Goal: Task Accomplishment & Management: Complete application form

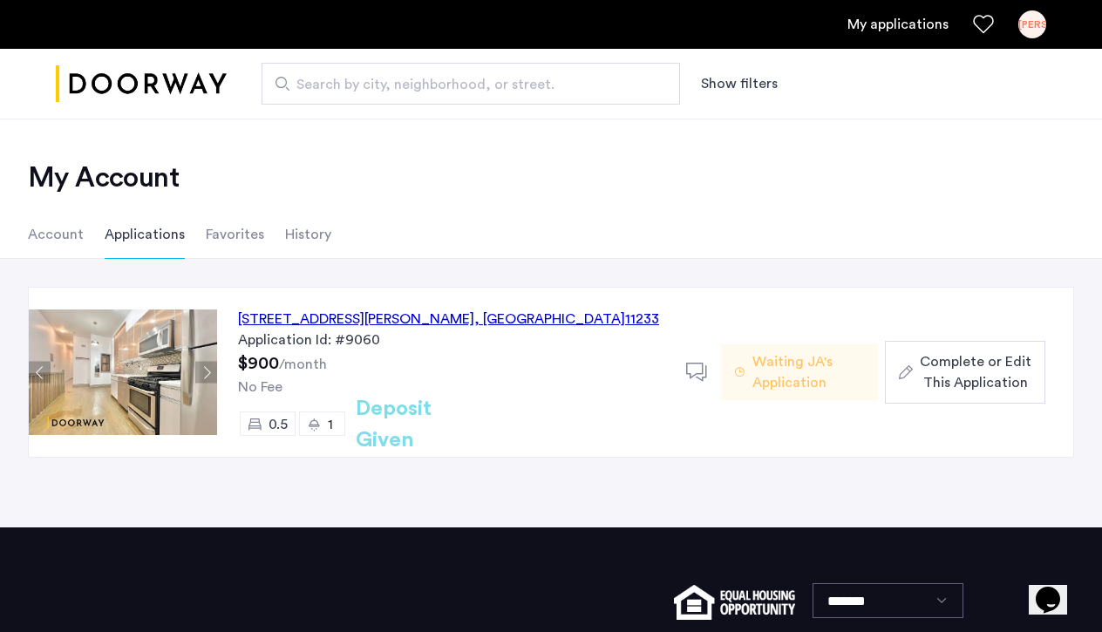
click at [361, 322] on div "140 Ralph Avenue, Unit 1LFR, Brooklyn , NY 11233" at bounding box center [448, 319] width 421 height 21
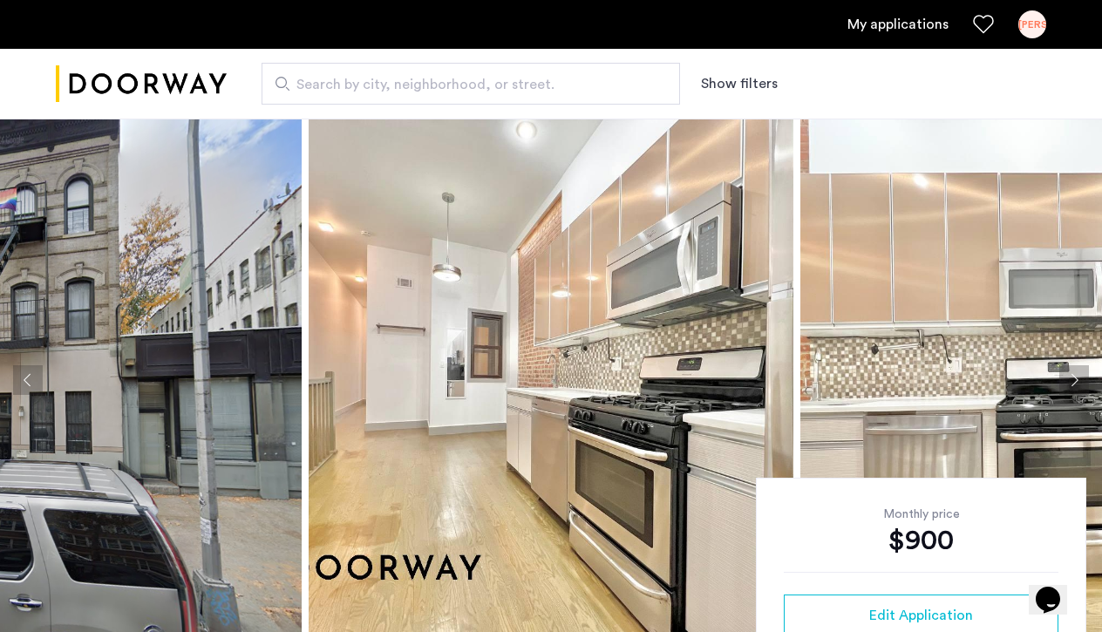
click at [894, 33] on link "My applications" at bounding box center [898, 24] width 101 height 21
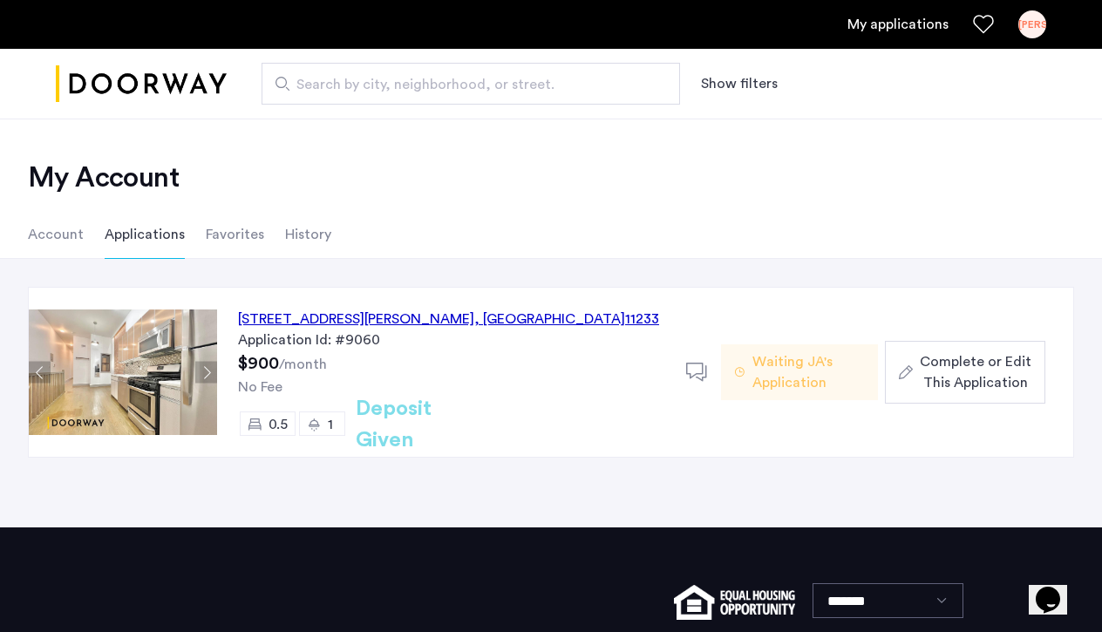
click at [437, 316] on div "140 Ralph Avenue, Unit 1LFR, Brooklyn , NY 11233" at bounding box center [448, 319] width 421 height 21
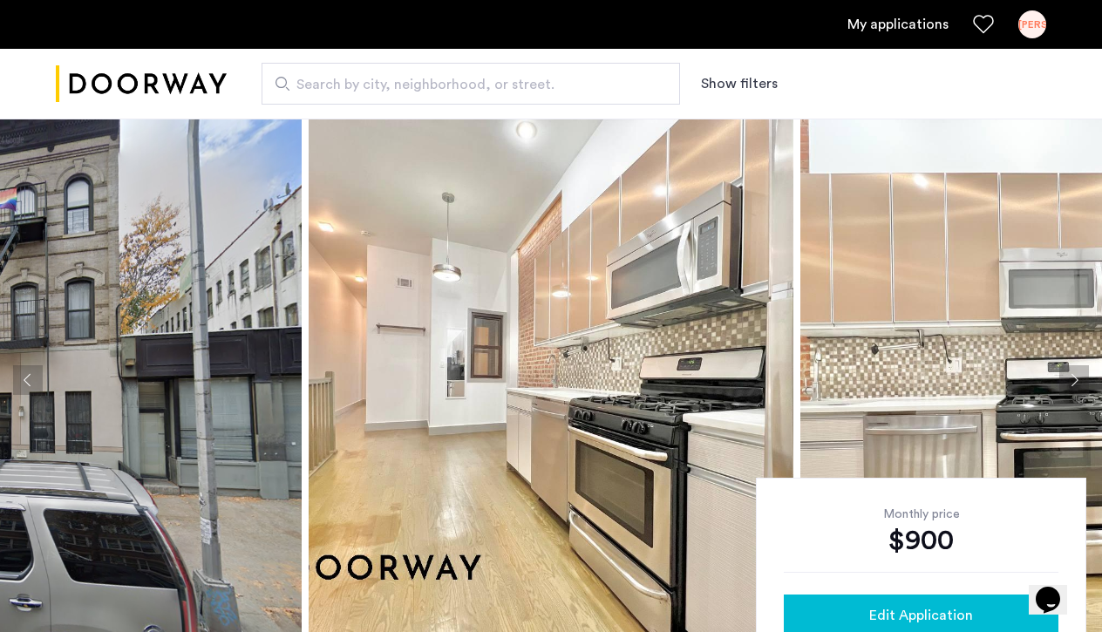
click at [898, 609] on span "Edit Application" at bounding box center [921, 615] width 104 height 21
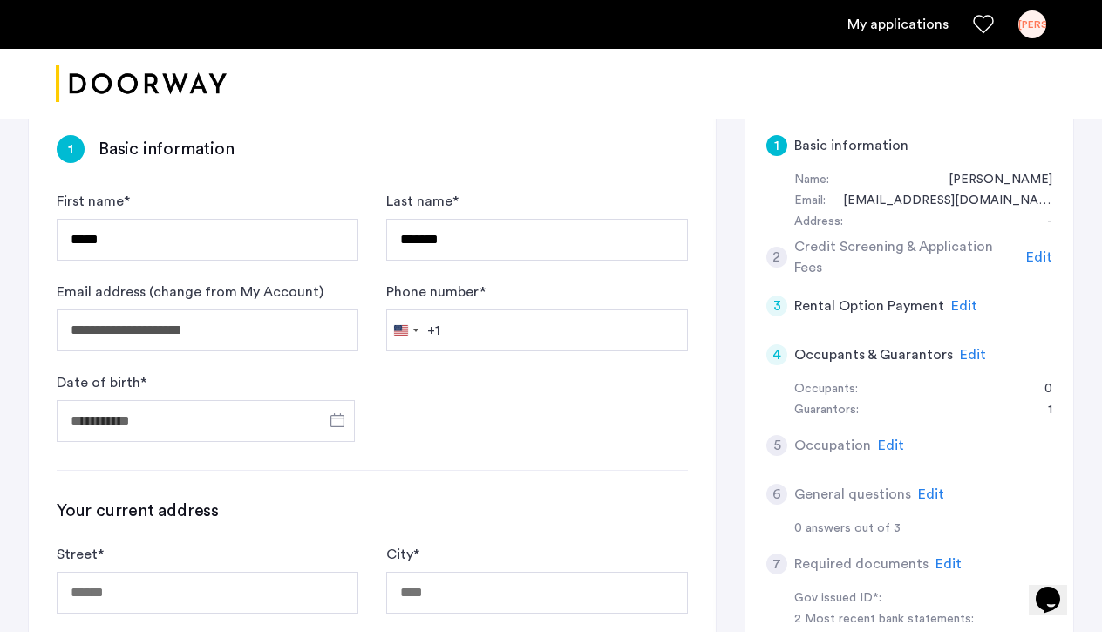
scroll to position [105, 0]
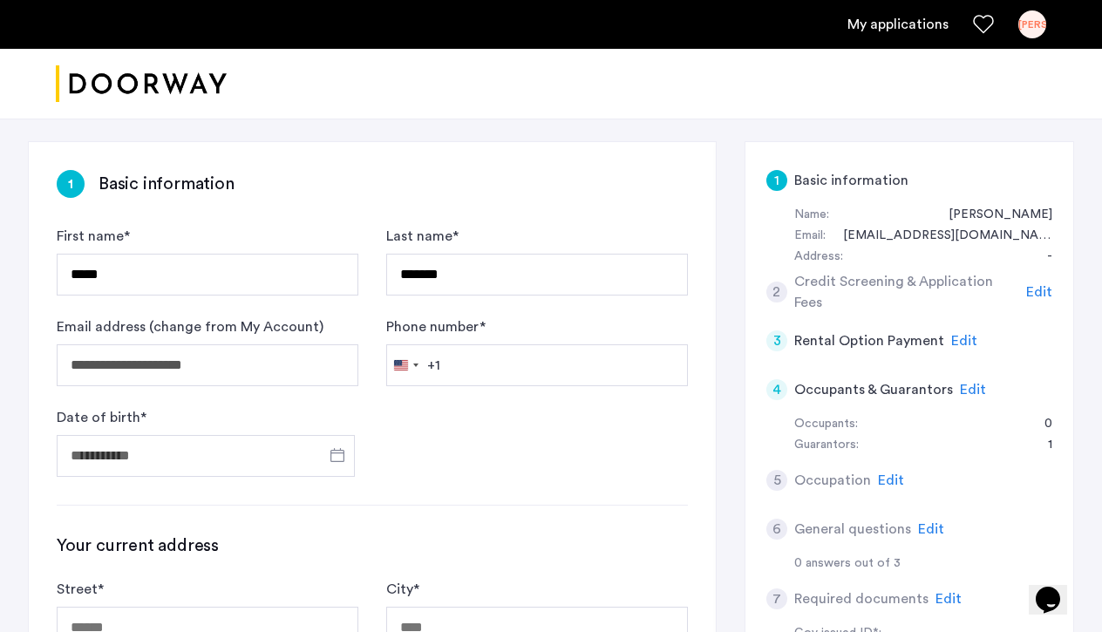
click at [965, 383] on span "Edit" at bounding box center [973, 390] width 26 height 14
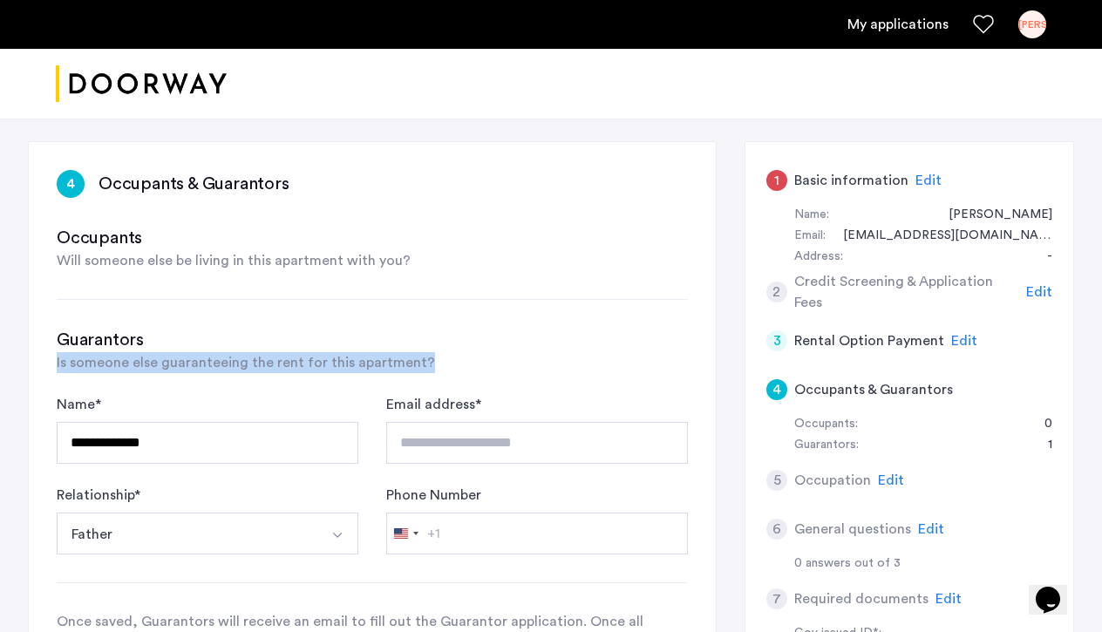
click at [736, 351] on div "**********" at bounding box center [551, 535] width 1046 height 789
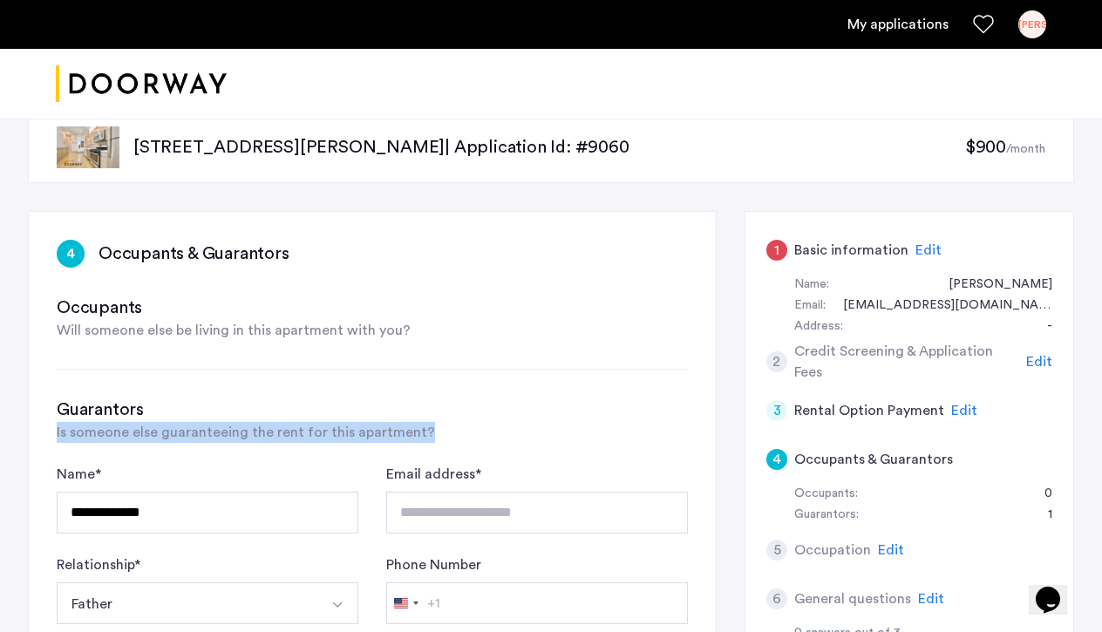
scroll to position [0, 0]
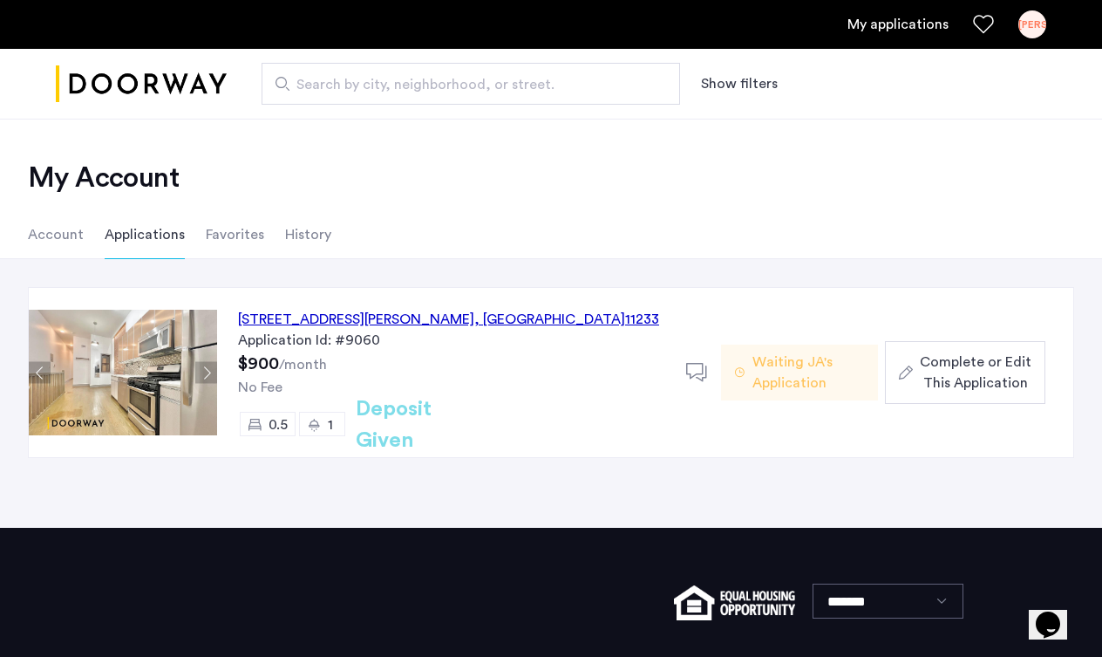
click at [802, 377] on span "Waiting JA's Application" at bounding box center [809, 372] width 112 height 42
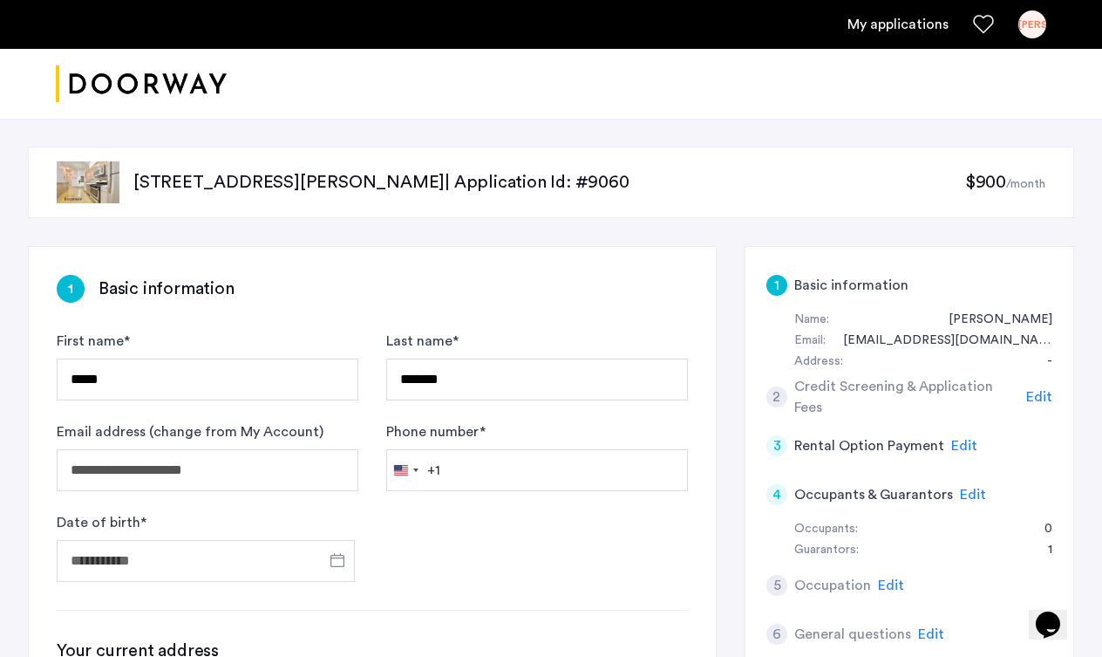
click at [621, 548] on form "**********" at bounding box center [372, 455] width 631 height 251
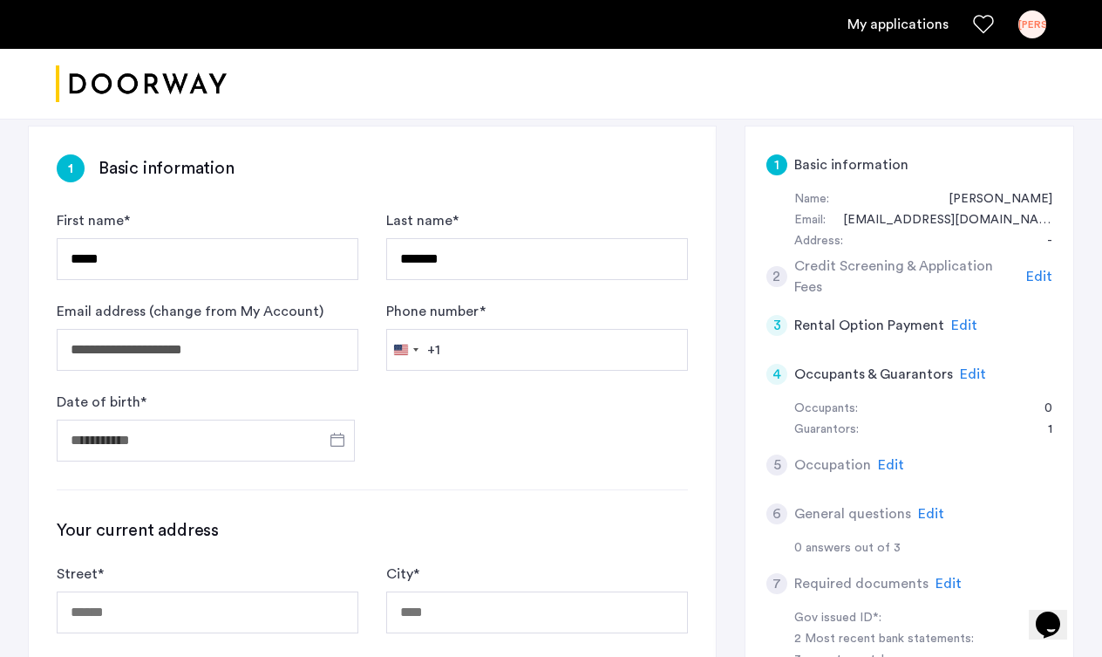
scroll to position [105, 0]
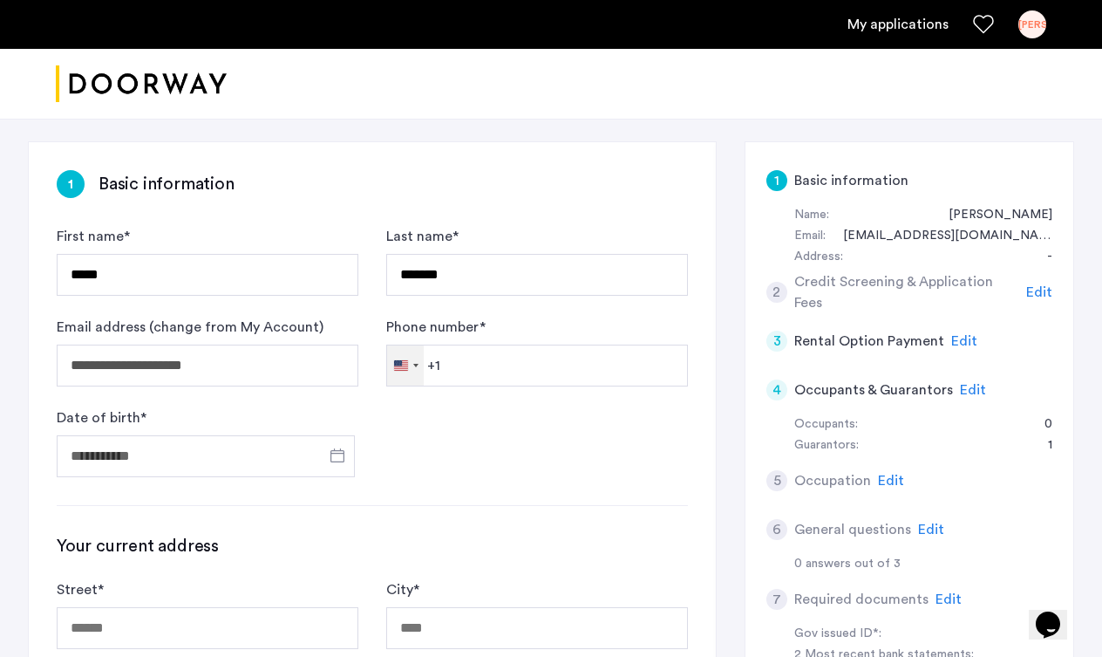
click at [406, 371] on div "[GEOGRAPHIC_DATA] +1" at bounding box center [401, 365] width 14 height 10
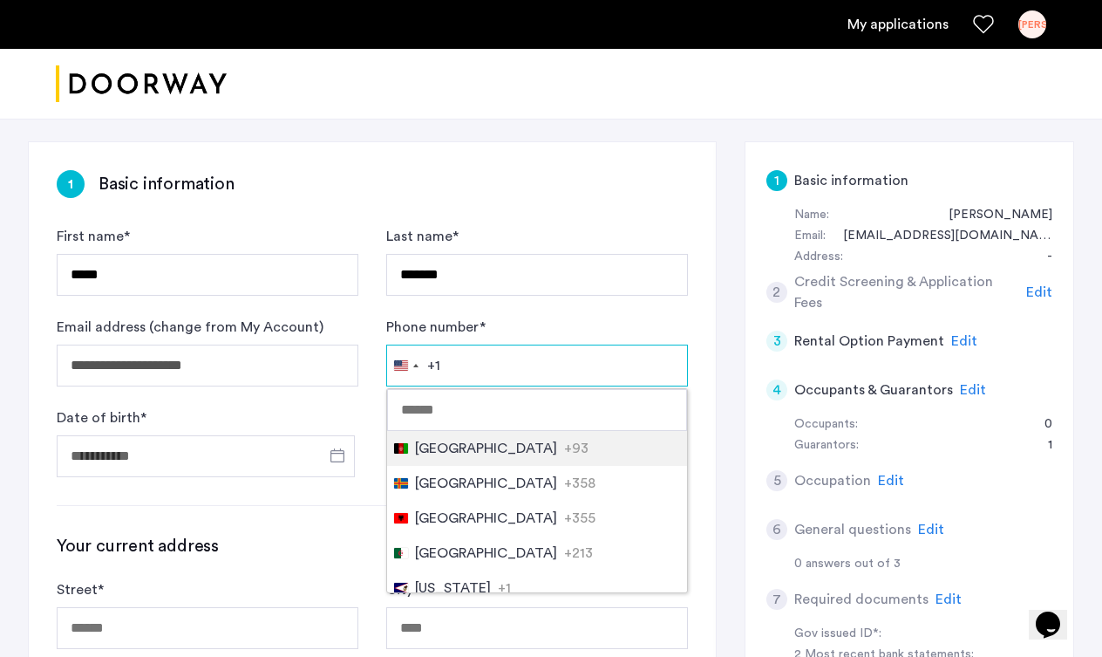
click at [480, 371] on input "Phone number *" at bounding box center [537, 365] width 302 height 42
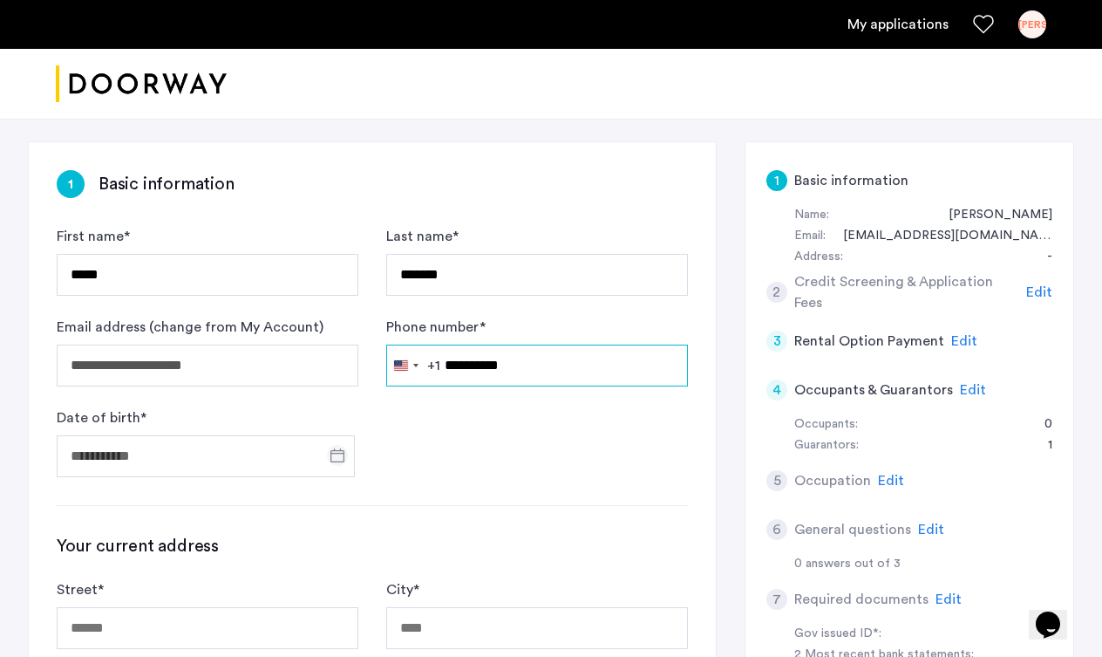
type input "**********"
click at [336, 464] on span "Open calendar" at bounding box center [338, 455] width 42 height 42
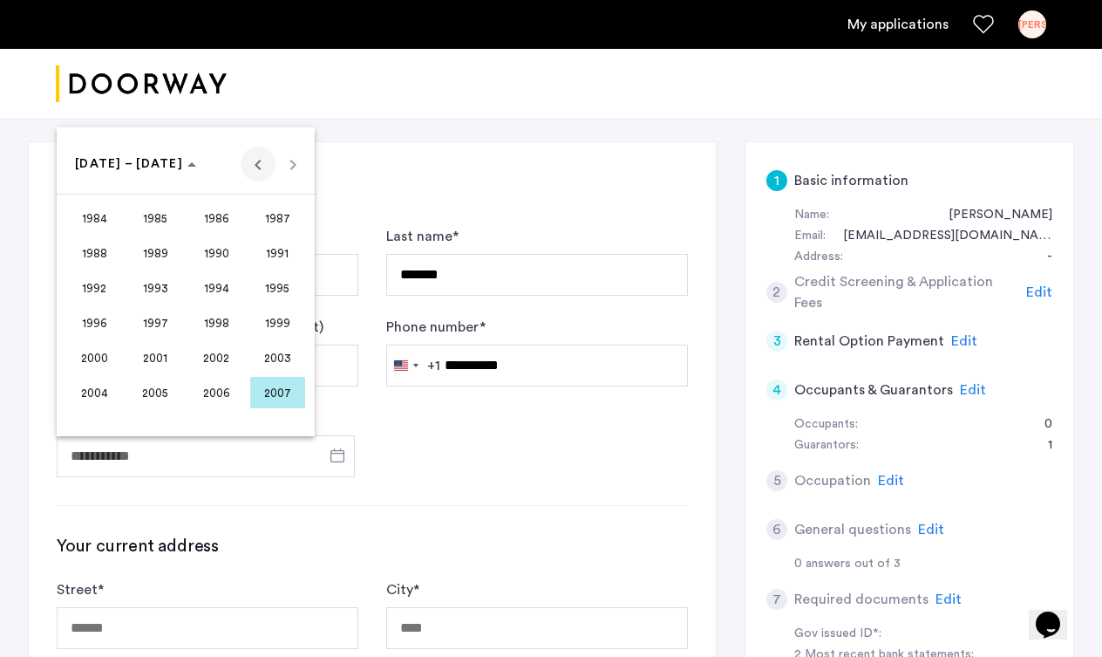
click at [255, 167] on span "Previous 24 years" at bounding box center [258, 163] width 35 height 35
click at [154, 290] on span "1969" at bounding box center [155, 287] width 55 height 31
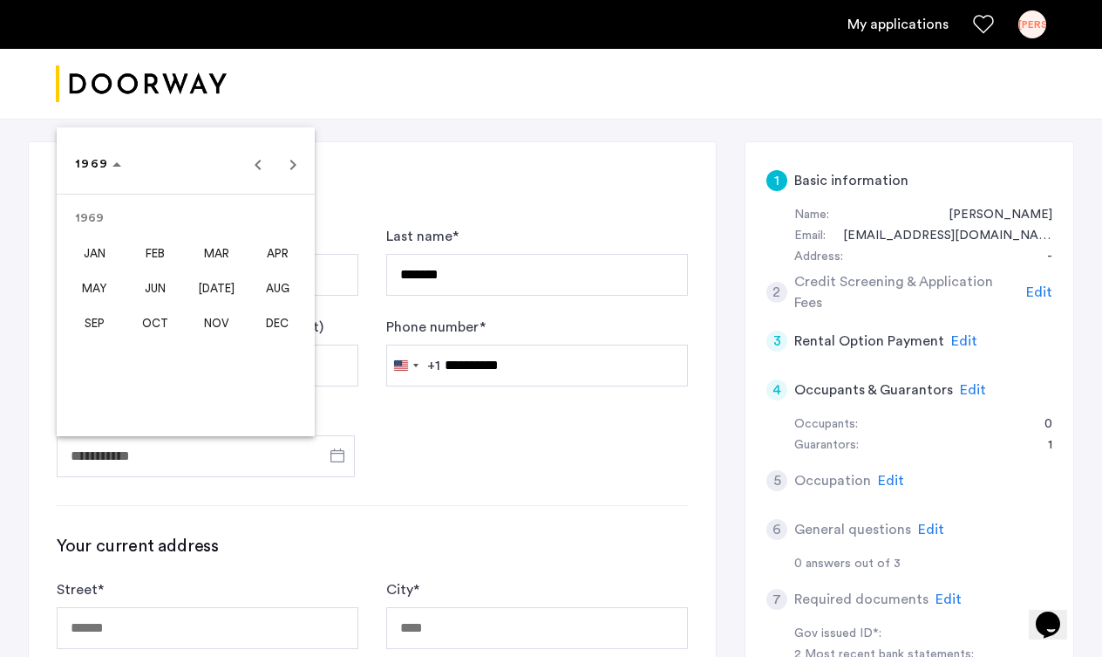
click at [213, 291] on span "JUL" at bounding box center [216, 287] width 55 height 31
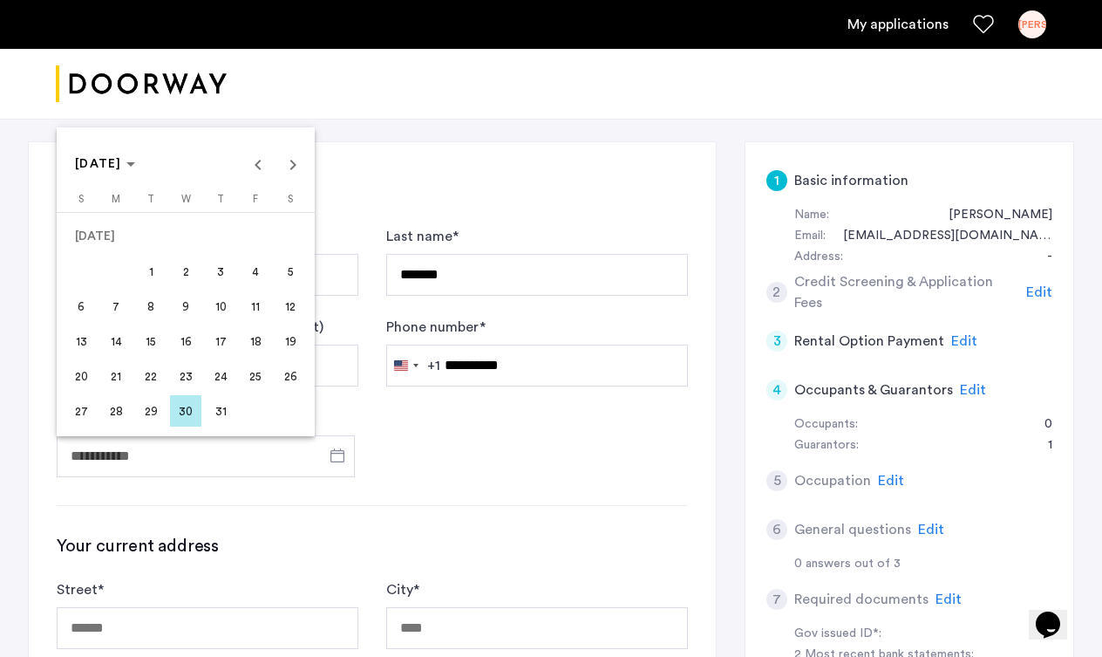
click at [189, 413] on span "30" at bounding box center [185, 410] width 31 height 31
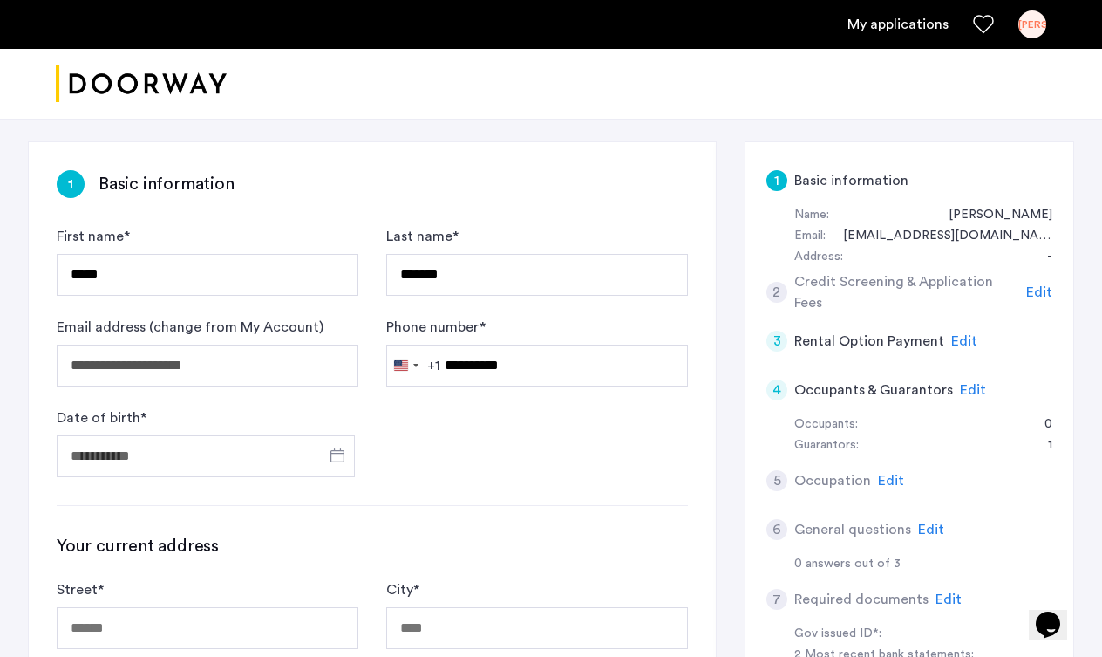
type input "**********"
click at [453, 460] on form "**********" at bounding box center [372, 351] width 631 height 251
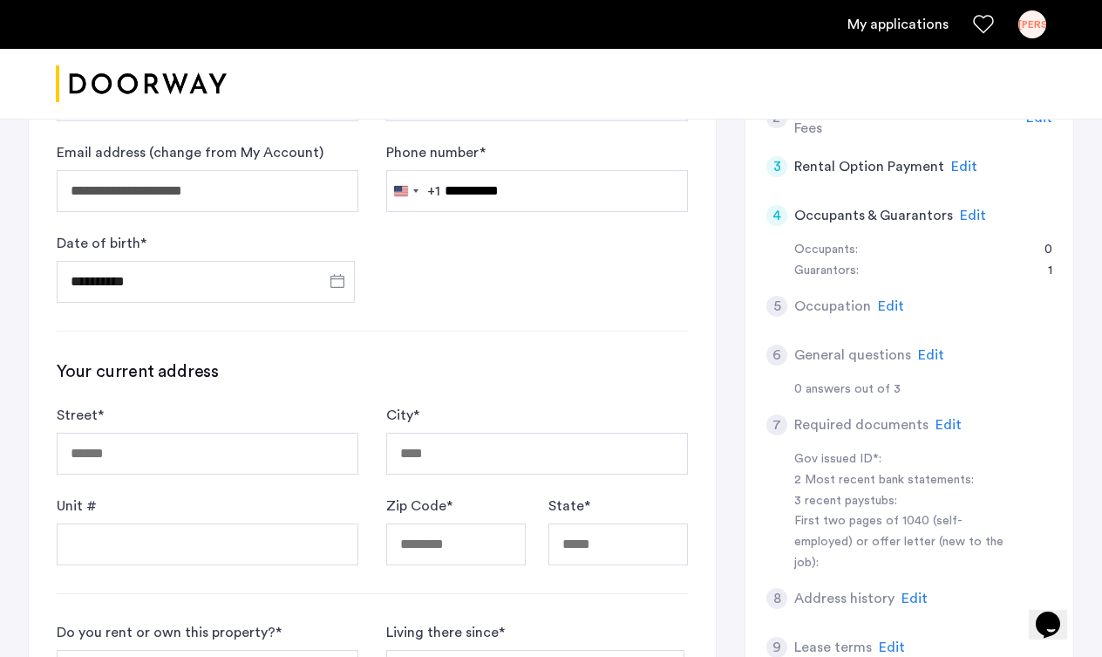
scroll to position [349, 0]
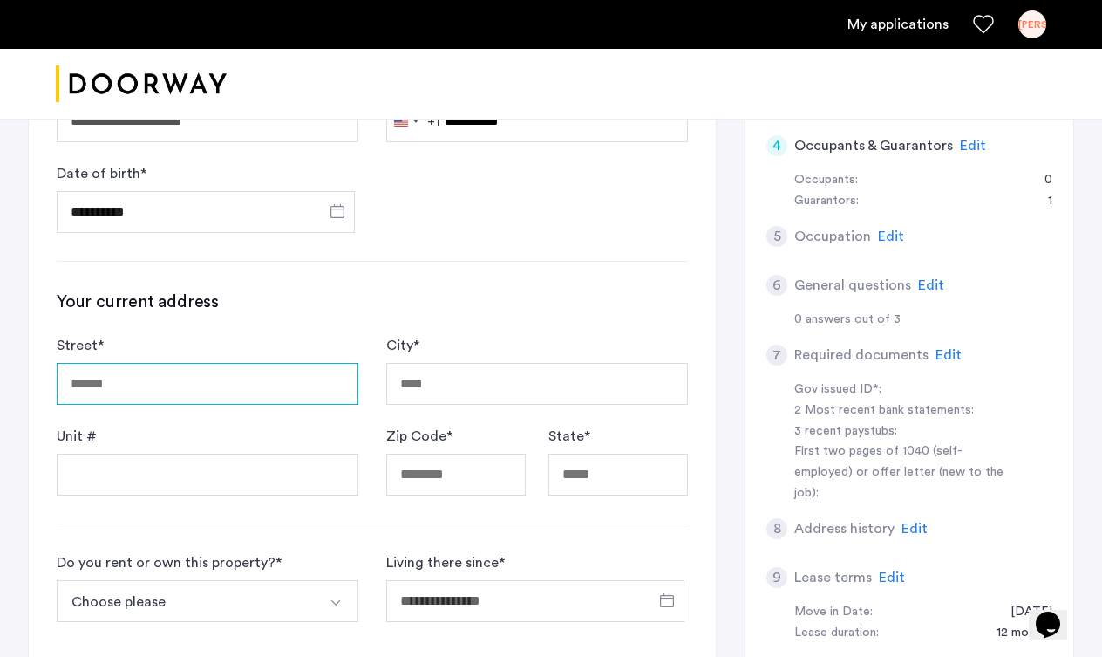
click at [153, 400] on input "Street *" at bounding box center [208, 384] width 302 height 42
type input "**********"
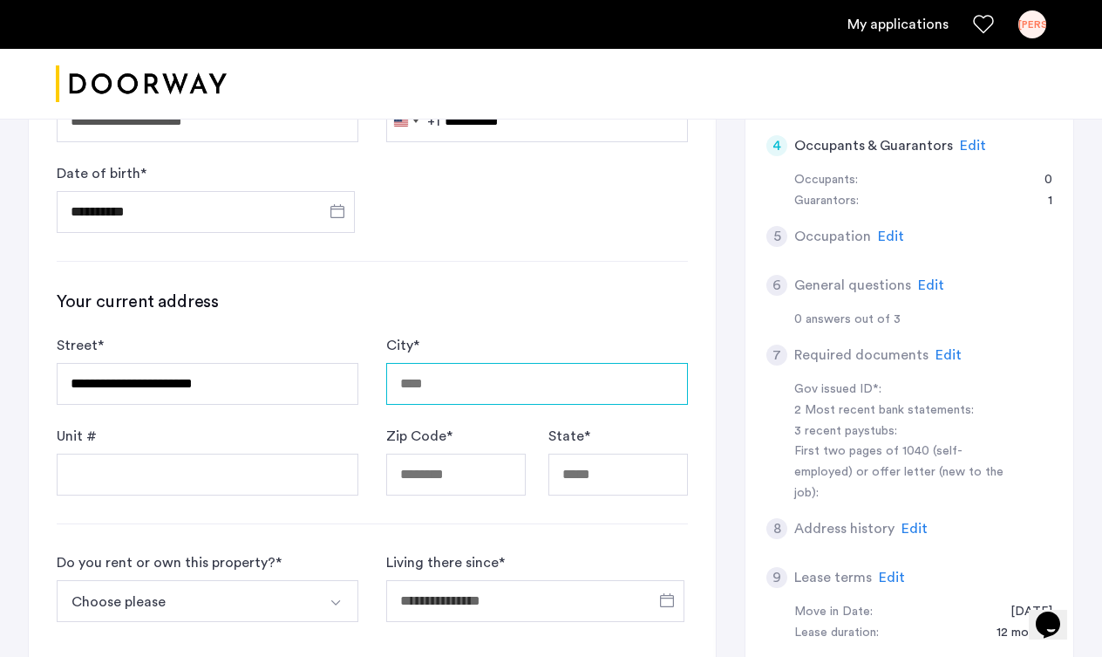
click at [454, 394] on input "City *" at bounding box center [537, 384] width 302 height 42
type input "**********"
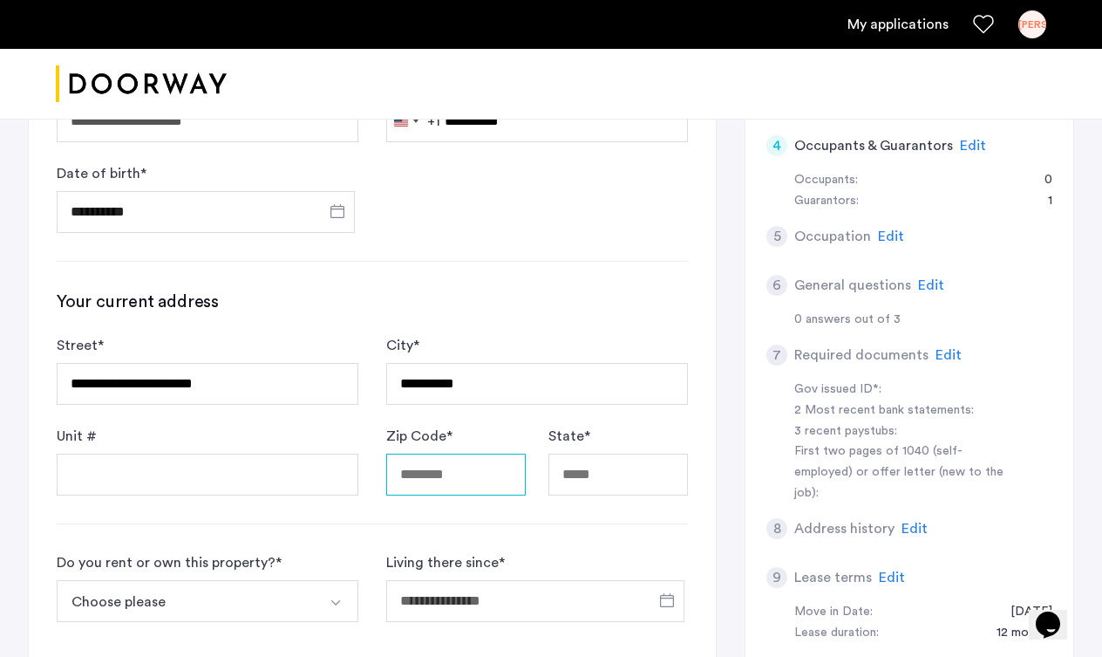
click at [462, 493] on input "Zip Code *" at bounding box center [456, 474] width 140 height 42
click at [587, 478] on input "State *" at bounding box center [618, 474] width 140 height 42
type input "**"
click at [464, 489] on input "Zip Code *" at bounding box center [456, 474] width 140 height 42
type input "*****"
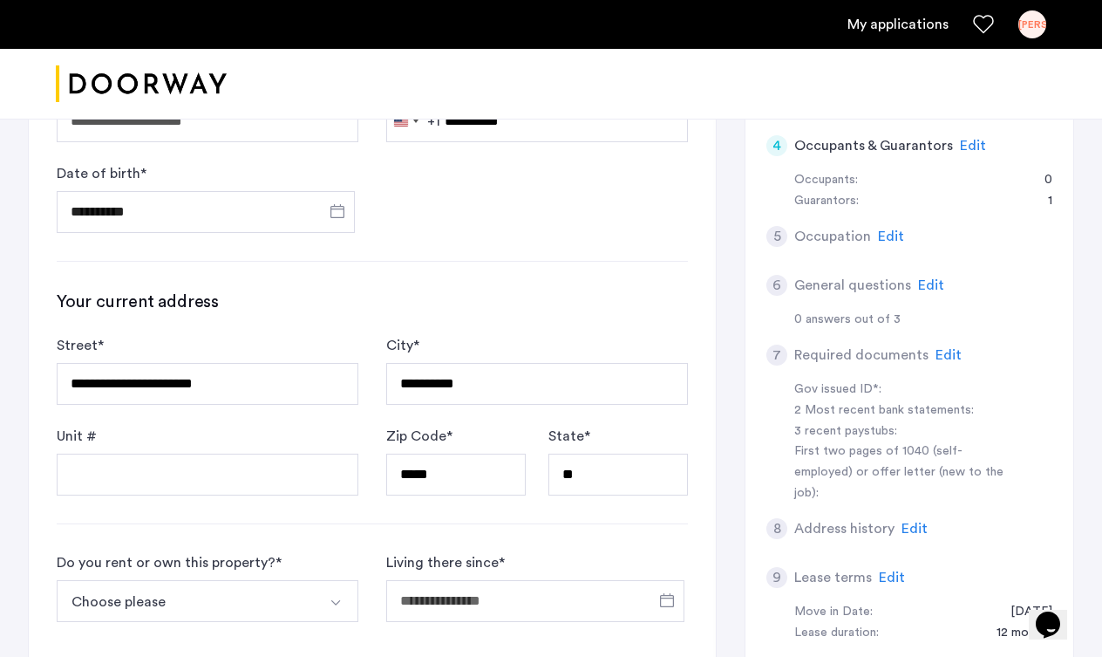
click at [697, 545] on div "**********" at bounding box center [372, 426] width 687 height 1056
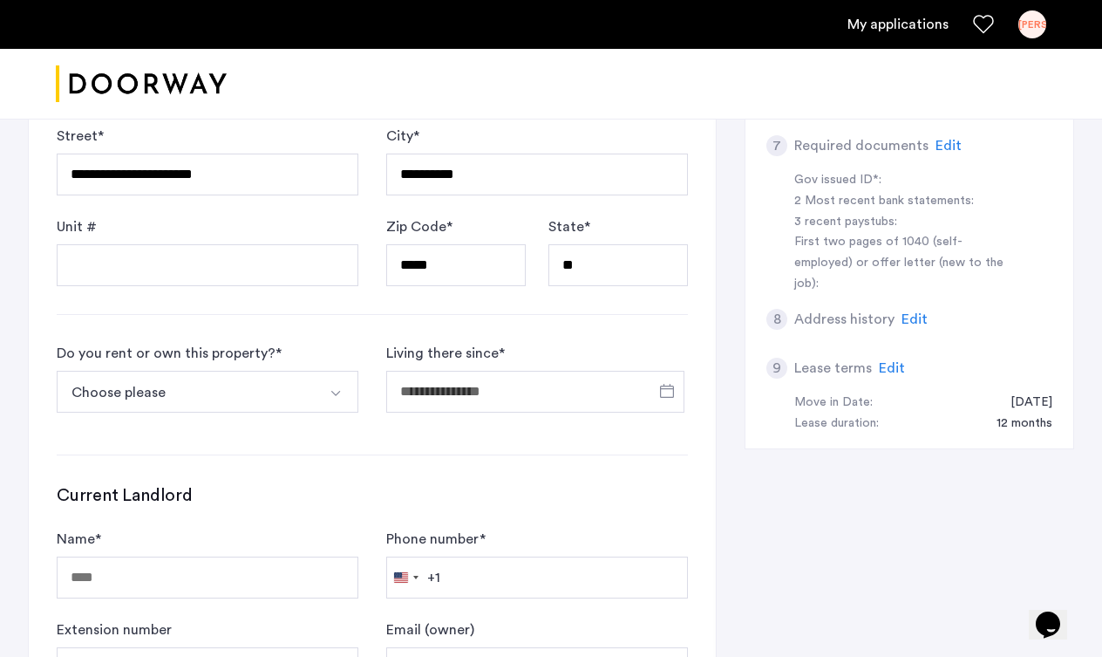
scroll to position [593, 0]
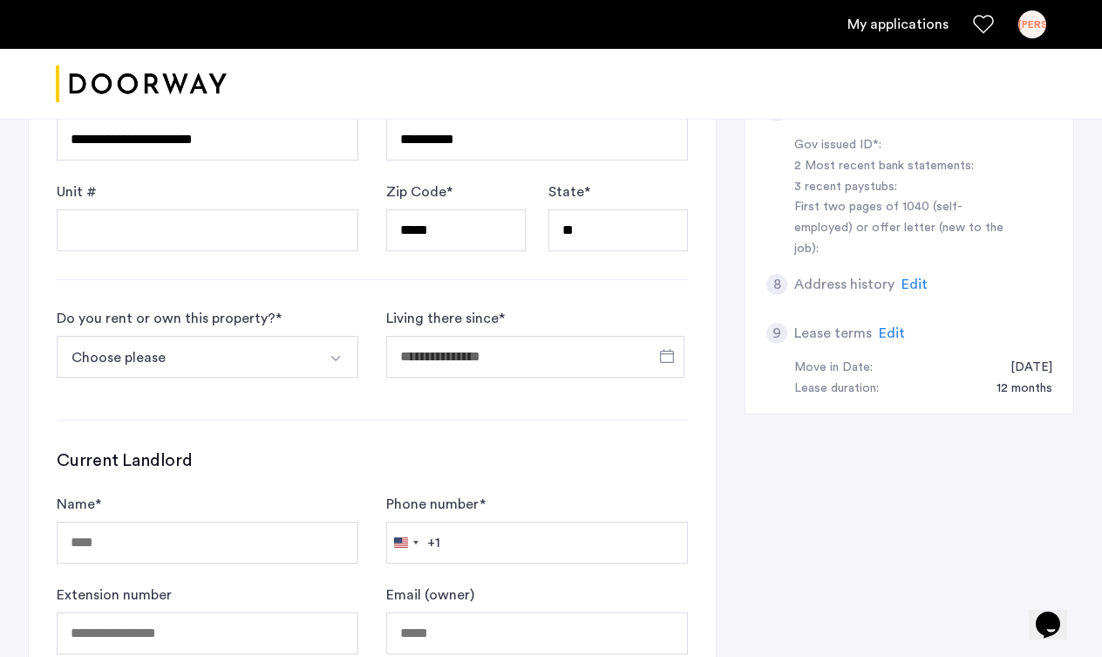
click at [332, 365] on img "Select option" at bounding box center [336, 358] width 14 height 14
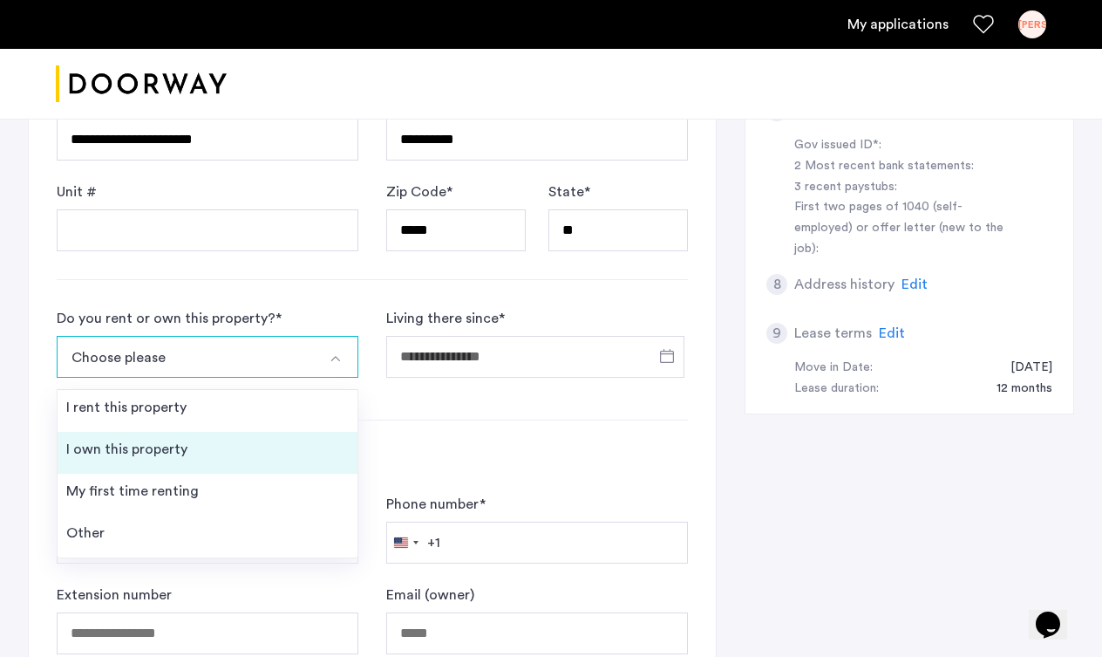
click at [158, 460] on div "I own this property" at bounding box center [126, 449] width 121 height 21
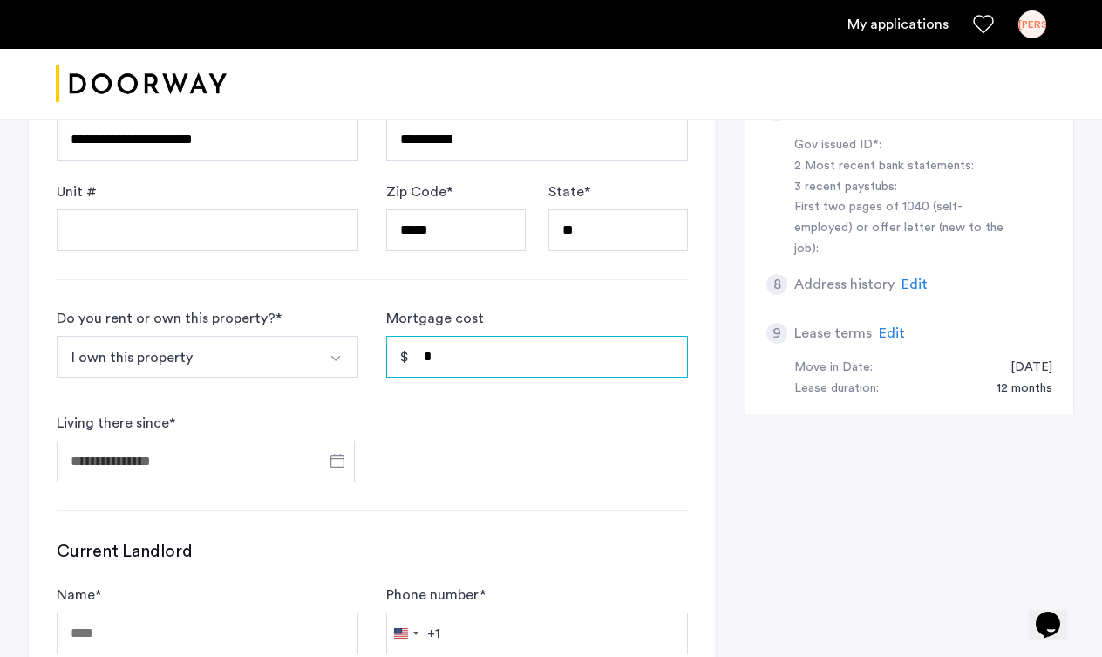
click at [498, 378] on input "*" at bounding box center [537, 357] width 302 height 42
type input "*****"
click at [340, 481] on span "Open calendar" at bounding box center [338, 460] width 42 height 42
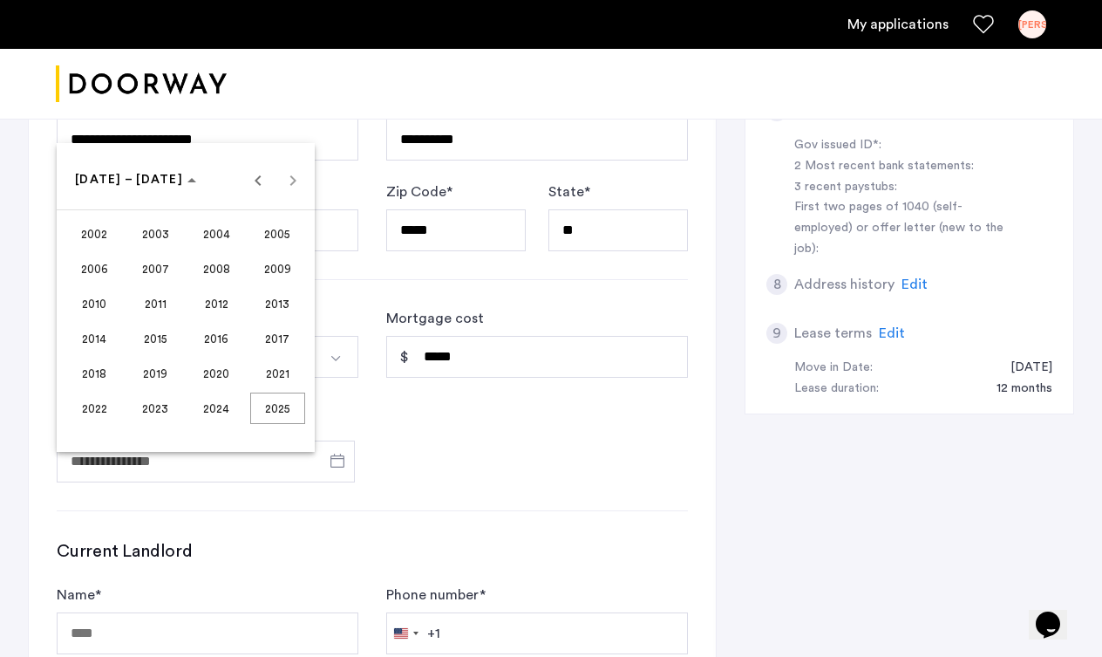
click at [283, 405] on span "2025" at bounding box center [277, 407] width 55 height 31
click at [210, 303] on span "JUL" at bounding box center [216, 303] width 55 height 31
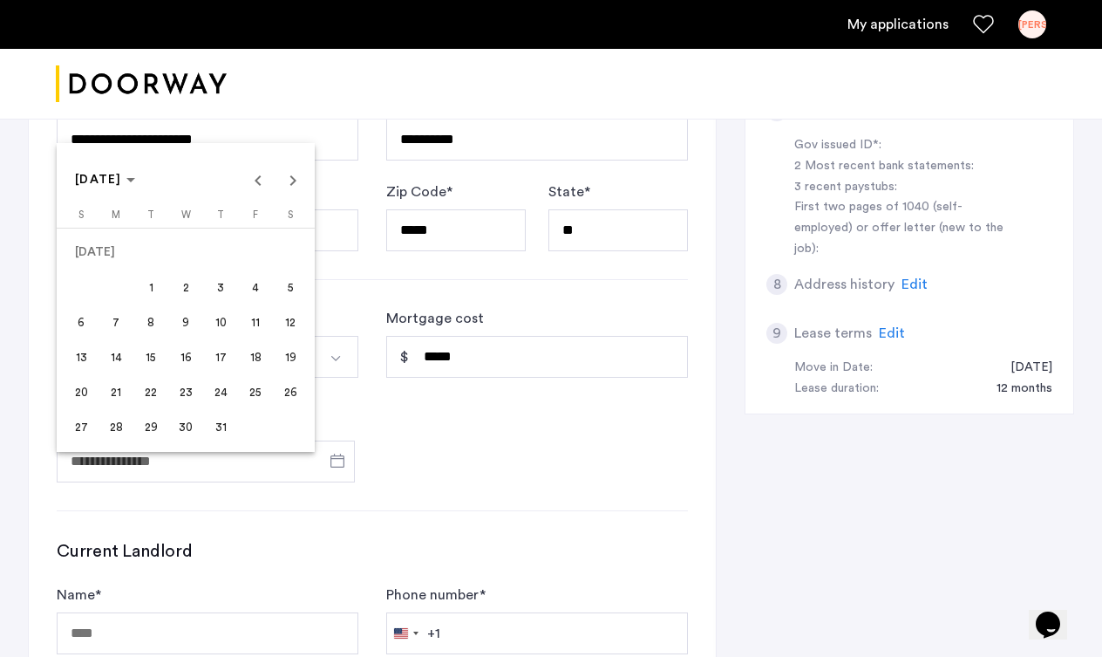
click at [156, 288] on span "1" at bounding box center [150, 286] width 31 height 31
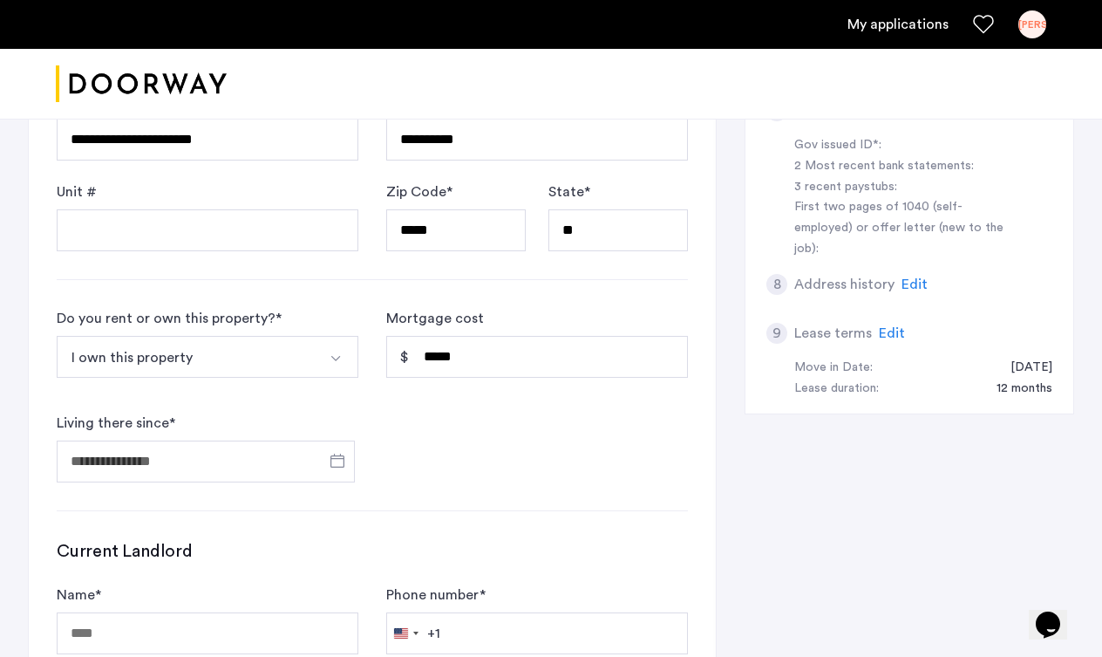
type input "**********"
click at [668, 482] on form "**********" at bounding box center [372, 395] width 631 height 174
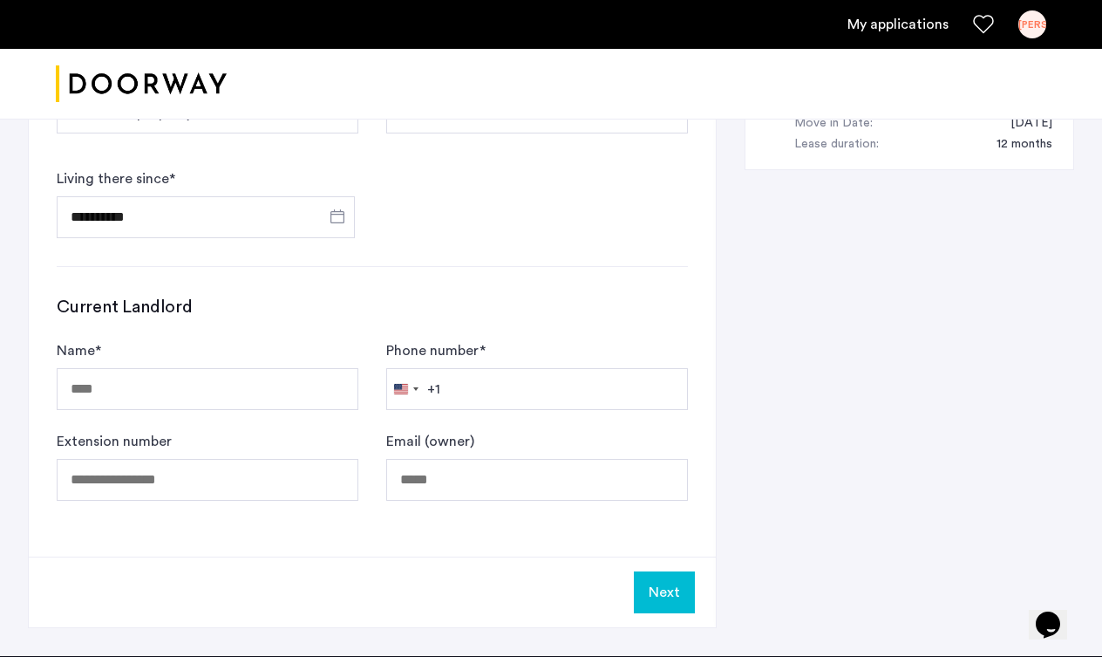
scroll to position [872, 0]
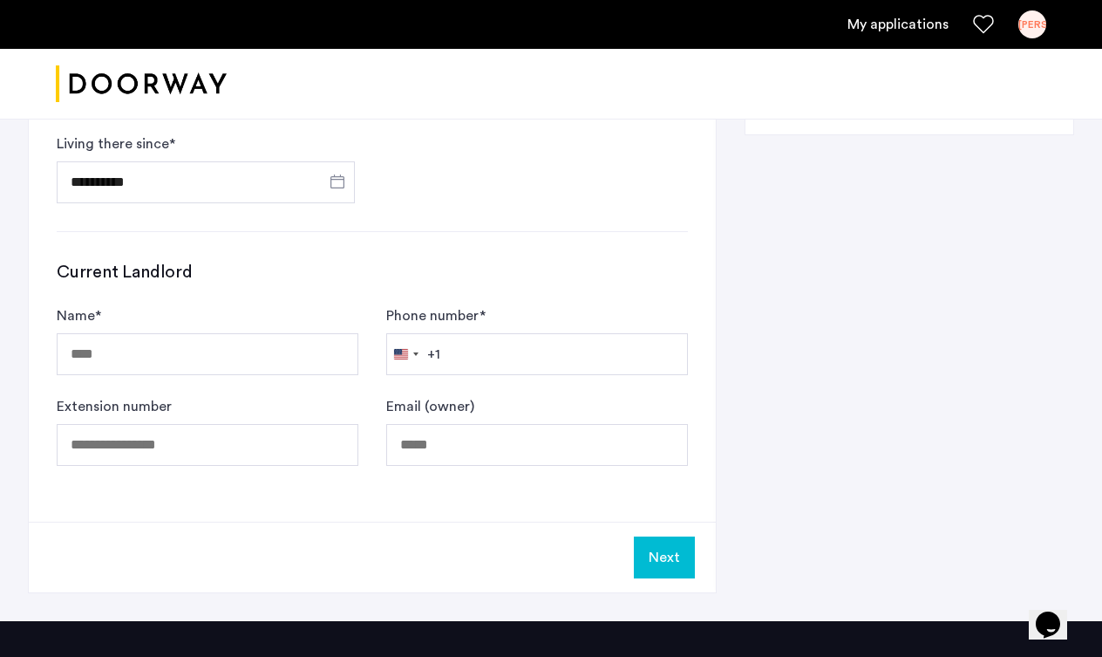
click at [656, 578] on button "Next" at bounding box center [664, 557] width 61 height 42
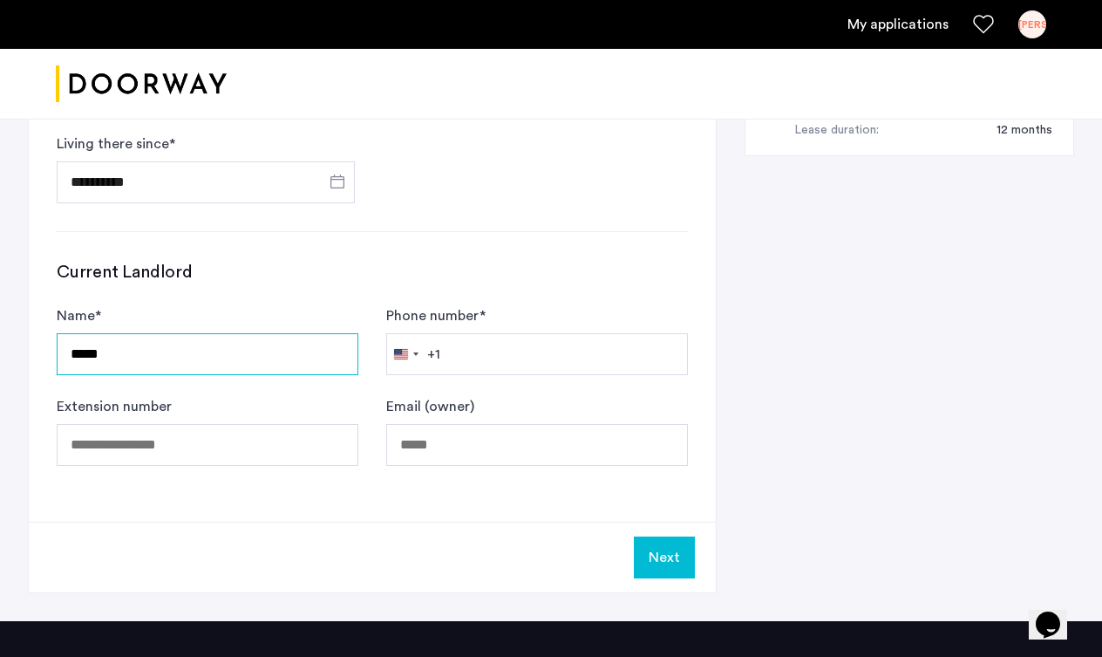
click at [342, 375] on input "*****" at bounding box center [208, 354] width 302 height 42
type input "*"
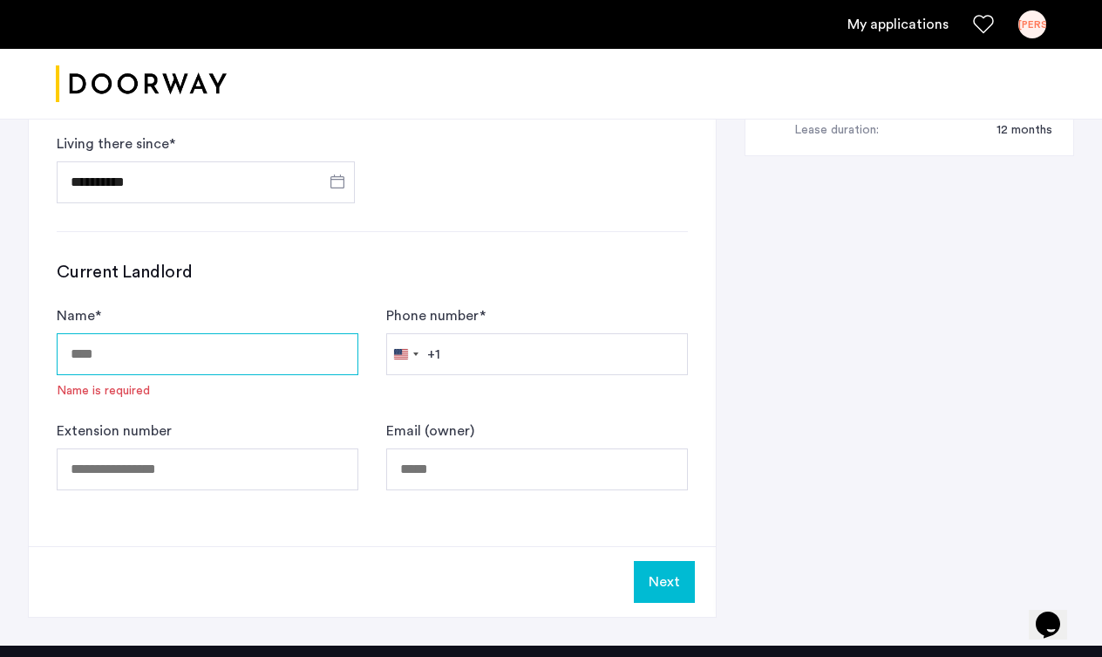
click at [337, 375] on input "Name *" at bounding box center [208, 354] width 302 height 42
type input "**********"
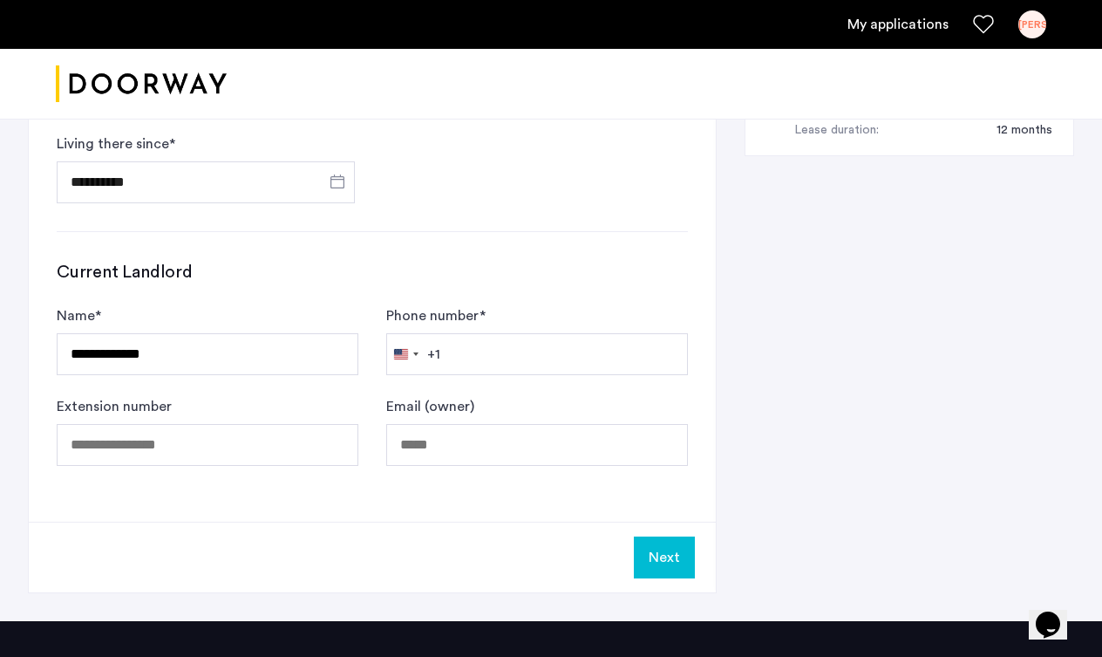
click at [551, 284] on h3 "Current Landlord" at bounding box center [372, 272] width 631 height 24
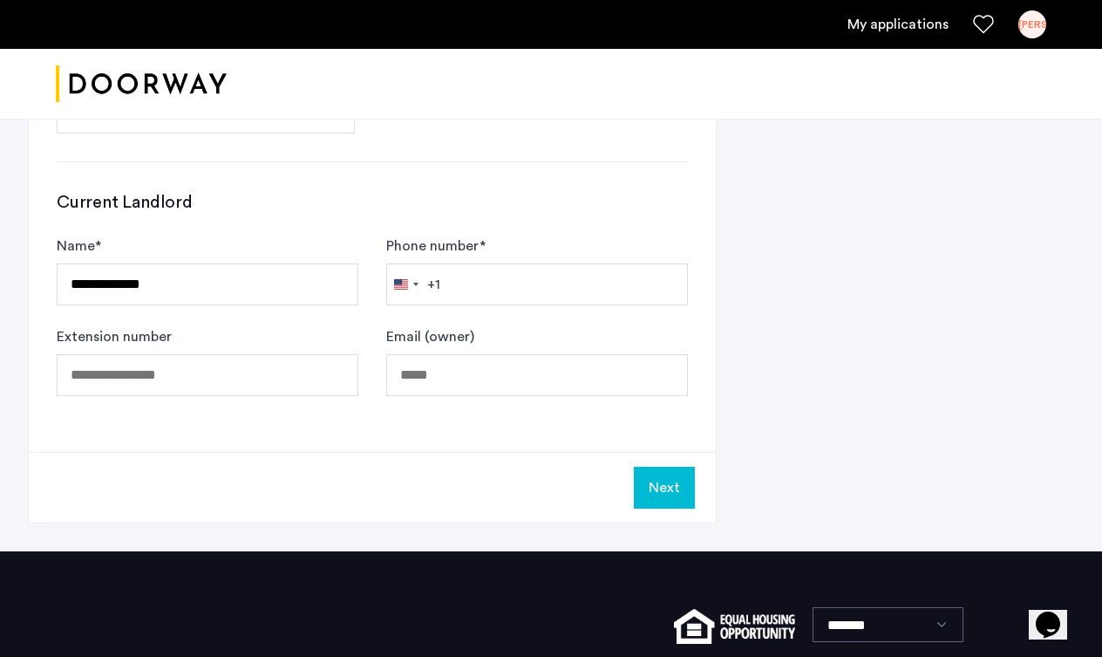
scroll to position [977, 0]
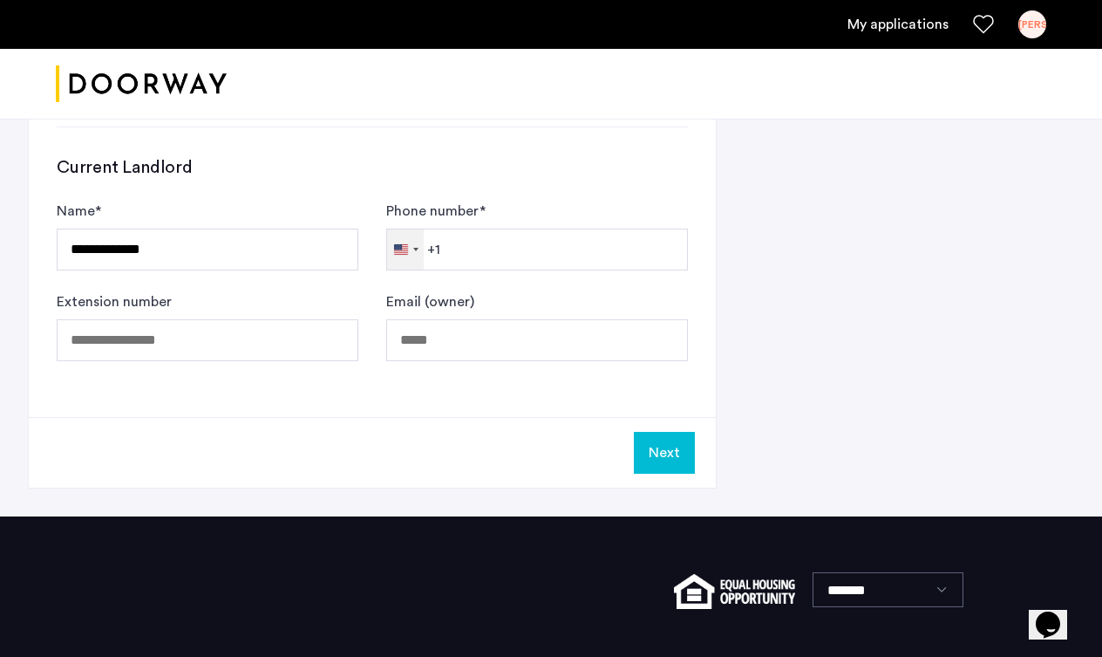
click at [398, 255] on div "[GEOGRAPHIC_DATA] +1" at bounding box center [401, 249] width 14 height 10
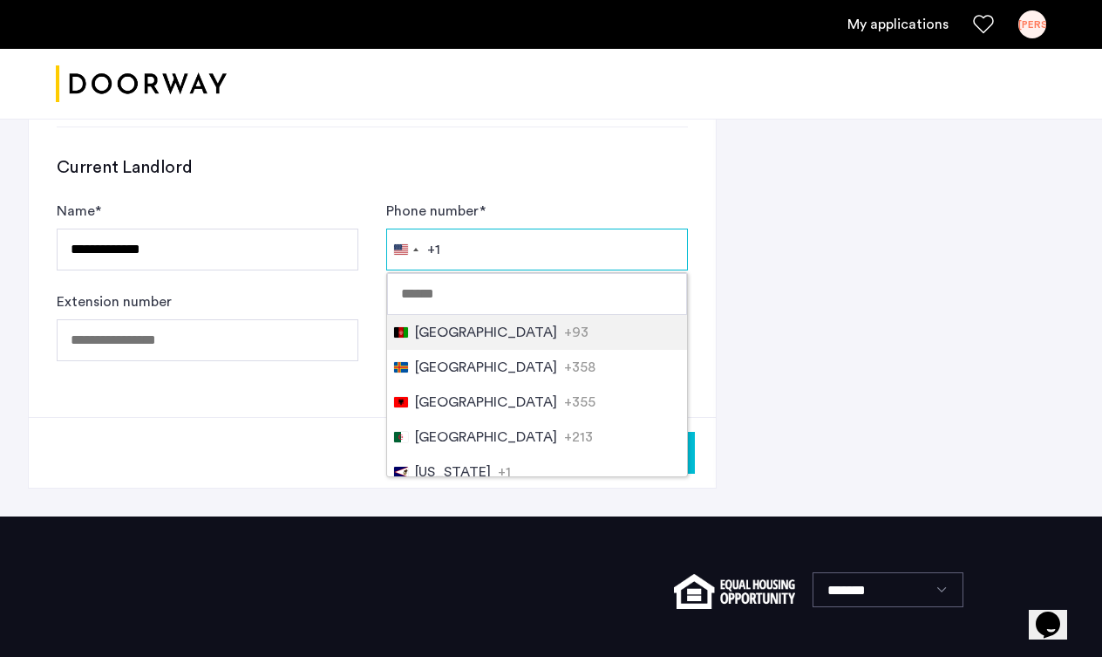
click at [515, 270] on input "Phone number *" at bounding box center [537, 249] width 302 height 42
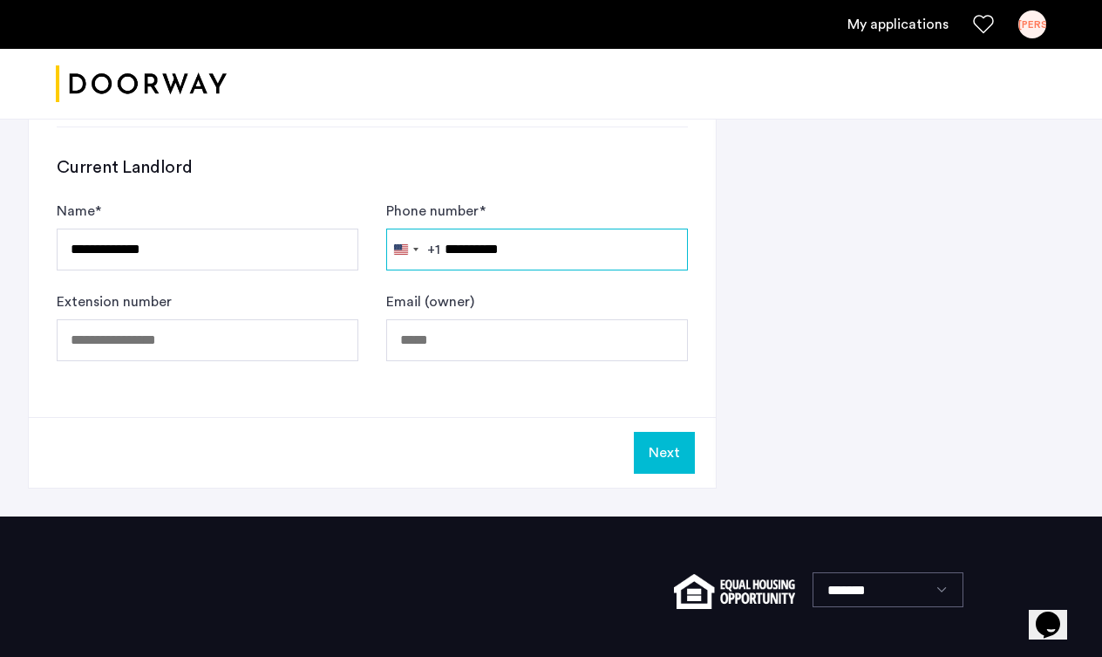
type input "**********"
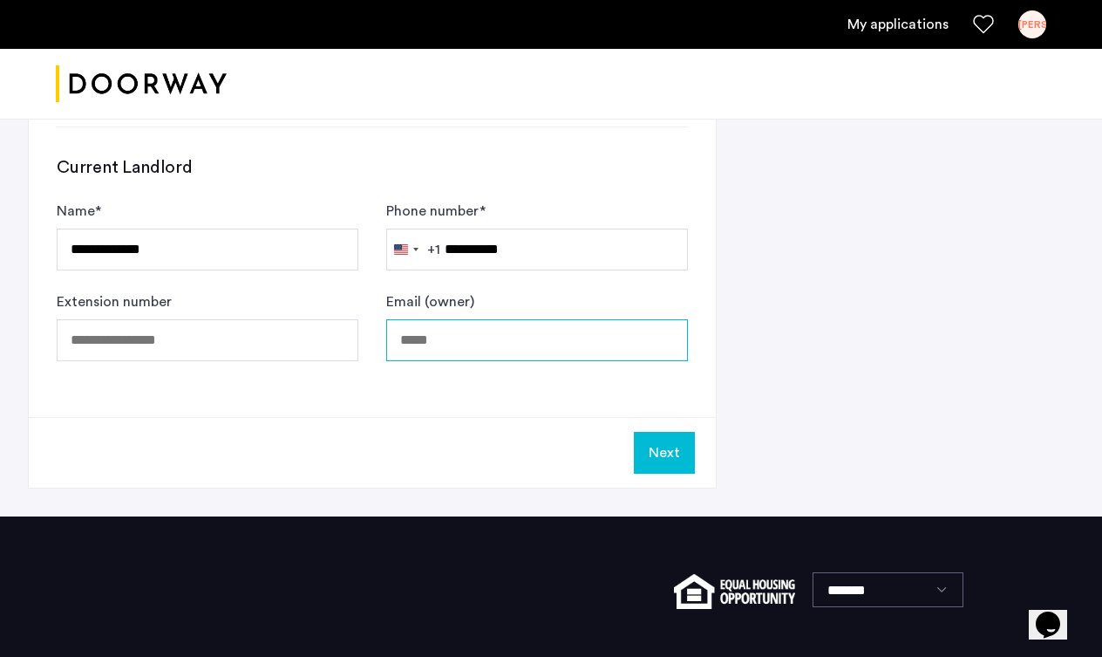
click at [502, 361] on input "Email (owner)" at bounding box center [537, 340] width 302 height 42
type input "**********"
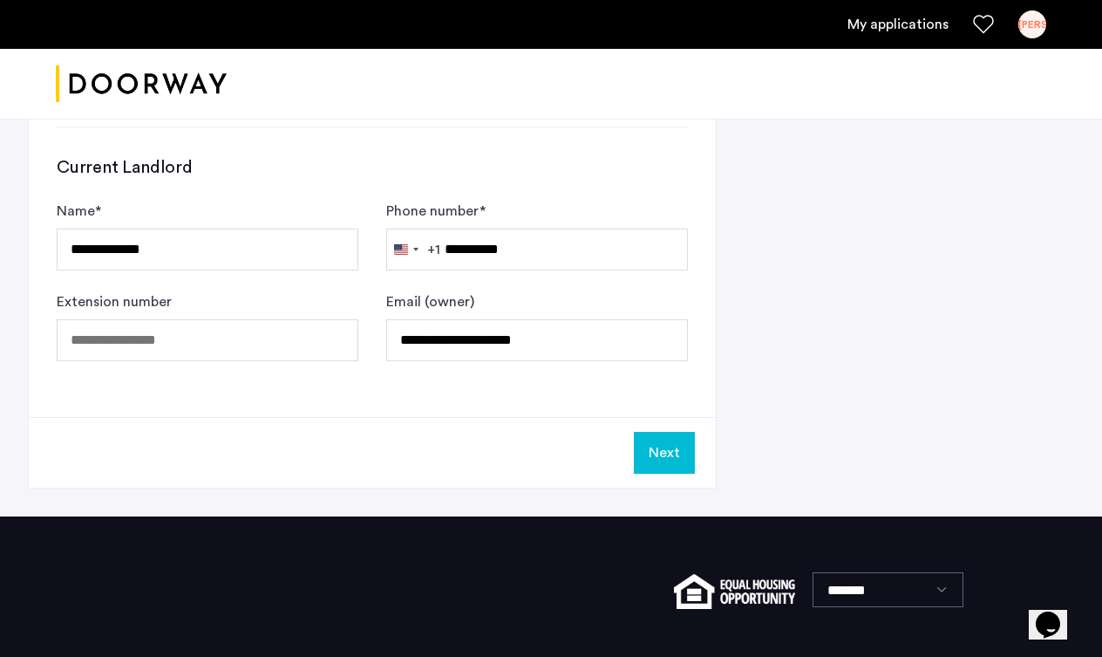
click at [665, 473] on button "Next" at bounding box center [664, 453] width 61 height 42
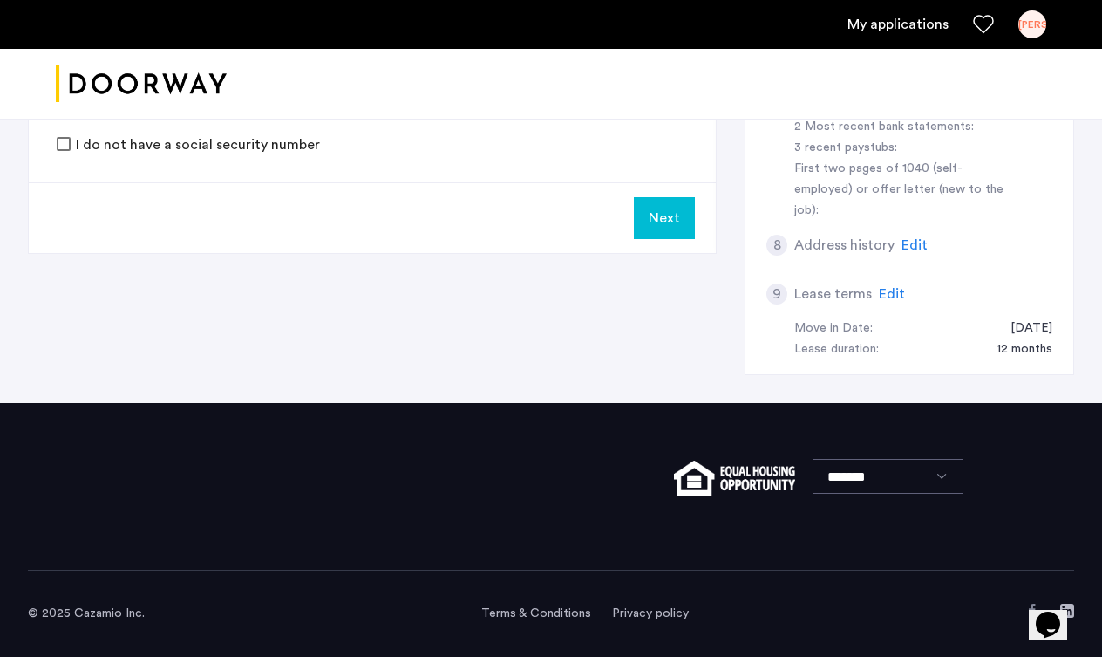
scroll to position [0, 0]
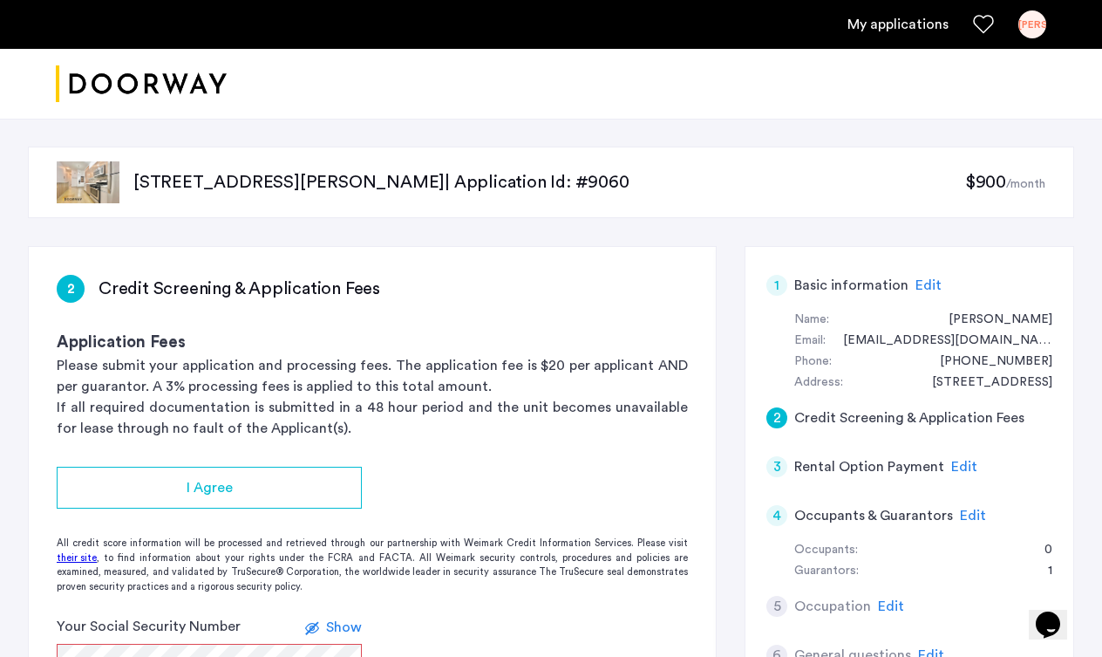
click at [568, 469] on app-credit-screening "2 Credit Screening & Application Fees Application Fees Please submit your appli…" at bounding box center [372, 547] width 687 height 600
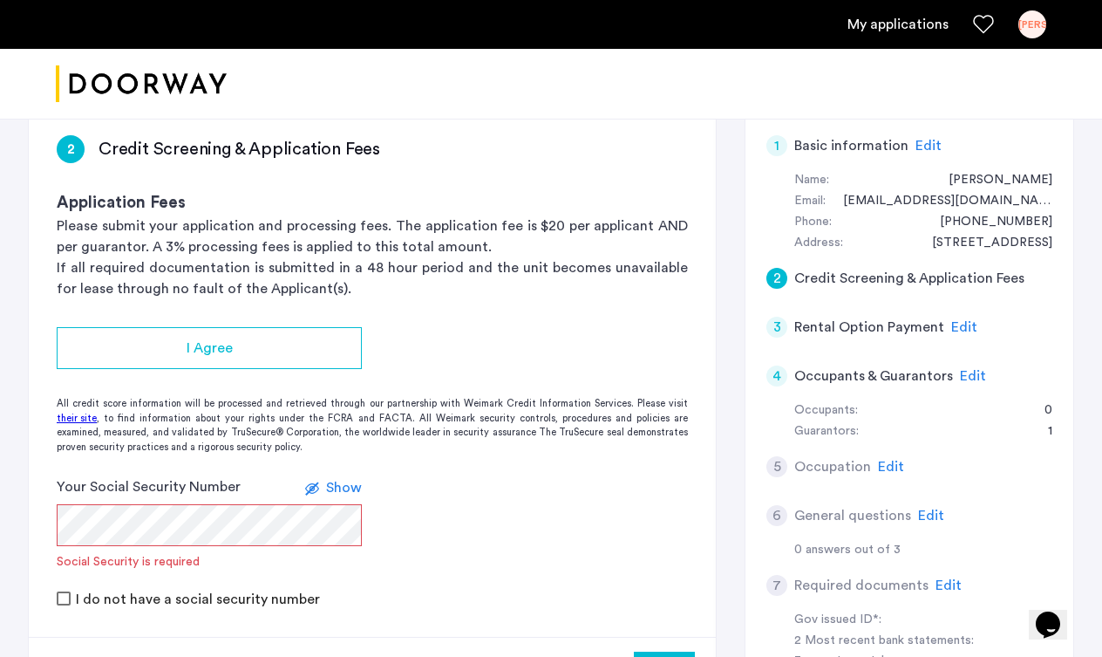
scroll to position [105, 0]
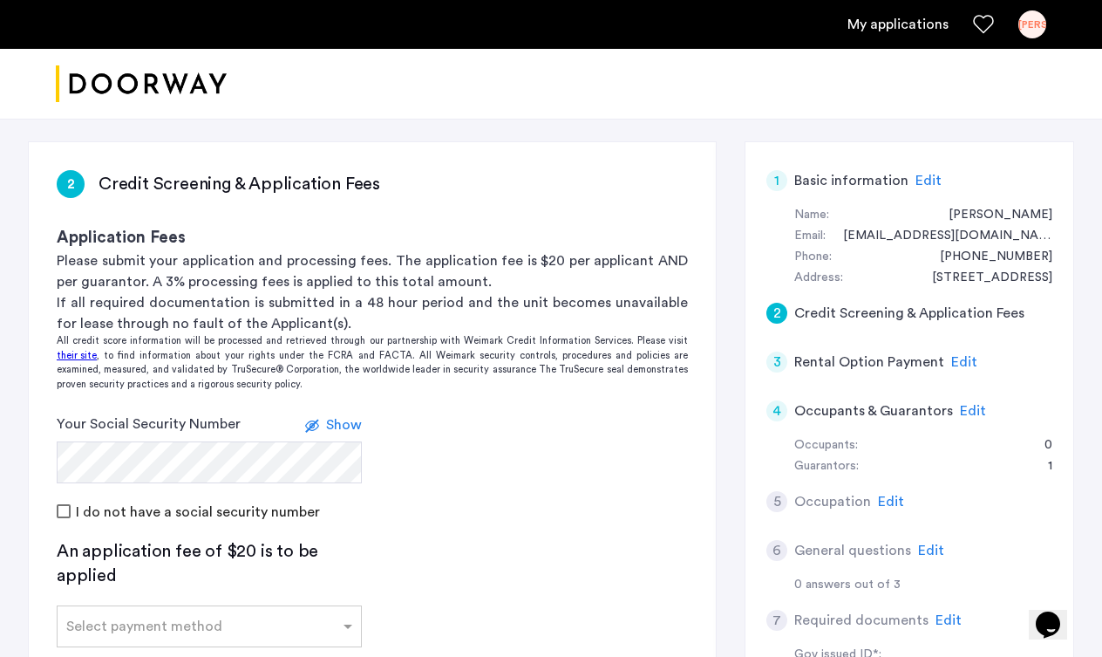
click at [484, 563] on app-credit-screening "2 Credit Screening & Application Fees Application Fees Please submit your appli…" at bounding box center [372, 478] width 687 height 673
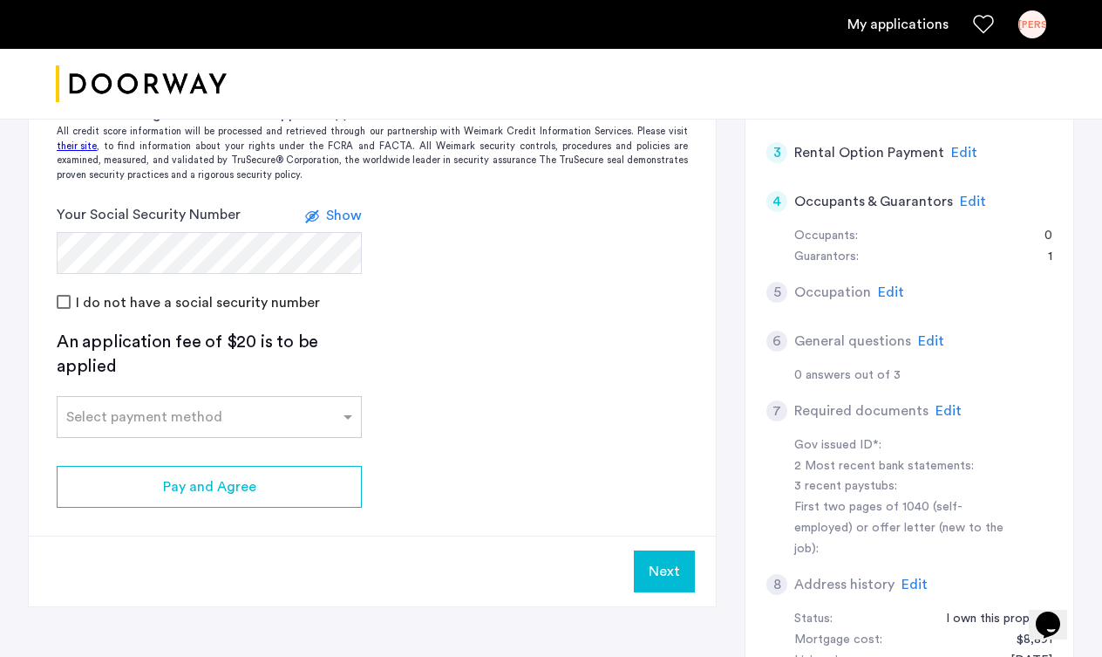
scroll to position [349, 0]
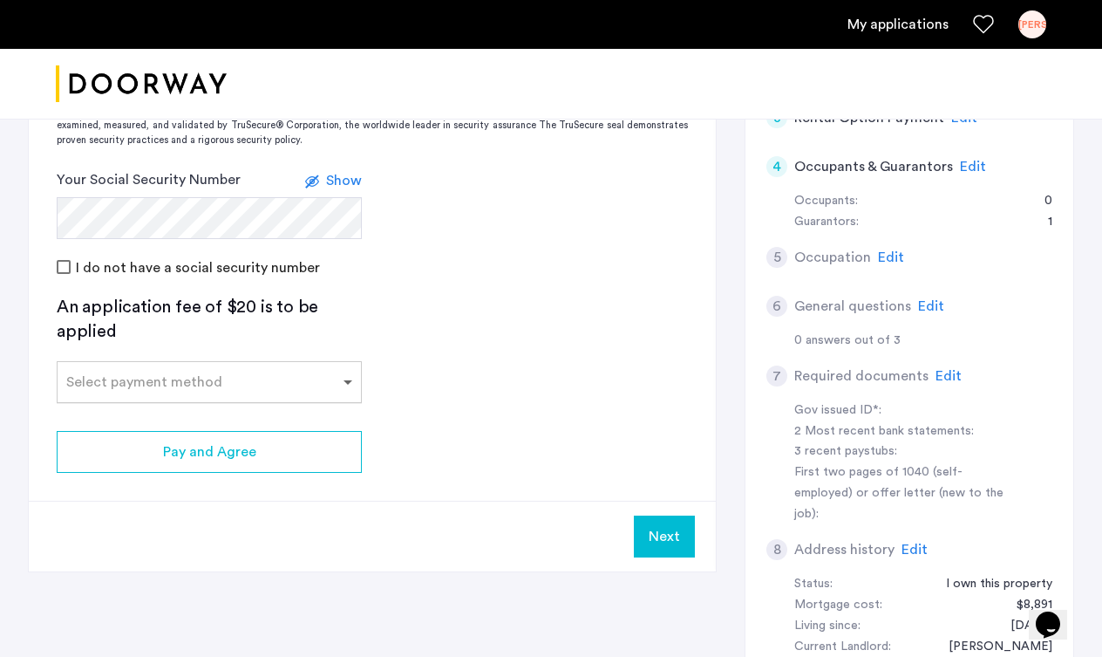
click at [349, 384] on span at bounding box center [350, 381] width 22 height 21
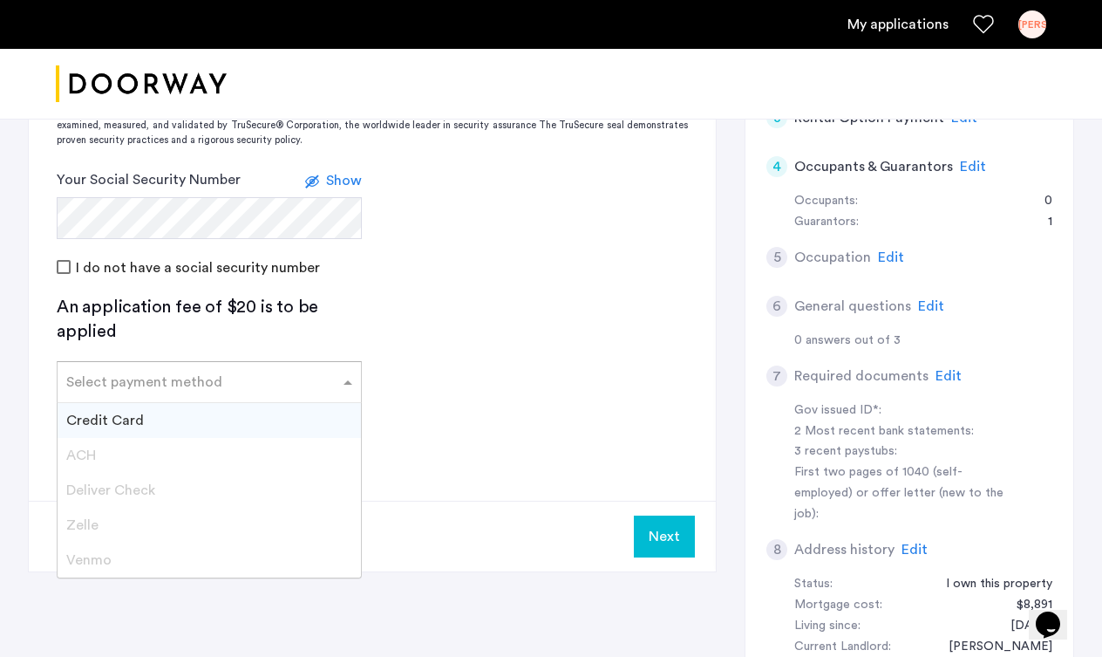
click at [105, 424] on span "Credit Card" at bounding box center [105, 420] width 78 height 14
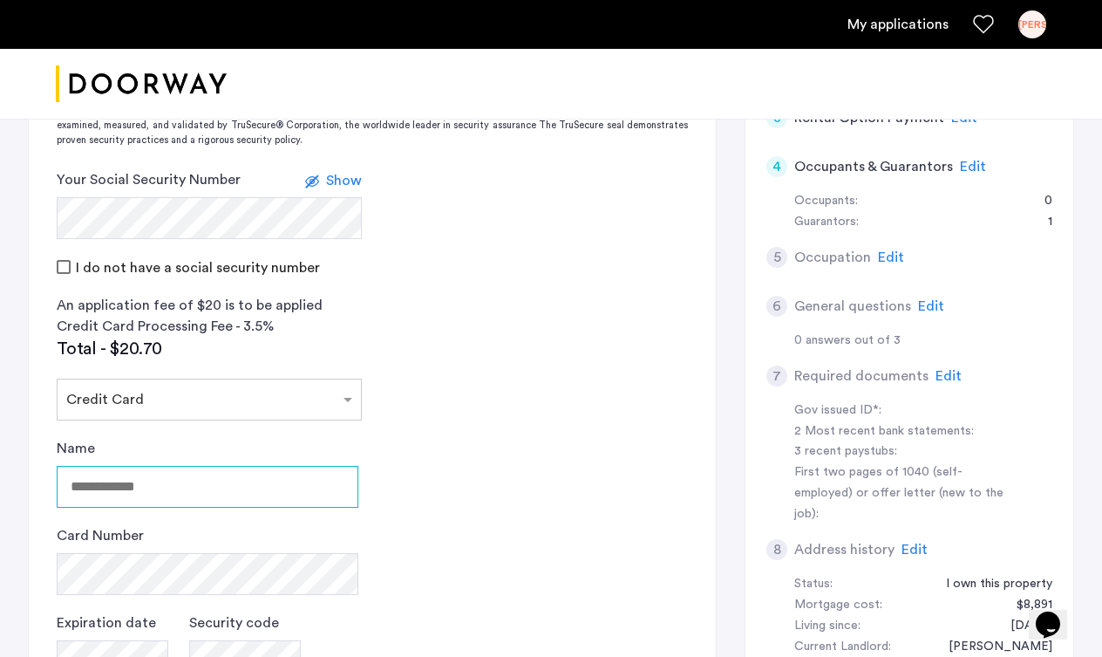
click at [120, 492] on input "Name" at bounding box center [208, 487] width 302 height 42
type input "**********"
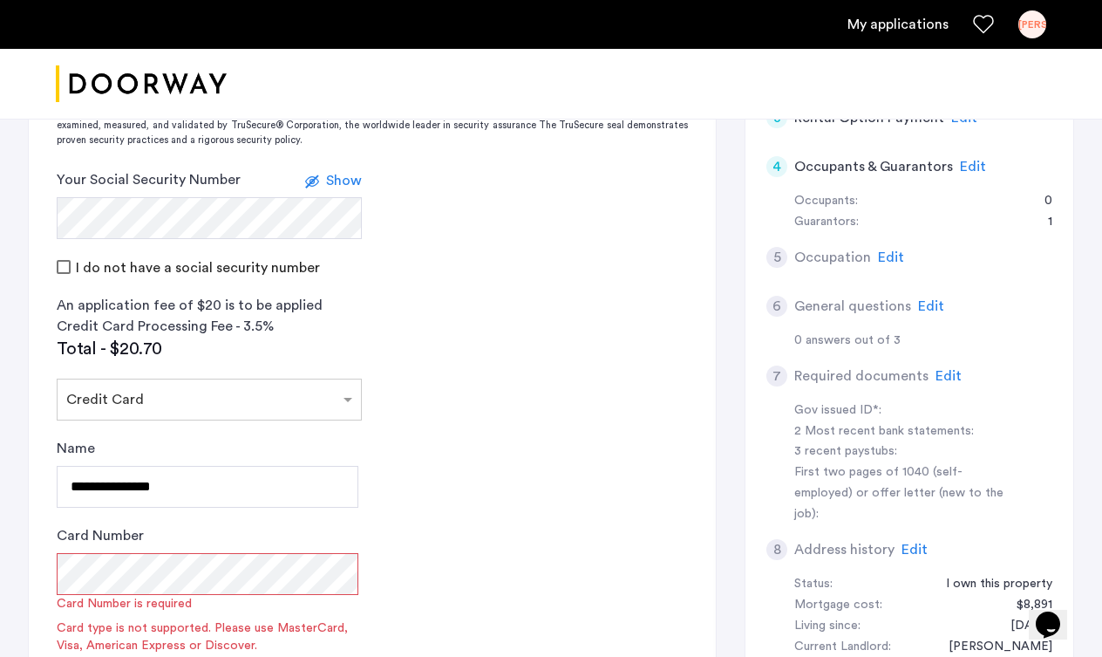
click at [433, 585] on app-credit-screening "2 Credit Screening & Application Fees Application Fees Please submit your appli…" at bounding box center [372, 421] width 687 height 1046
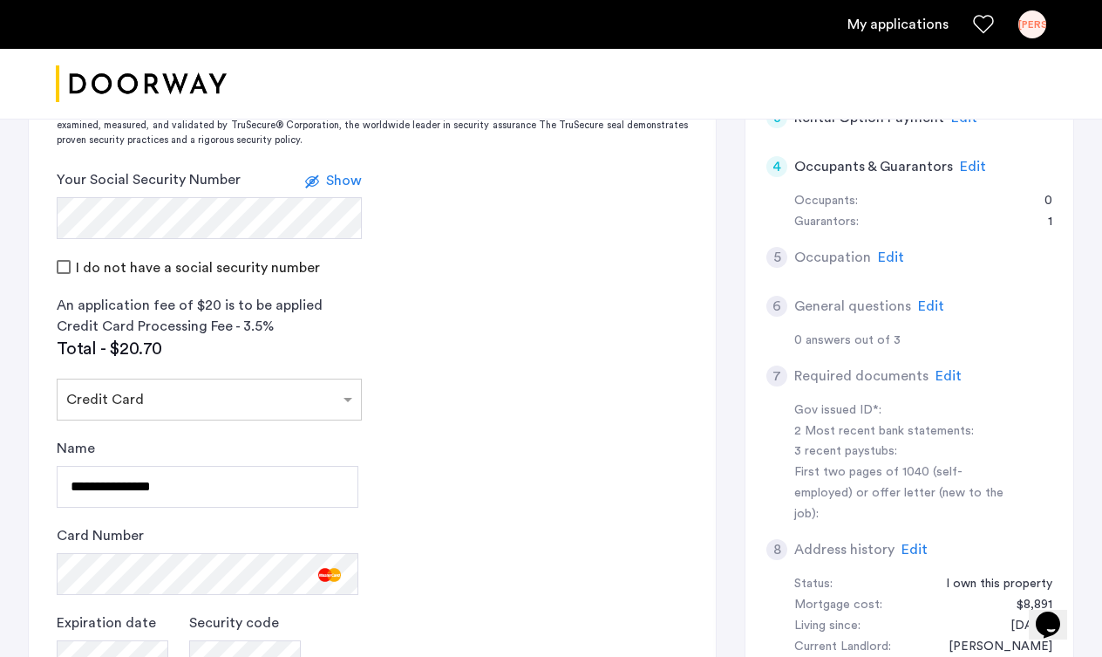
click at [596, 576] on app-credit-screening "2 Credit Screening & Application Fees Application Fees Please submit your appli…" at bounding box center [372, 391] width 687 height 987
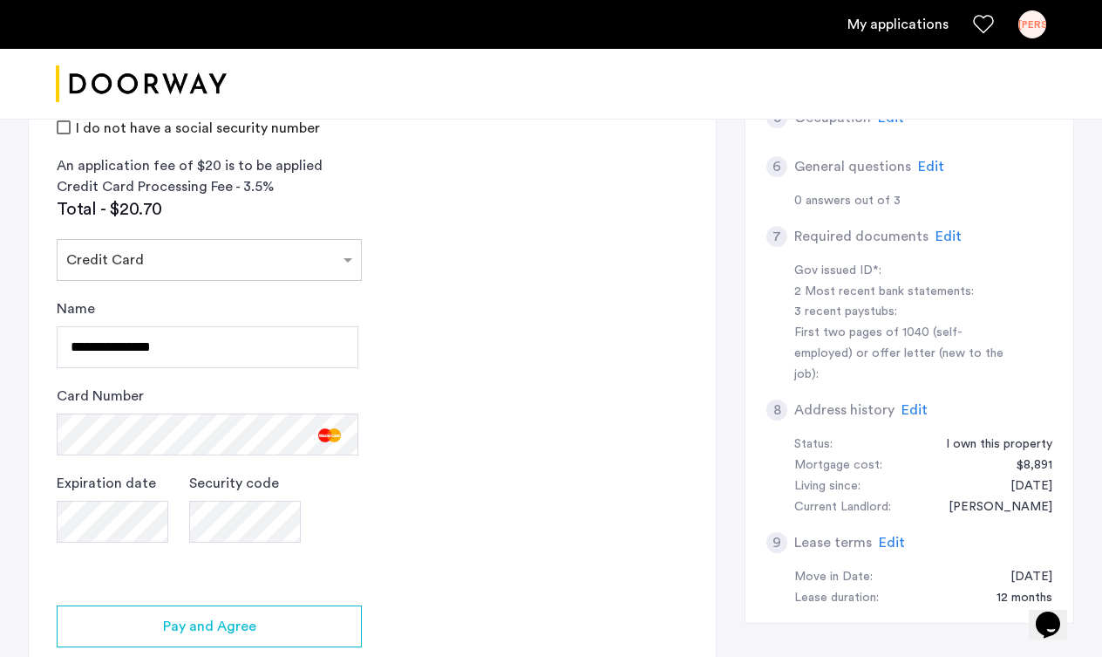
scroll to position [523, 0]
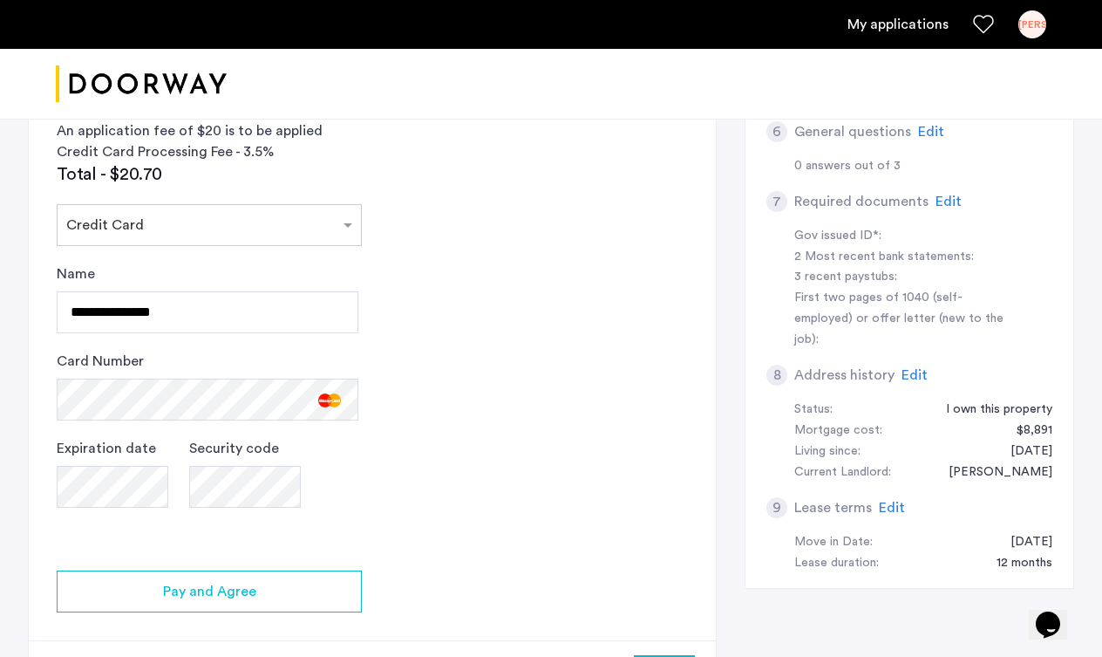
click at [470, 547] on app-credit-screening "2 Credit Screening & Application Fees Application Fees Please submit your appli…" at bounding box center [372, 217] width 687 height 987
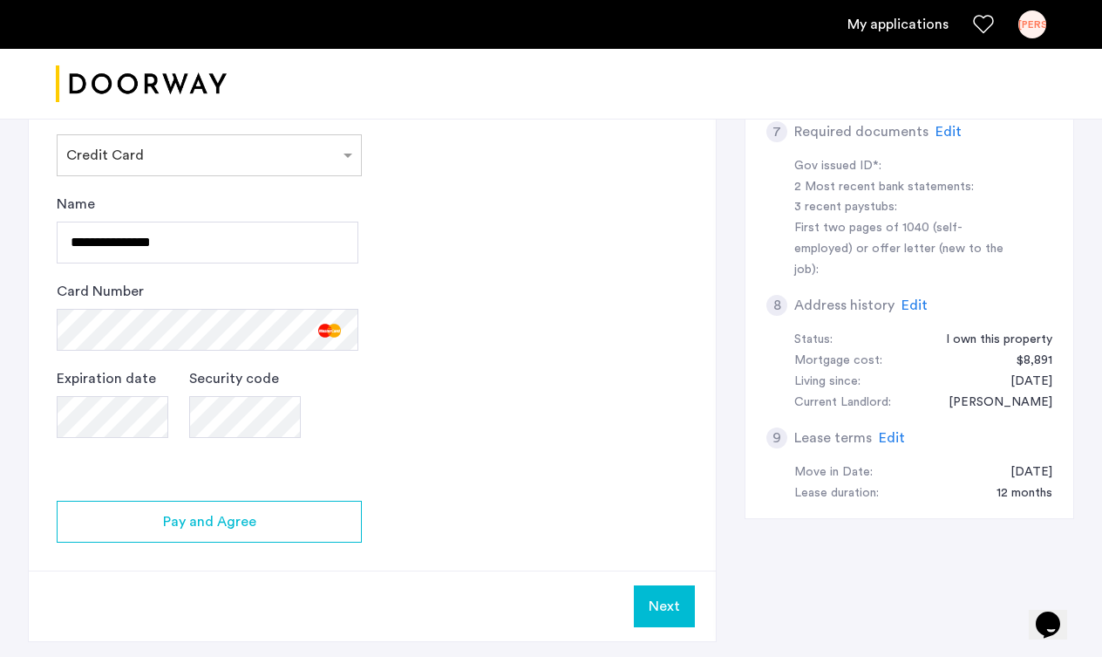
scroll to position [628, 0]
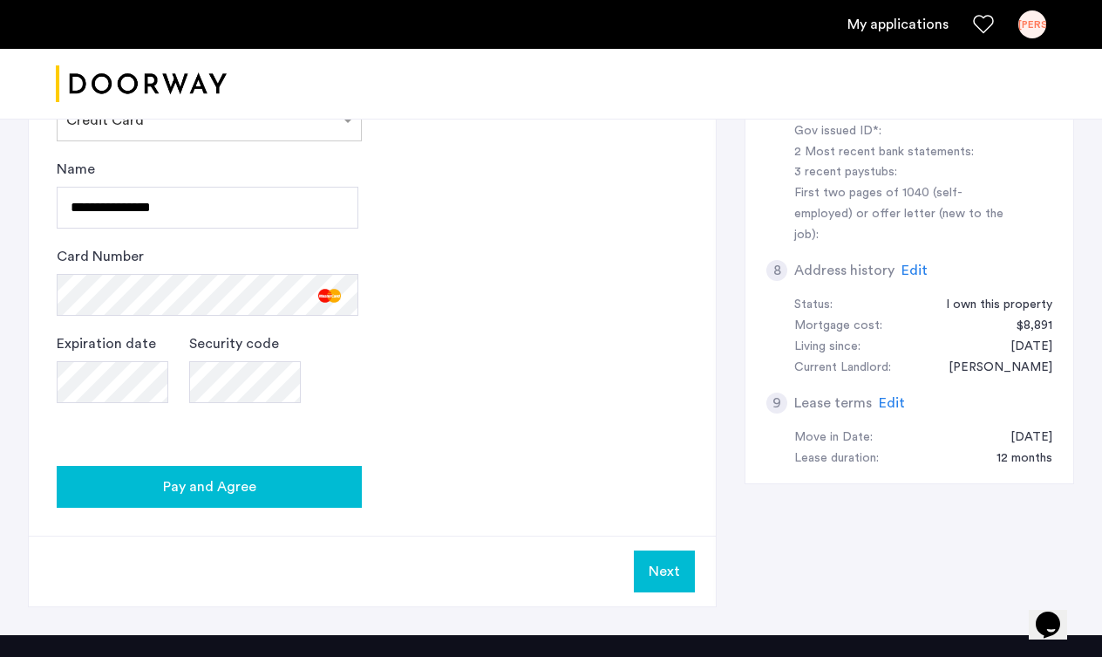
click at [184, 497] on span "Pay and Agree" at bounding box center [209, 486] width 93 height 21
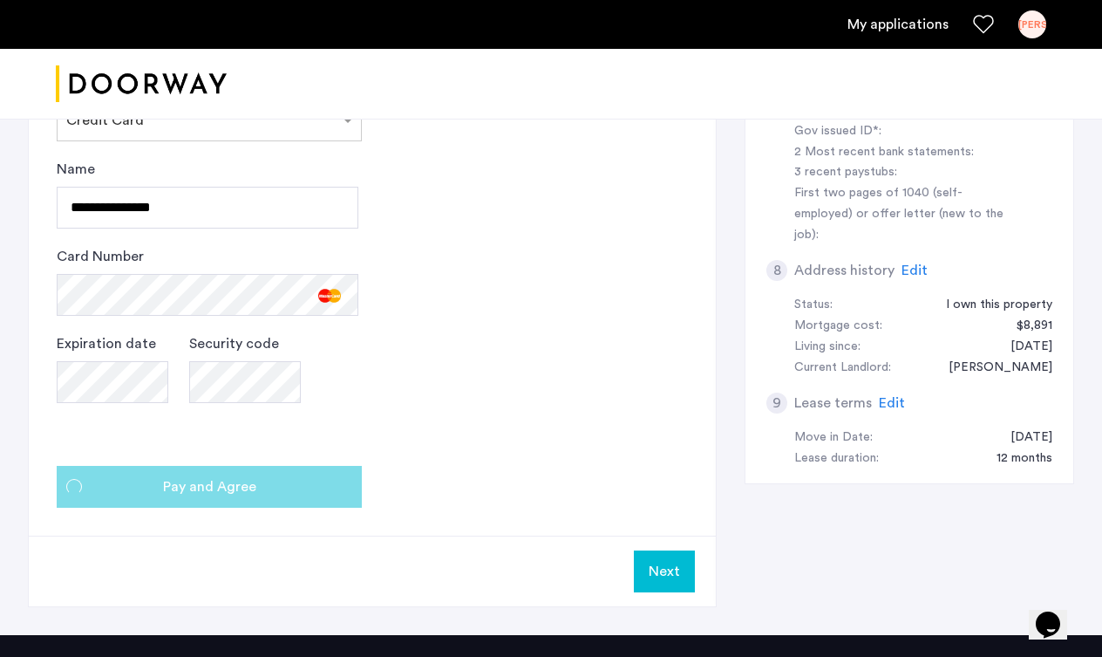
scroll to position [0, 0]
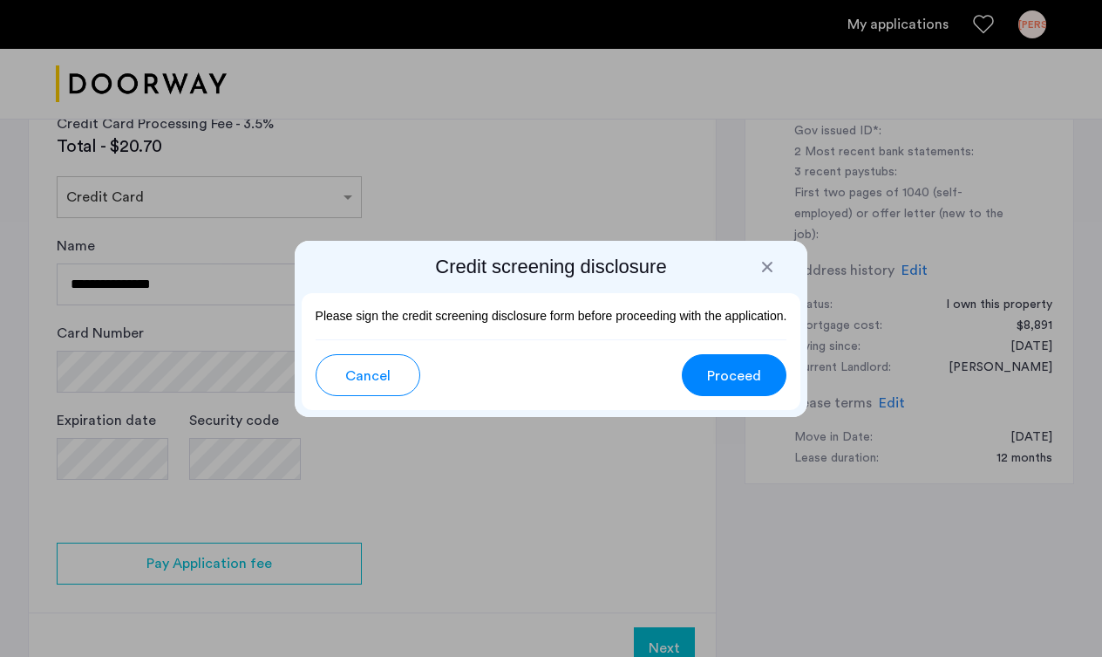
click at [732, 381] on span "Proceed" at bounding box center [734, 375] width 54 height 21
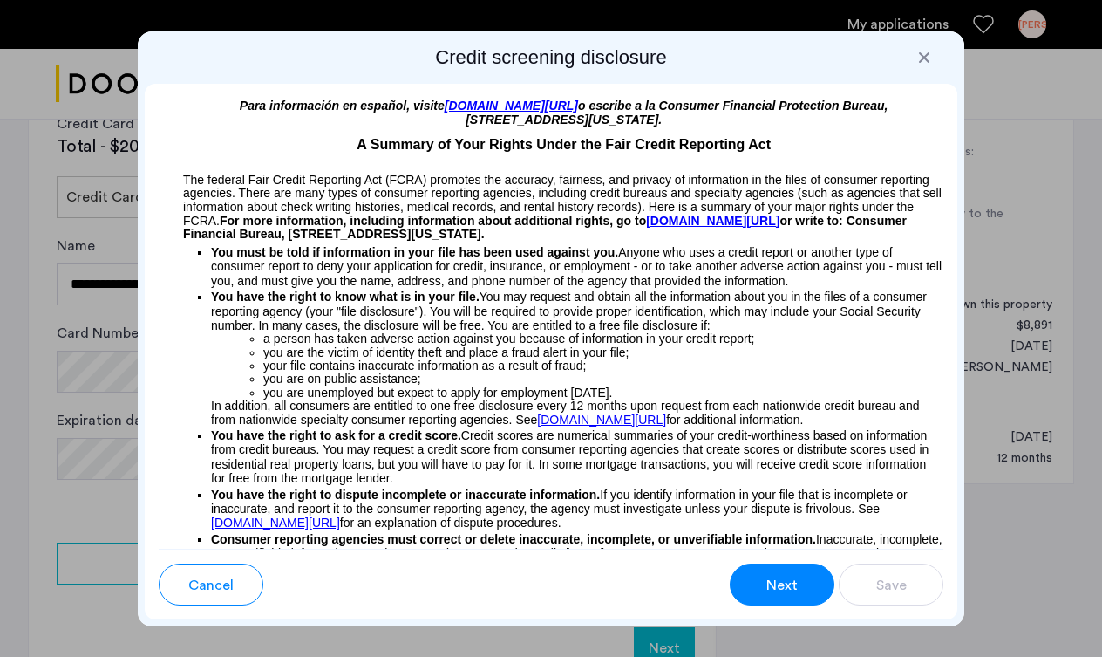
click at [935, 532] on p "Consumer reporting agencies must correct or delete inaccurate, incomplete, or u…" at bounding box center [577, 553] width 732 height 43
click at [930, 532] on p "Consumer reporting agencies must correct or delete inaccurate, incomplete, or u…" at bounding box center [577, 553] width 732 height 43
click at [924, 372] on li "you are on public assistance;" at bounding box center [603, 378] width 680 height 13
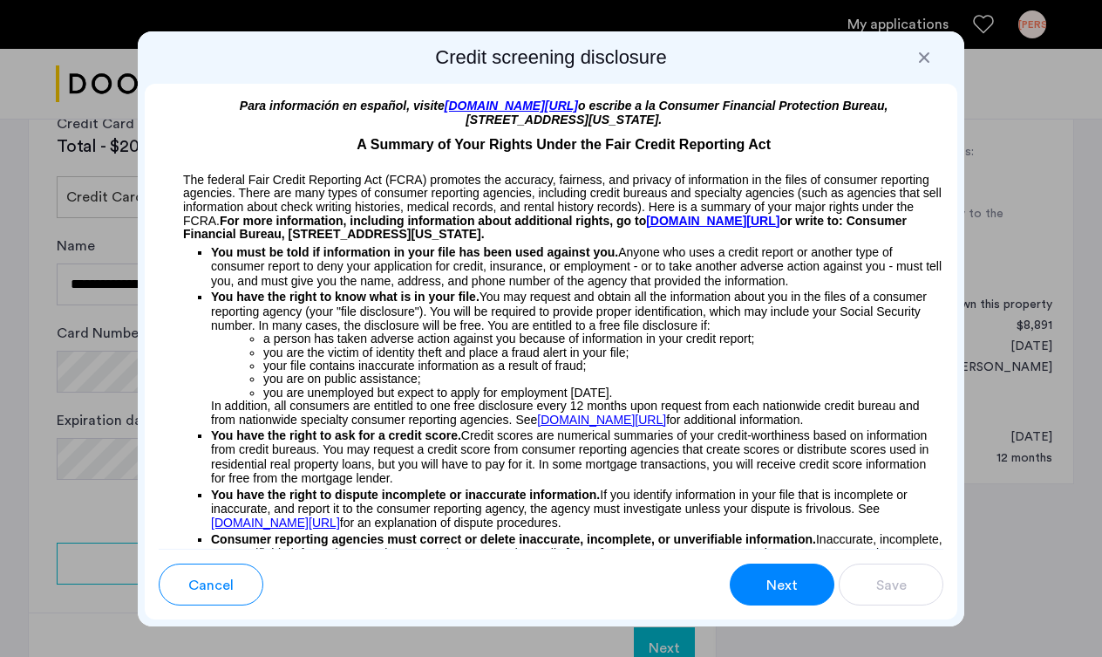
click at [894, 439] on p "You have the right to ask for a credit score. Credit scores are numerical summa…" at bounding box center [577, 457] width 732 height 58
click at [930, 49] on div at bounding box center [924, 57] width 17 height 17
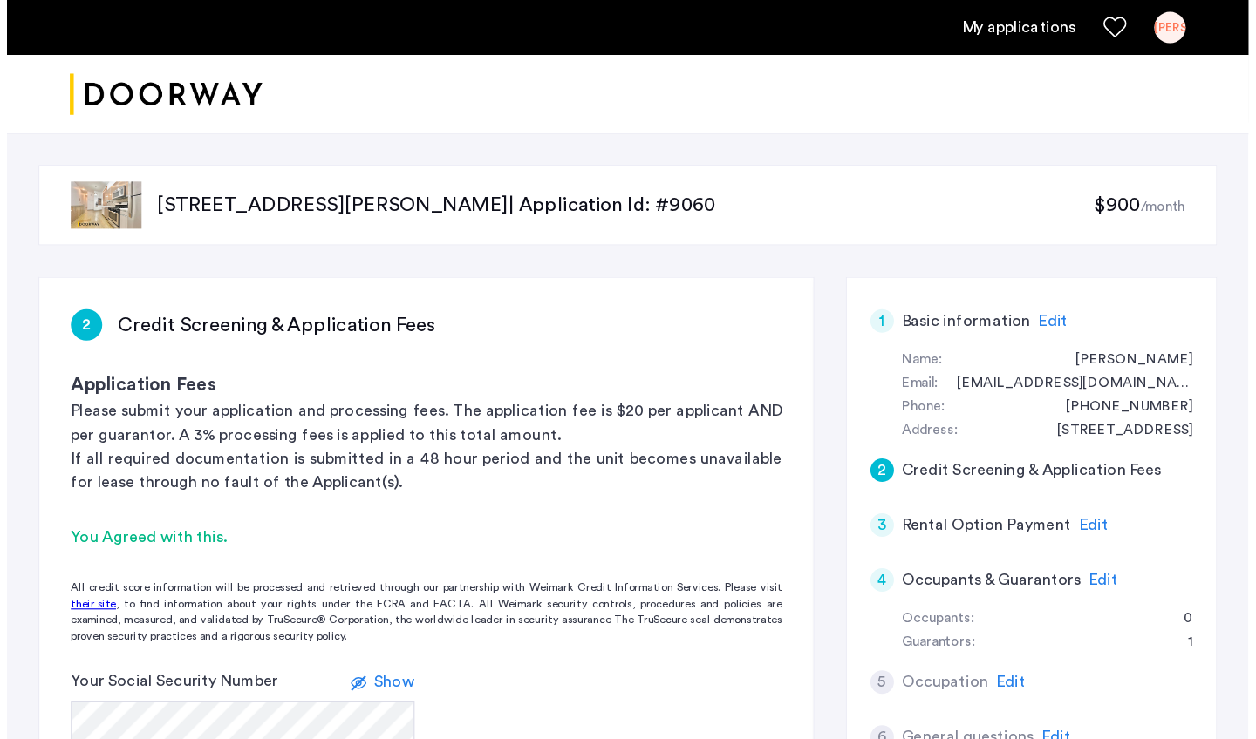
scroll to position [628, 0]
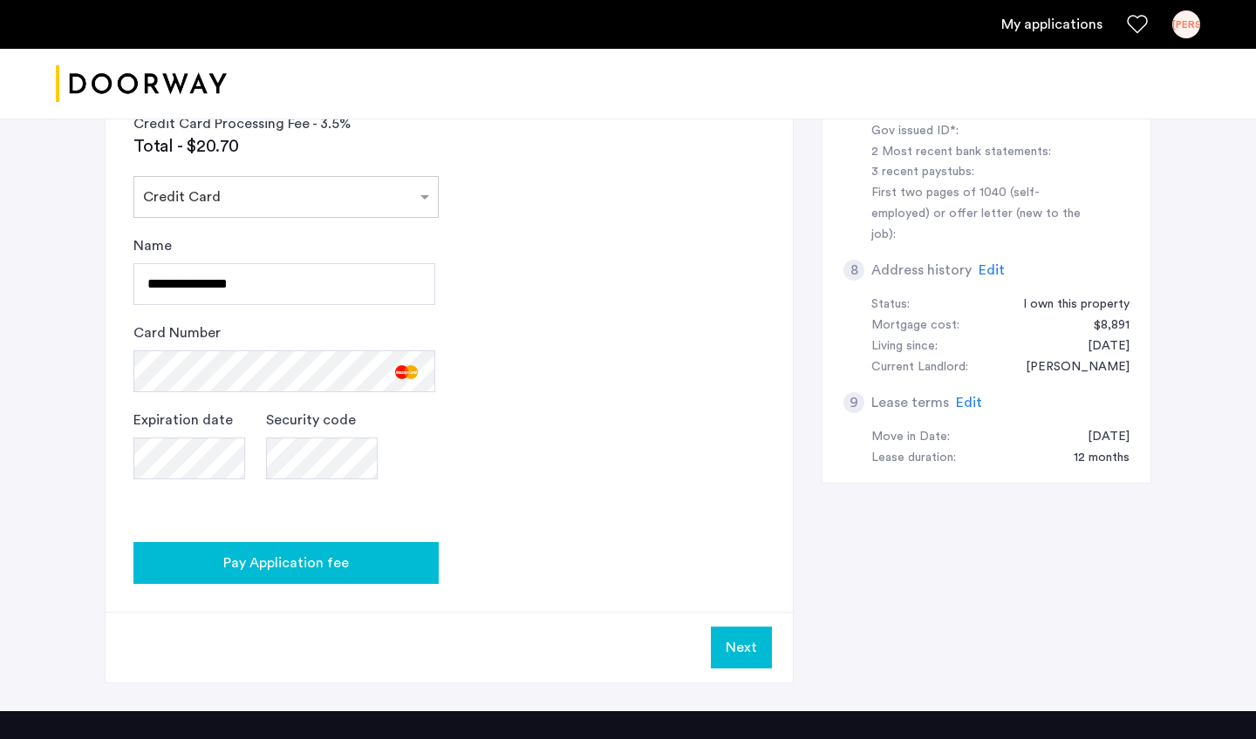
click at [312, 584] on button "Pay Application fee" at bounding box center [285, 563] width 305 height 42
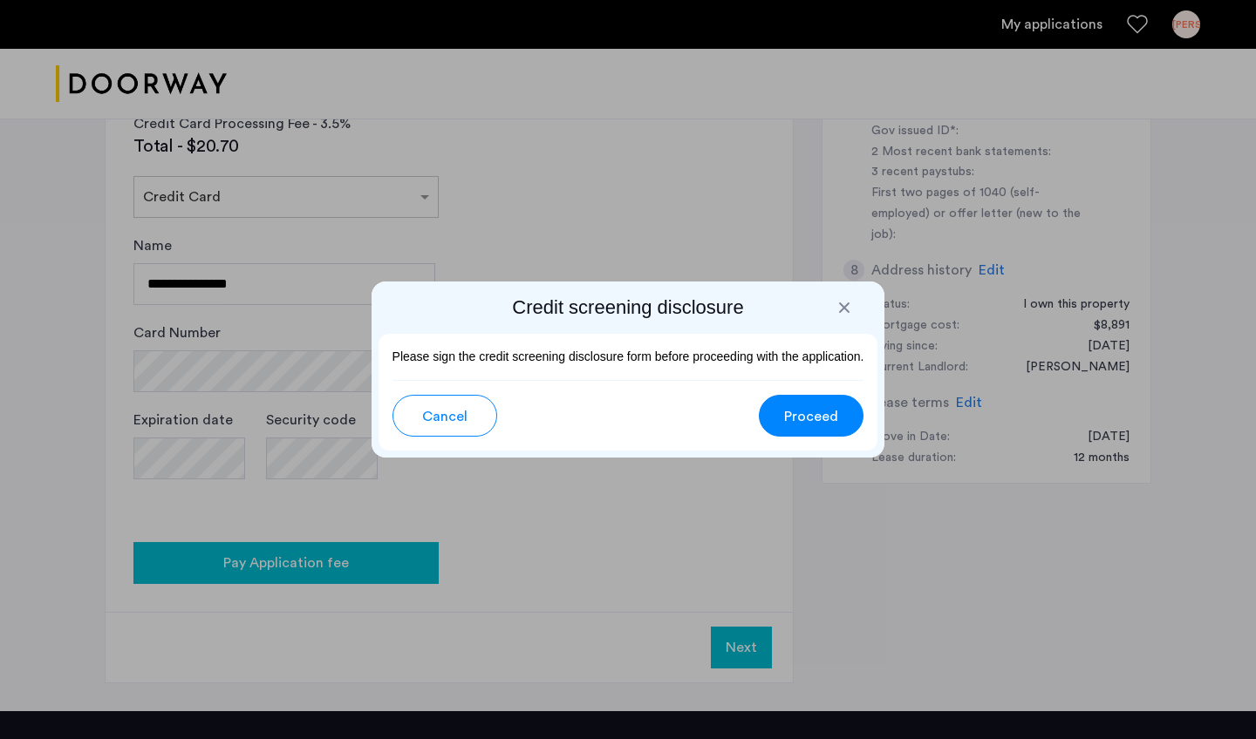
scroll to position [0, 0]
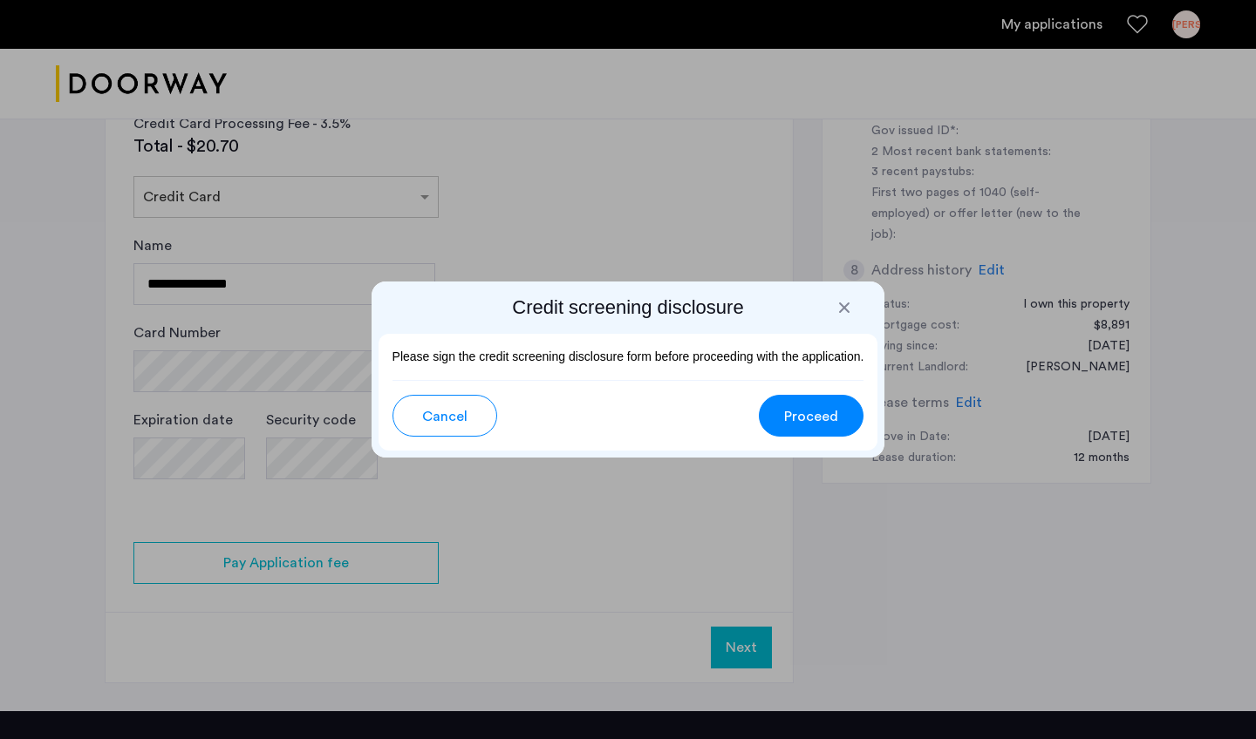
click at [828, 419] on span "Proceed" at bounding box center [811, 416] width 54 height 21
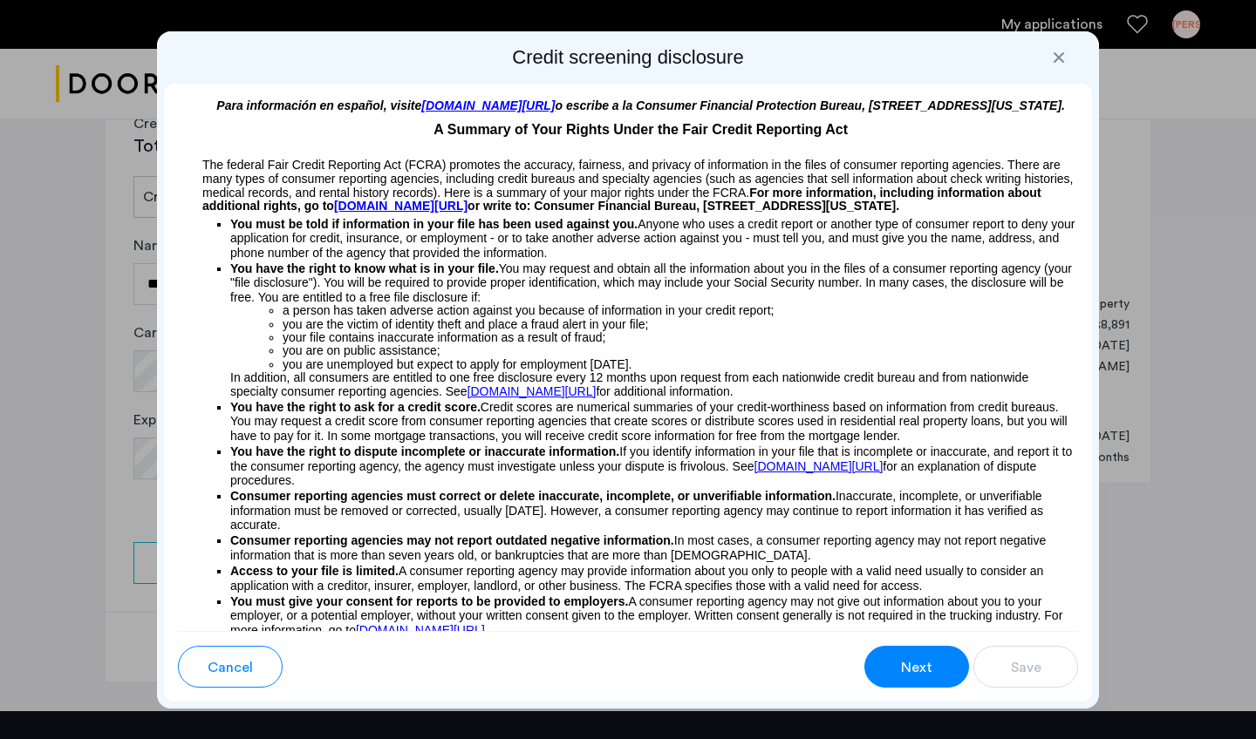
click at [1084, 631] on div "Para información en español, visite www.consumerfinance.gov/learnmore o escribe…" at bounding box center [628, 358] width 928 height 548
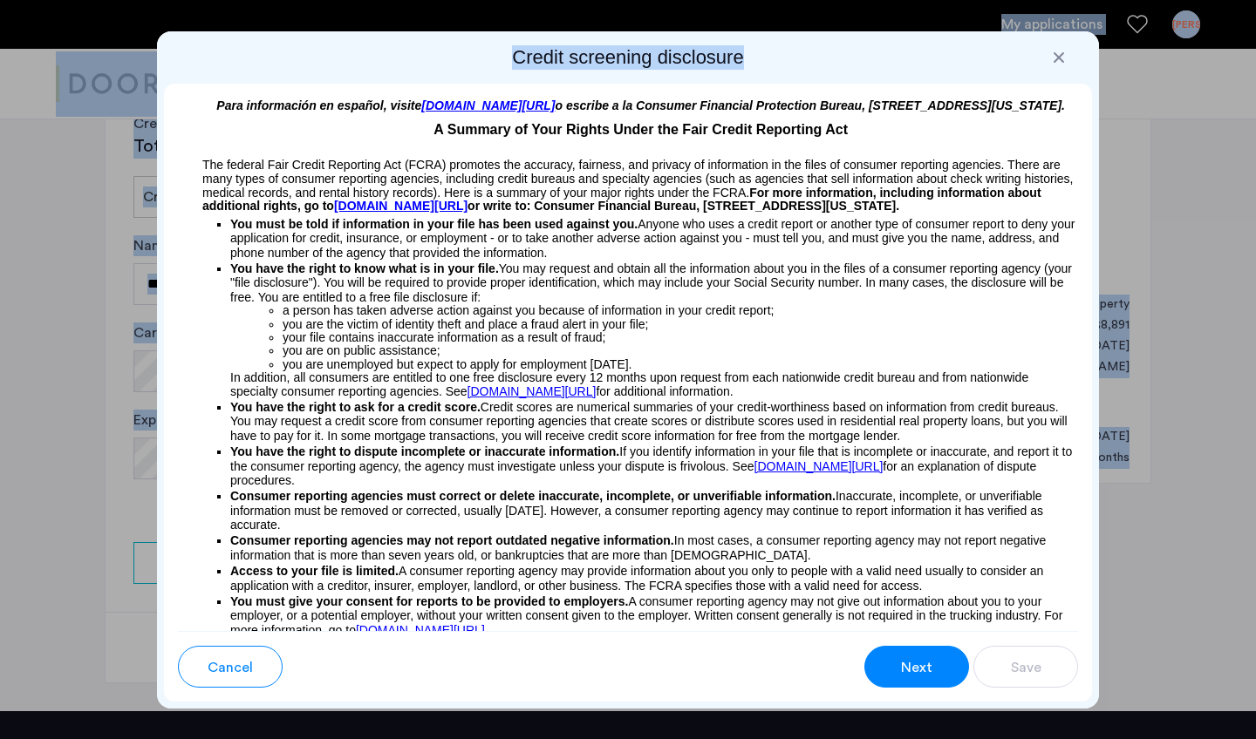
drag, startPoint x: 882, startPoint y: 25, endPoint x: 887, endPoint y: -13, distance: 38.6
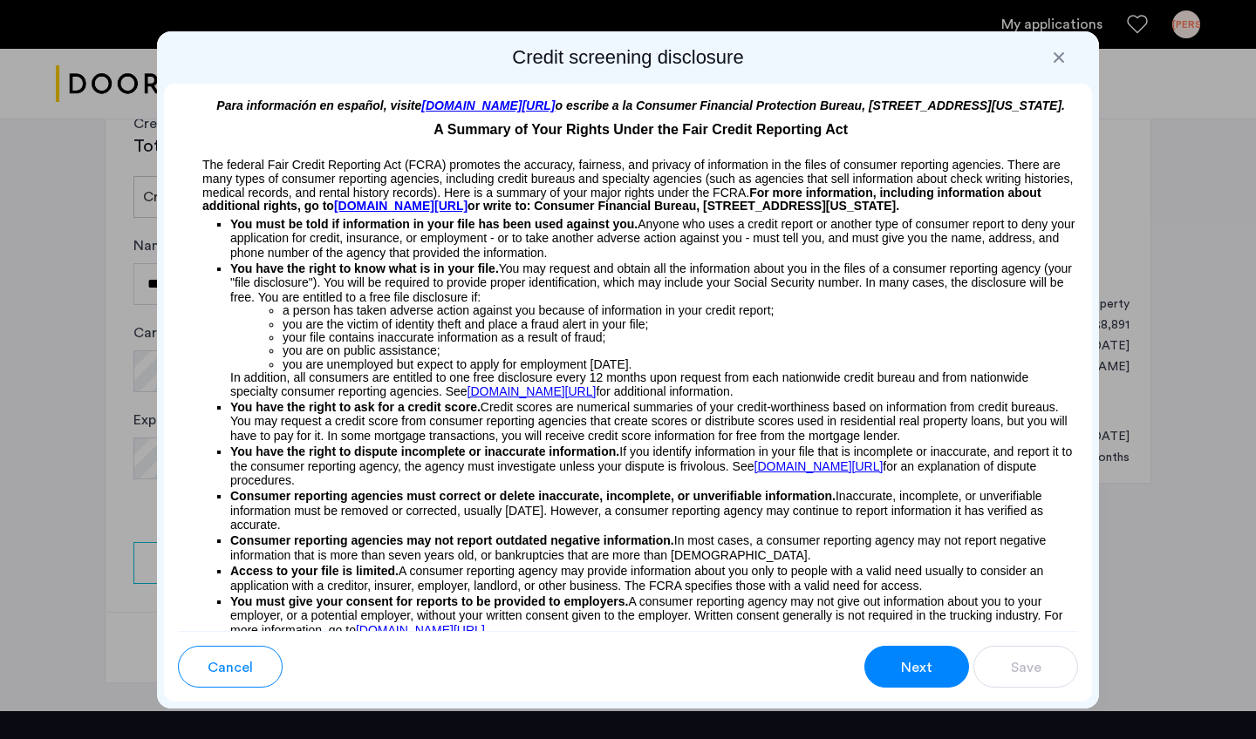
click at [1101, 305] on div at bounding box center [628, 369] width 1256 height 739
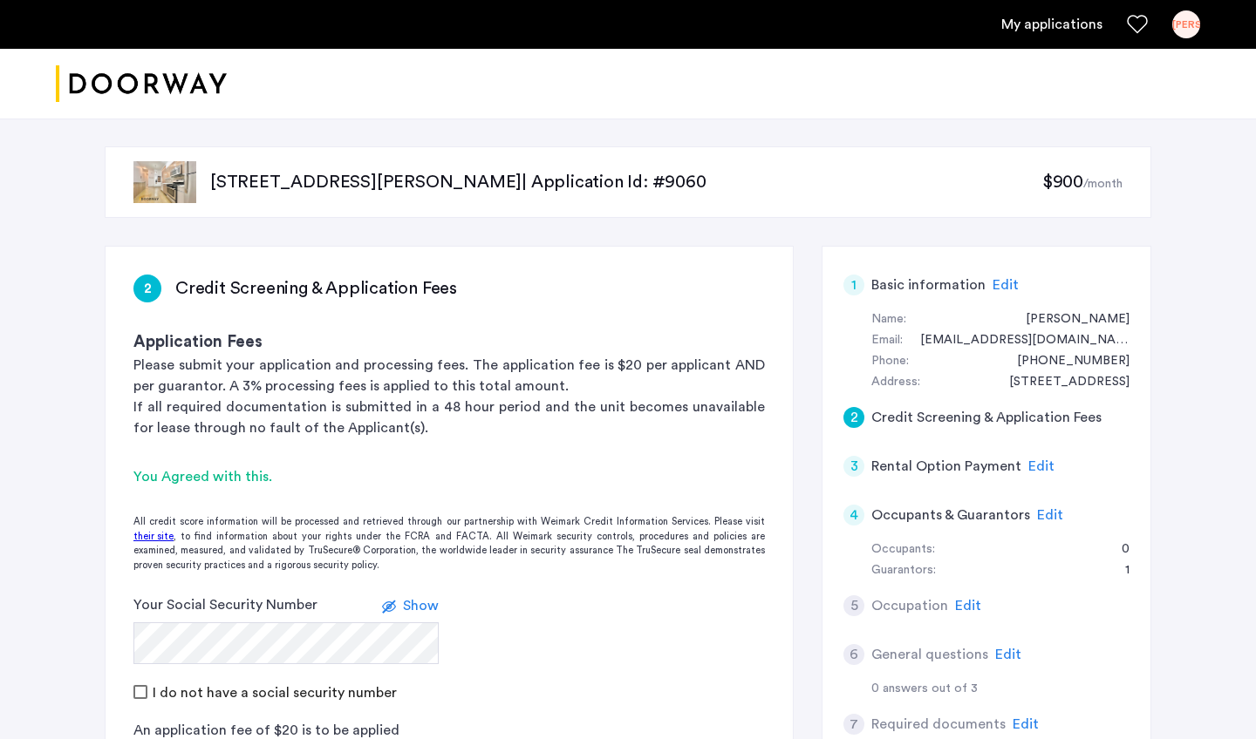
scroll to position [628, 0]
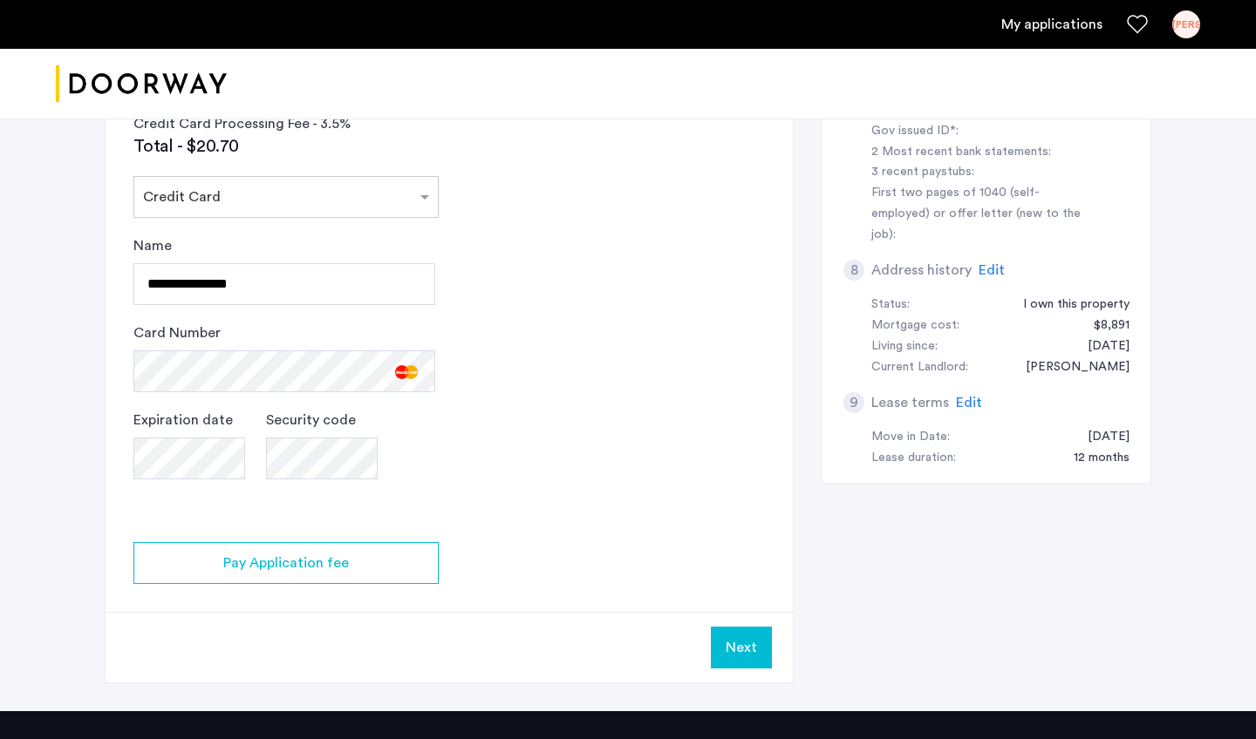
click at [746, 656] on button "Next" at bounding box center [741, 648] width 61 height 42
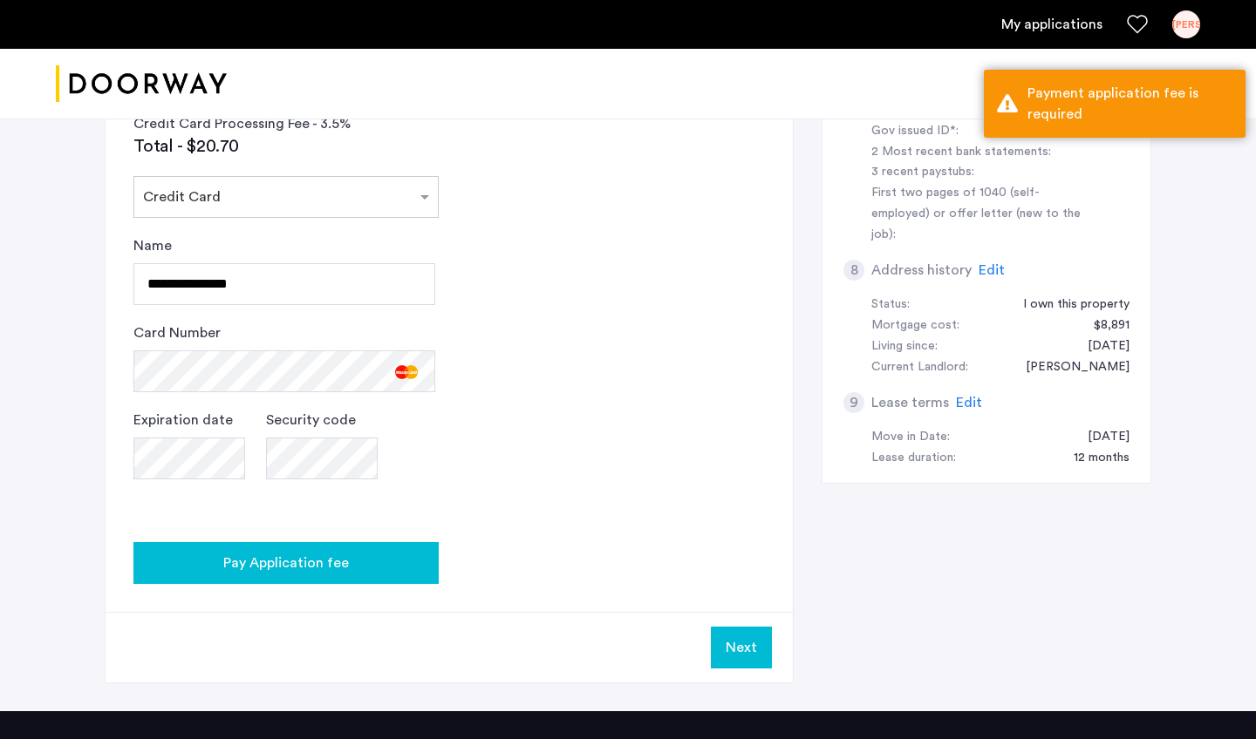
click at [328, 566] on button "Pay Application fee" at bounding box center [285, 563] width 305 height 42
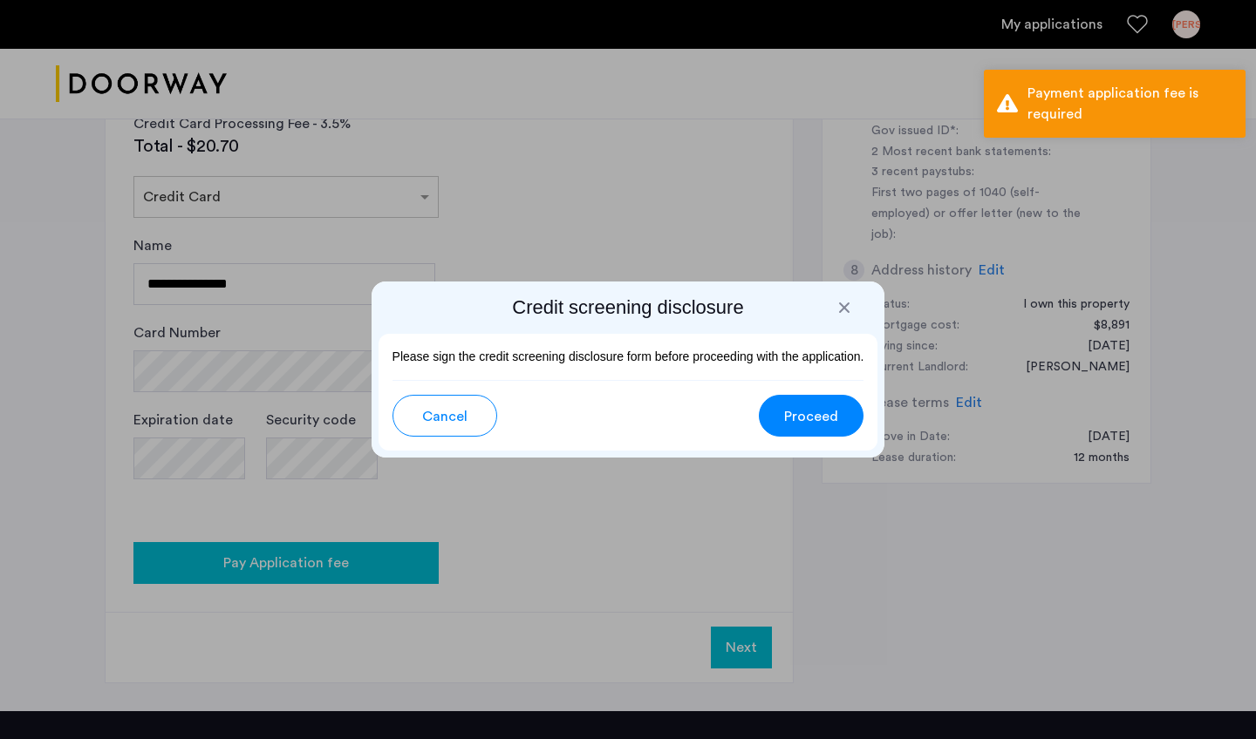
scroll to position [0, 0]
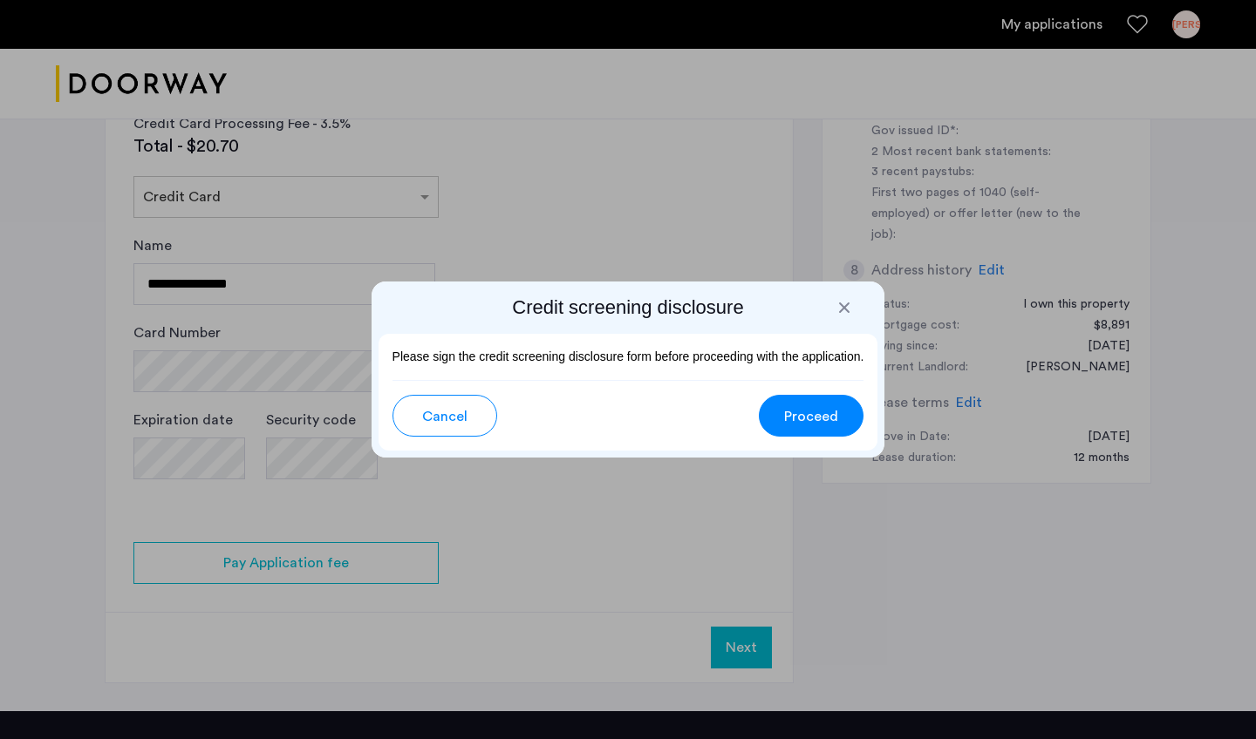
click at [817, 412] on span "Proceed" at bounding box center [811, 416] width 54 height 21
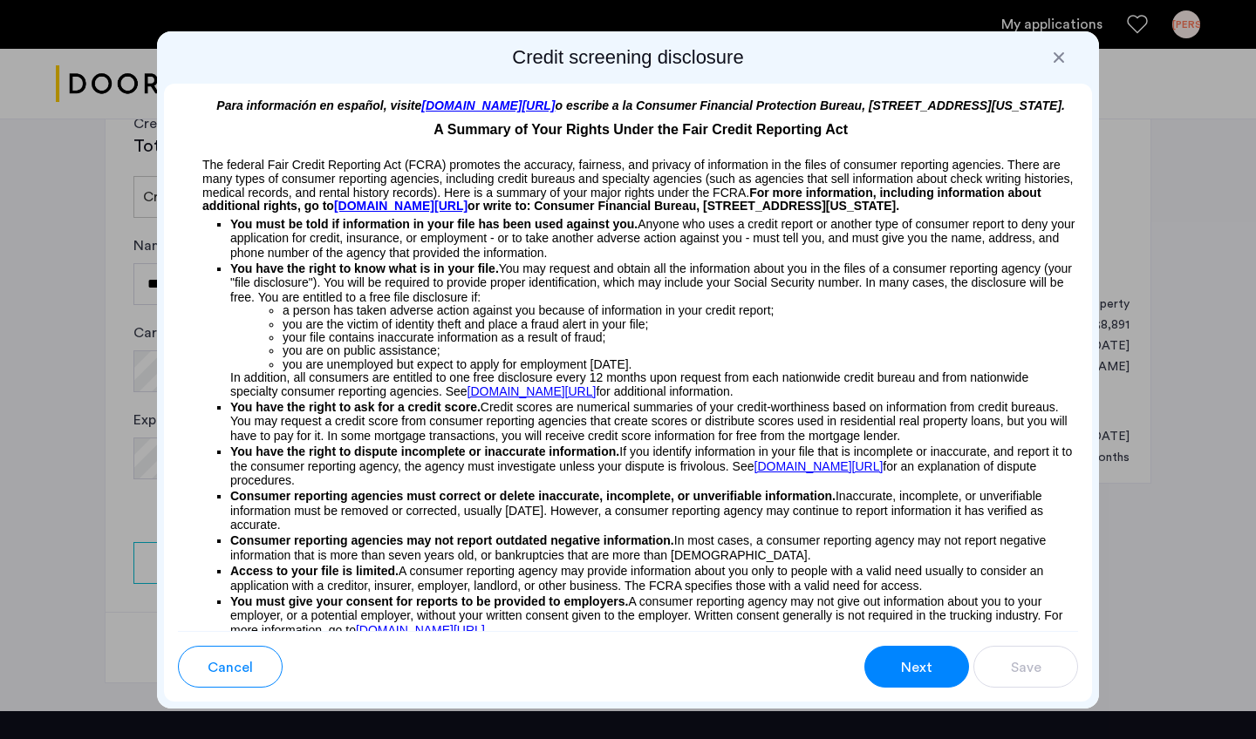
click at [190, 246] on ul "You must be told if information in your file has been used against you. Anyone …" at bounding box center [628, 585] width 900 height 742
click at [159, 230] on div "Credit screening disclosure Para información en español, visite www.consumerfin…" at bounding box center [628, 370] width 942 height 678
click at [1096, 359] on div "Credit screening disclosure Para información en español, visite www.consumerfin…" at bounding box center [628, 370] width 942 height 678
click at [989, 489] on p "Consumer reporting agencies must correct or delete inaccurate, incomplete, or u…" at bounding box center [654, 510] width 848 height 43
click at [991, 331] on li "your file contains inaccurate information as a result of fraud;" at bounding box center [680, 337] width 795 height 13
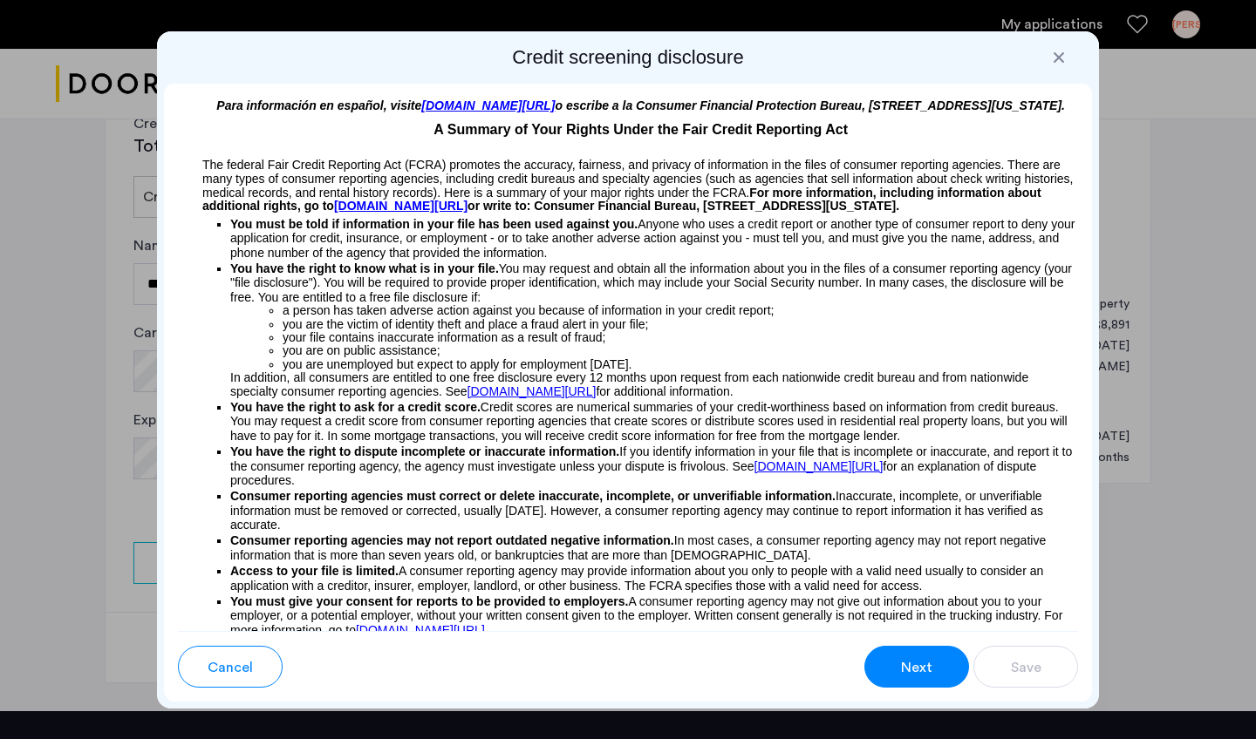
click at [958, 371] on span "In addition, all consumers are entitled to one free disclosure every 12 months …" at bounding box center [629, 384] width 798 height 27
click at [1008, 656] on p "CONSUMERS HAVE THE RIGHT TO OBTAIN A SECURITY FREEZE" at bounding box center [654, 712] width 848 height 32
click at [935, 40] on div "Credit screening disclosure Para información en español, visite www.consumerfin…" at bounding box center [628, 370] width 942 height 678
click at [1056, 49] on div at bounding box center [1058, 57] width 17 height 17
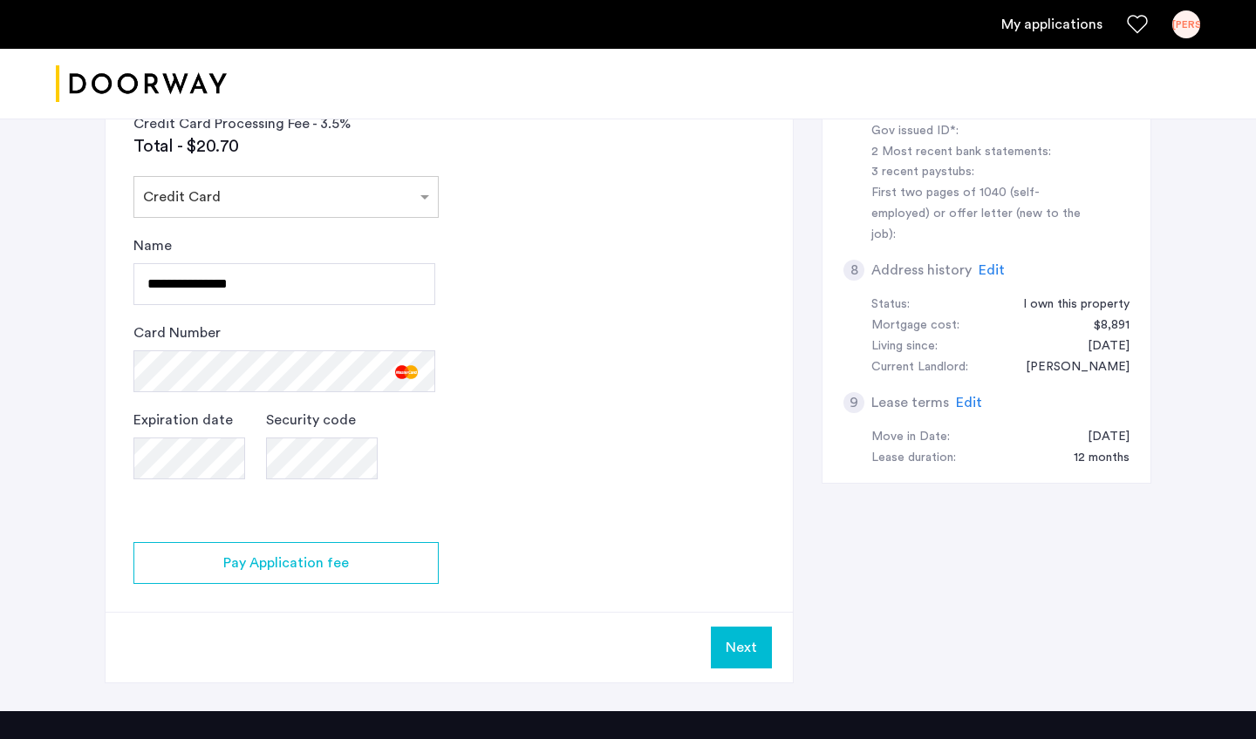
click at [964, 557] on div "2 Credit Screening & Application Fees Application Fees Please submit your appli…" at bounding box center [628, 164] width 1046 height 1093
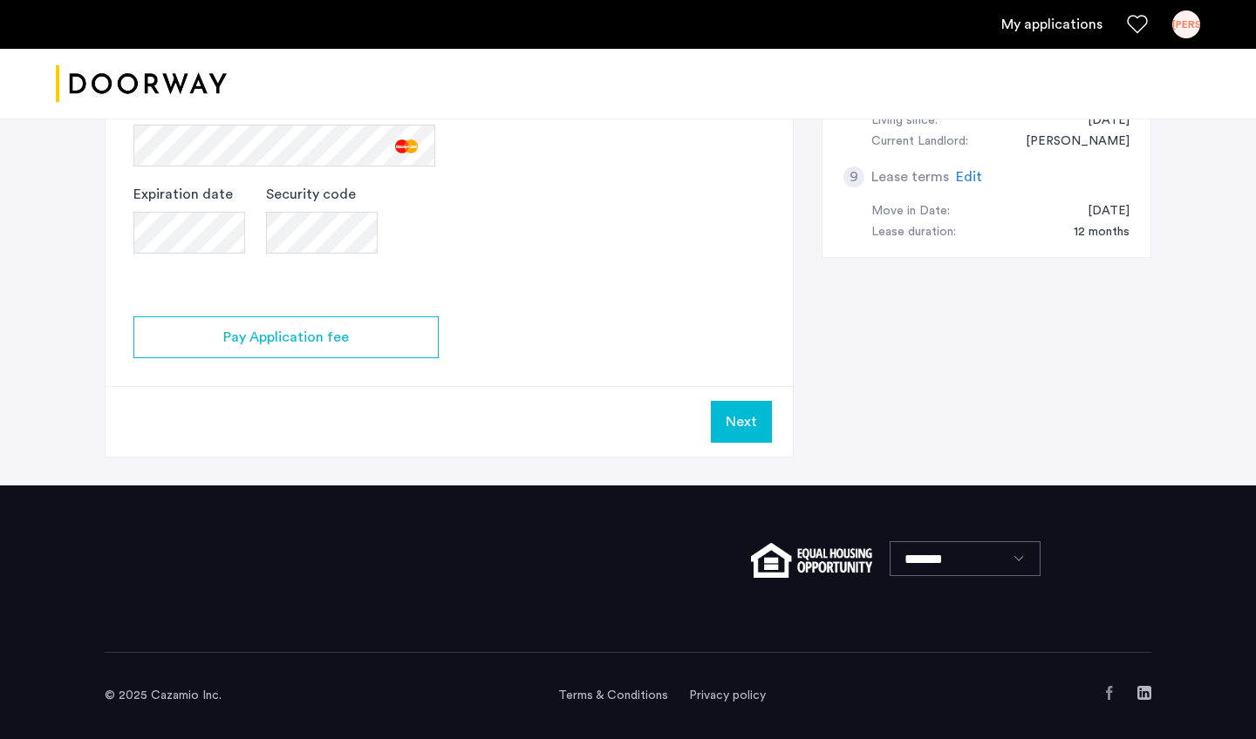
scroll to position [873, 0]
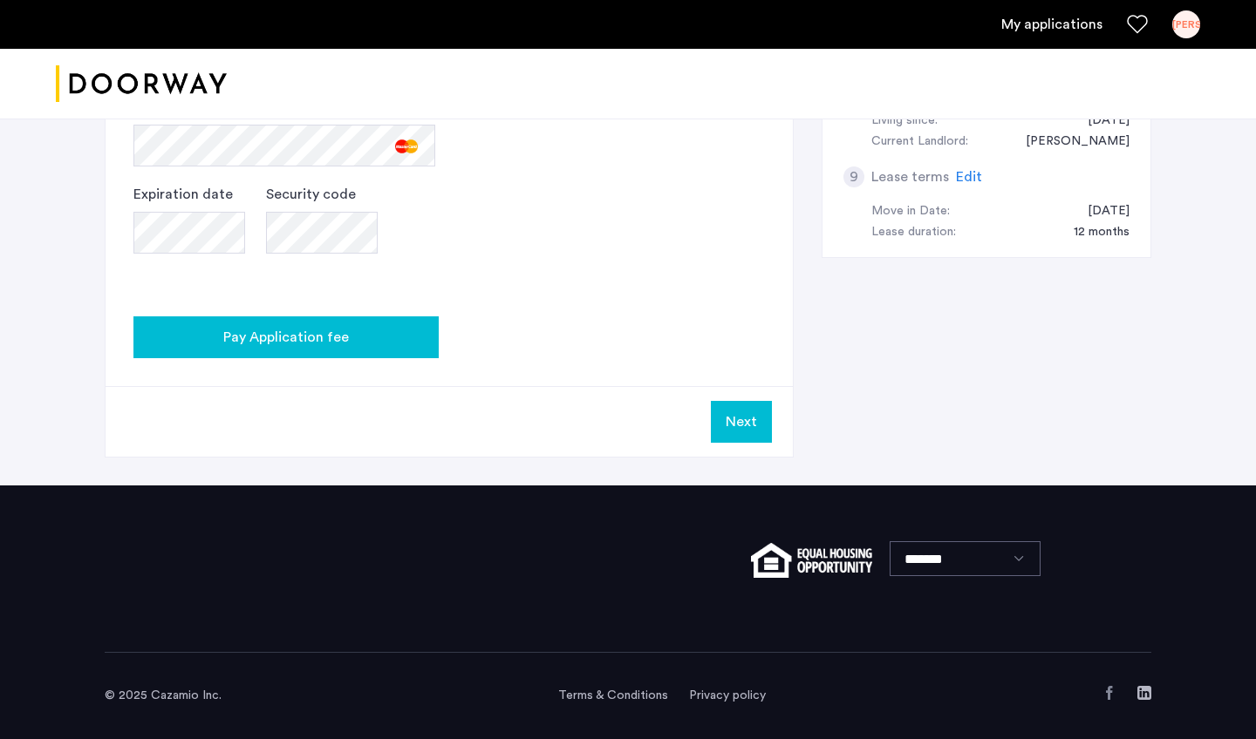
click at [315, 334] on span "Pay Application fee" at bounding box center [286, 337] width 126 height 21
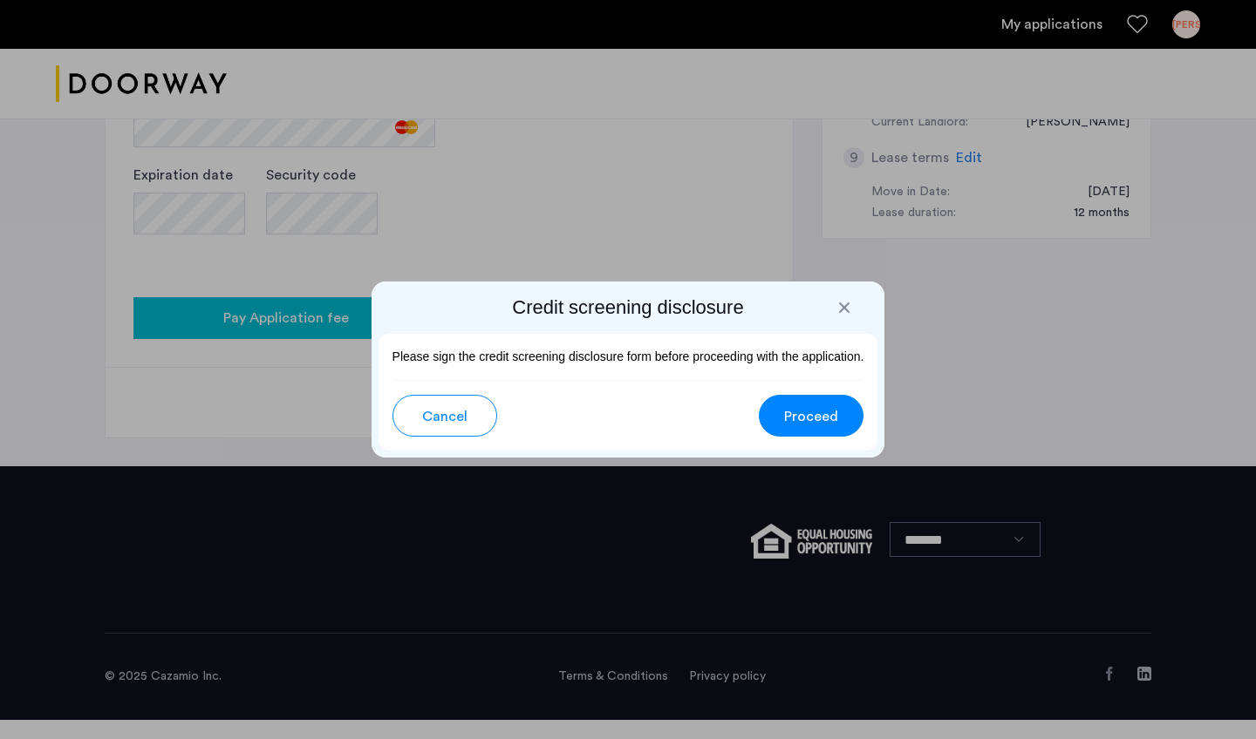
scroll to position [0, 0]
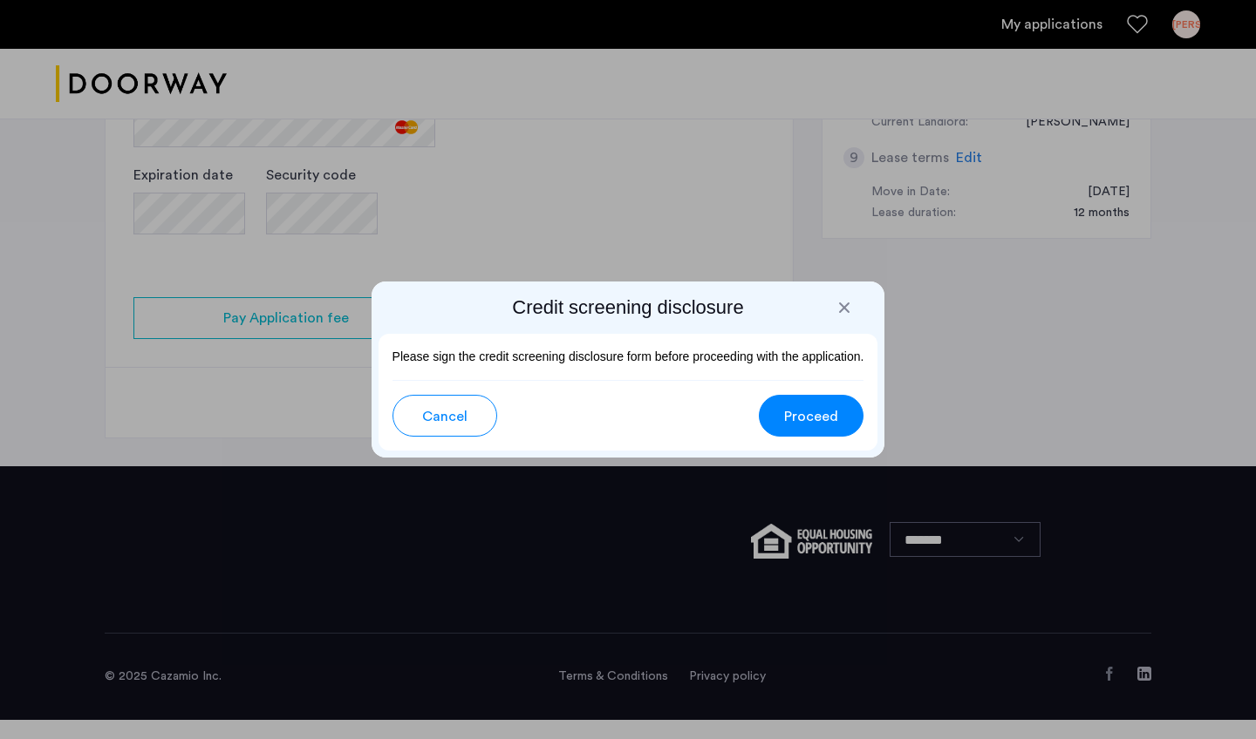
click at [821, 407] on span "Proceed" at bounding box center [811, 416] width 54 height 21
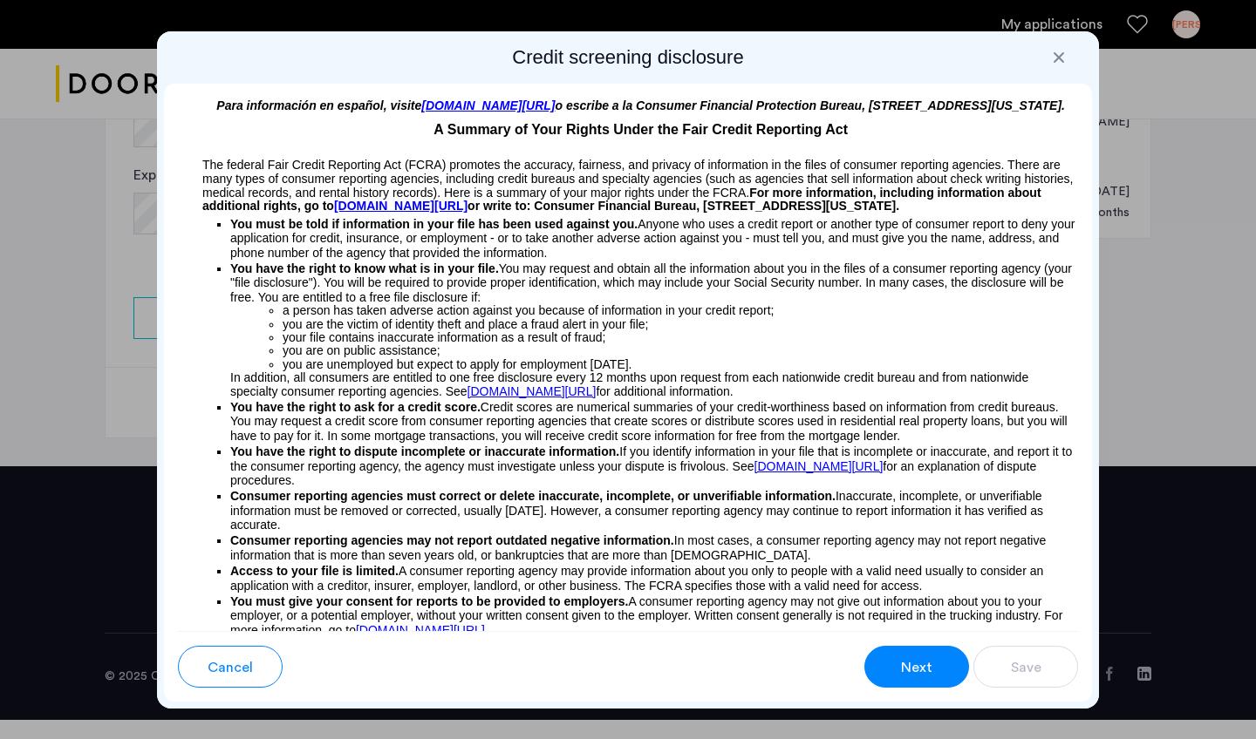
click at [208, 440] on ul "You must be told if information in your file has been used against you. Anyone …" at bounding box center [628, 585] width 900 height 742
click at [787, 237] on p "You must be told if information in your file has been used against you. Anyone …" at bounding box center [654, 237] width 848 height 46
click at [915, 99] on span "o escribe a la Consumer Financial Protection Bureau, 1700 G Street NW, Washingt…" at bounding box center [810, 106] width 510 height 14
click at [855, 607] on span "A consumer reporting agency may not give out information about you to your empl…" at bounding box center [646, 616] width 832 height 43
click at [1070, 358] on li "you are unemployed but expect to apply for employment within 60 days." at bounding box center [680, 364] width 795 height 13
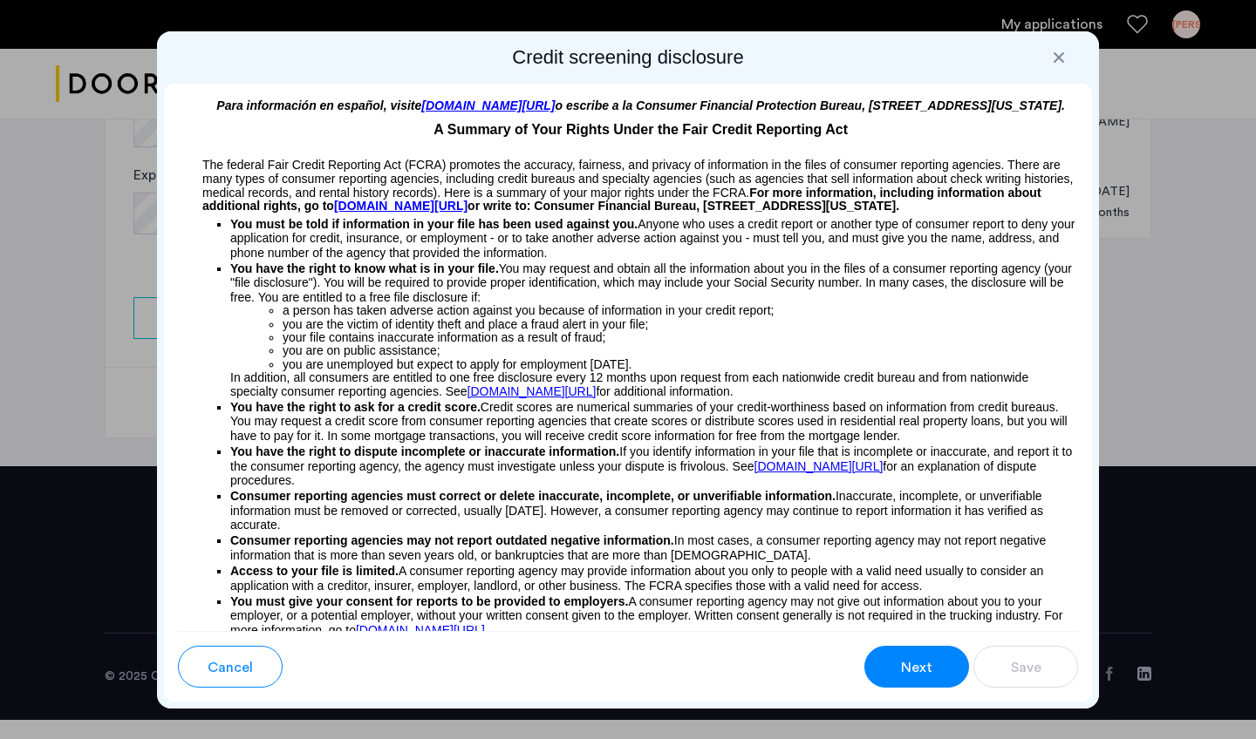
click at [1060, 49] on div at bounding box center [1058, 57] width 17 height 17
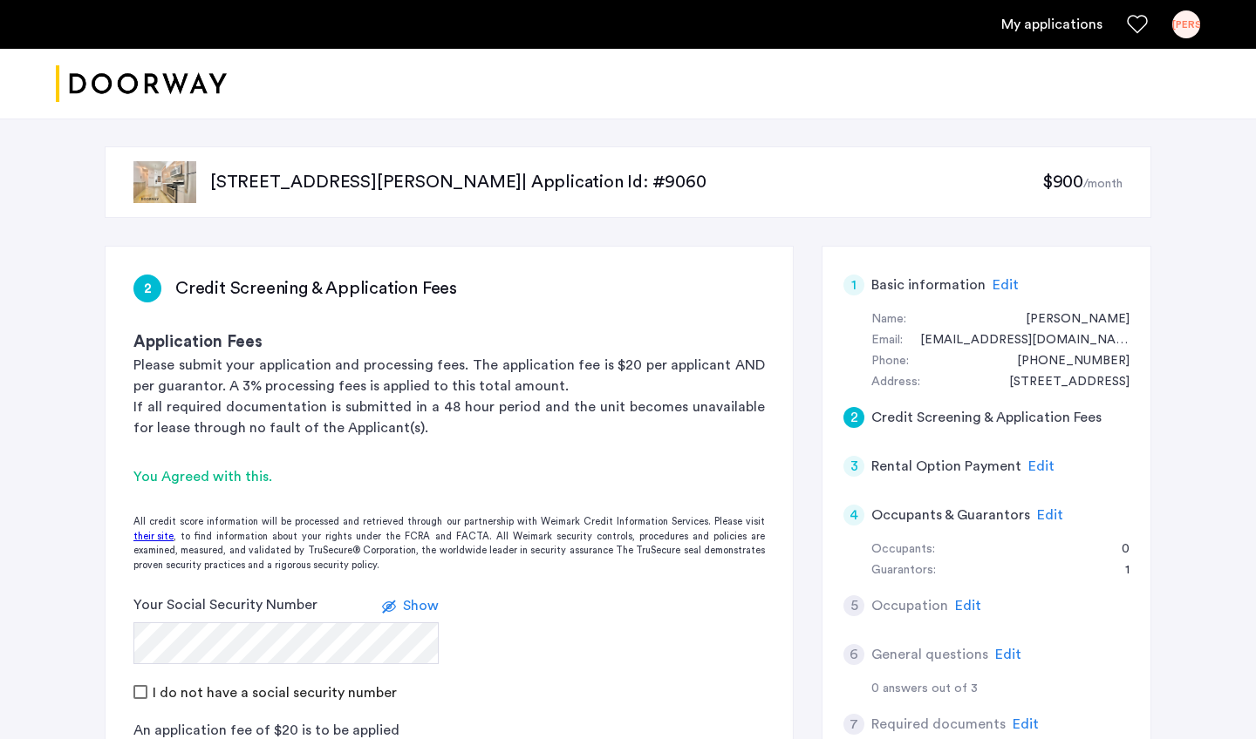
scroll to position [873, 0]
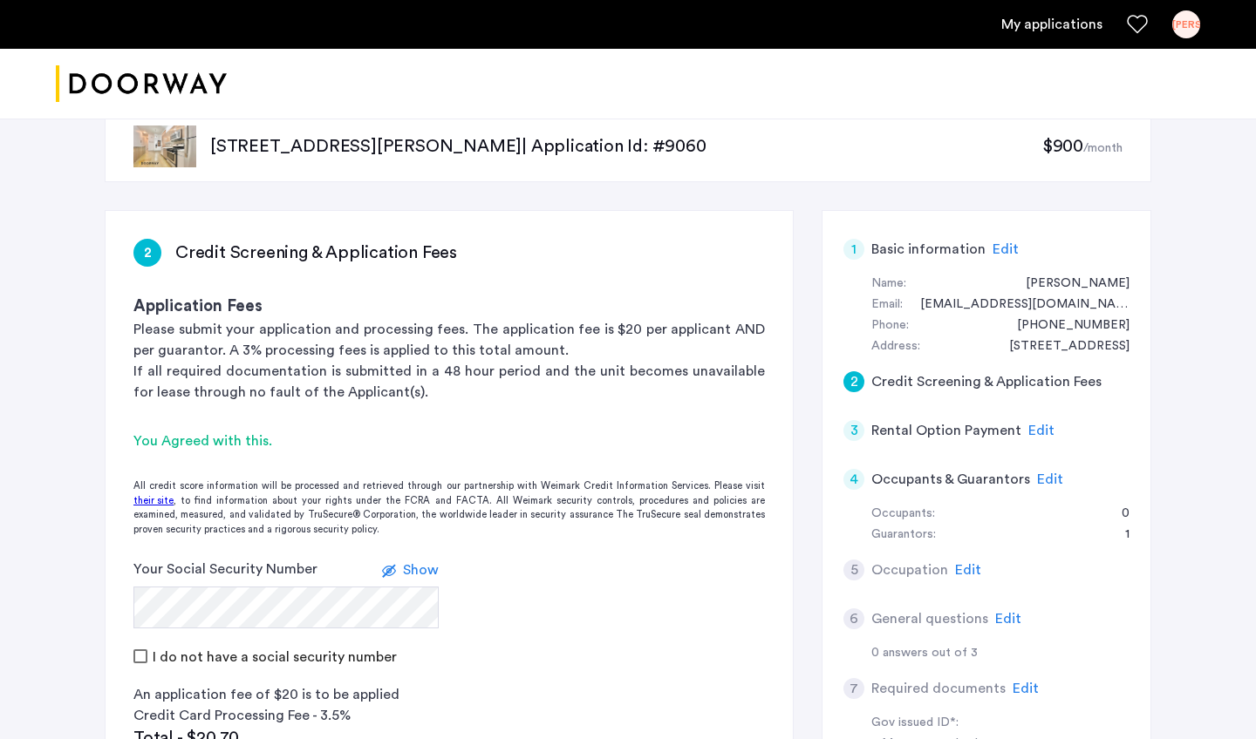
scroll to position [0, 0]
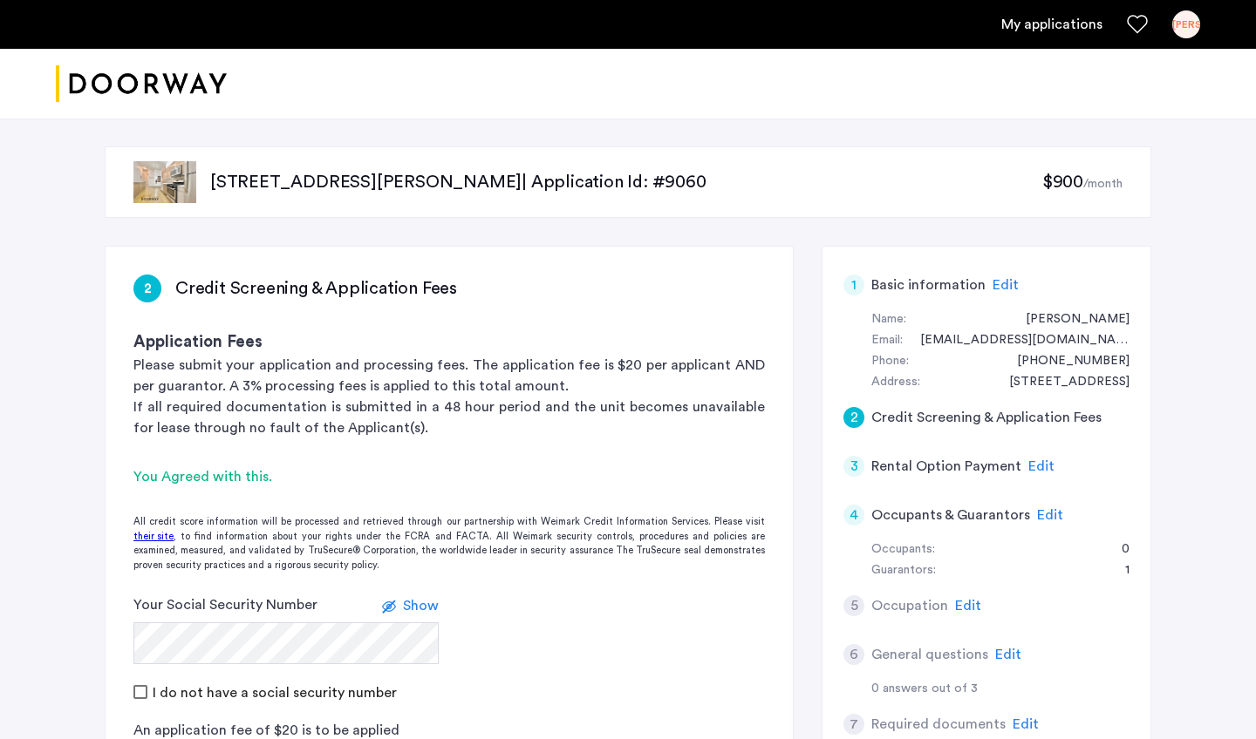
click at [194, 482] on div "You Agreed with this." at bounding box center [448, 477] width 631 height 21
click at [589, 622] on form "Your Social Security Number Show I do not have a social security number" at bounding box center [449, 649] width 687 height 108
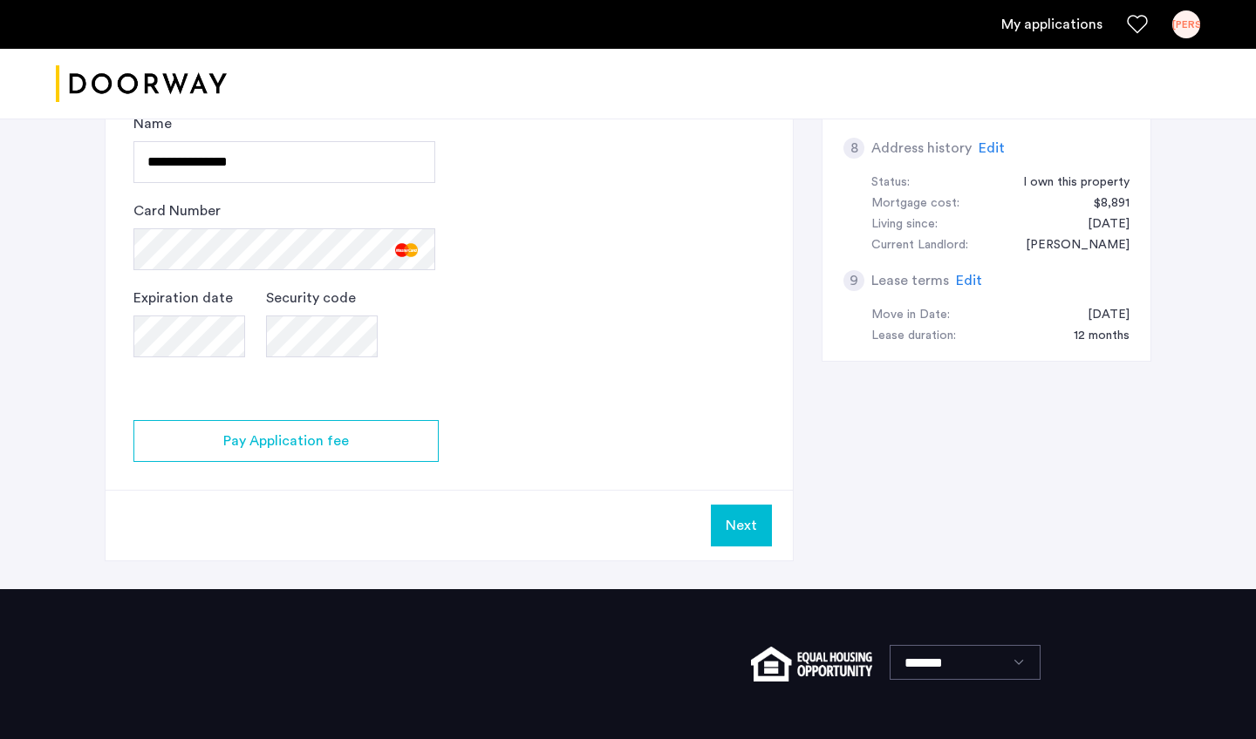
scroll to position [802, 0]
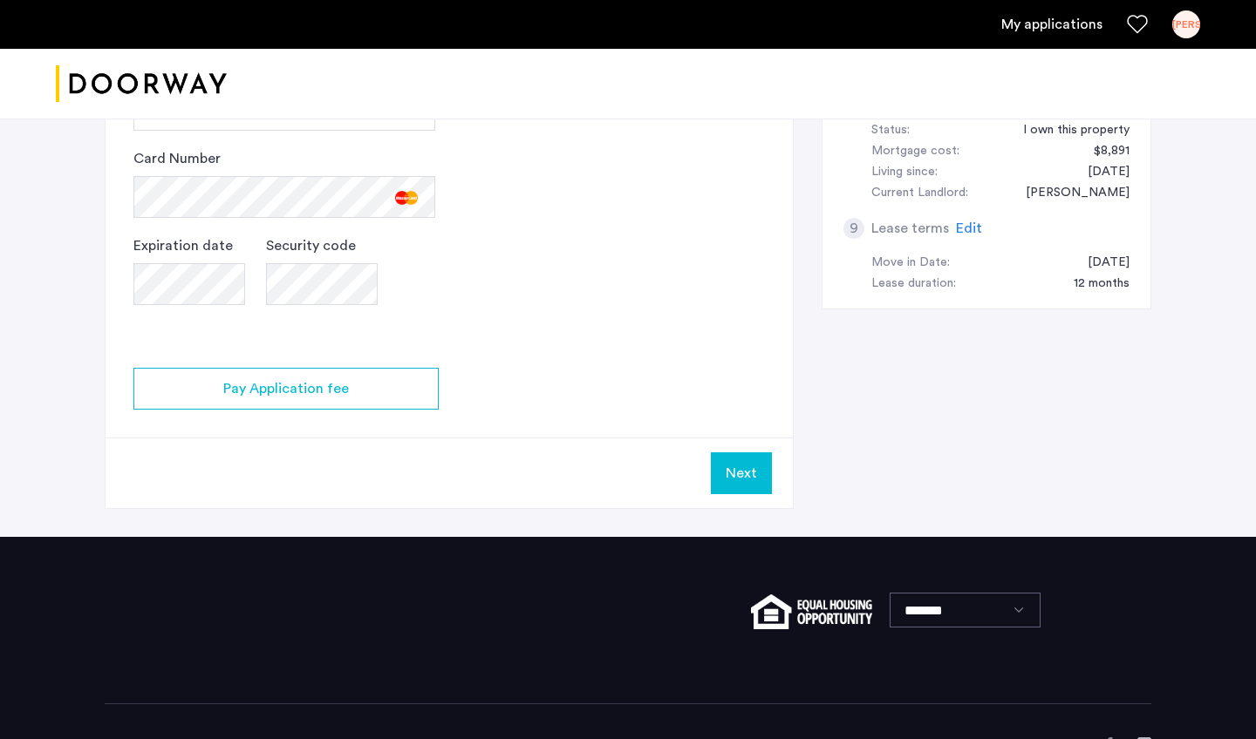
click at [728, 493] on button "Next" at bounding box center [741, 474] width 61 height 42
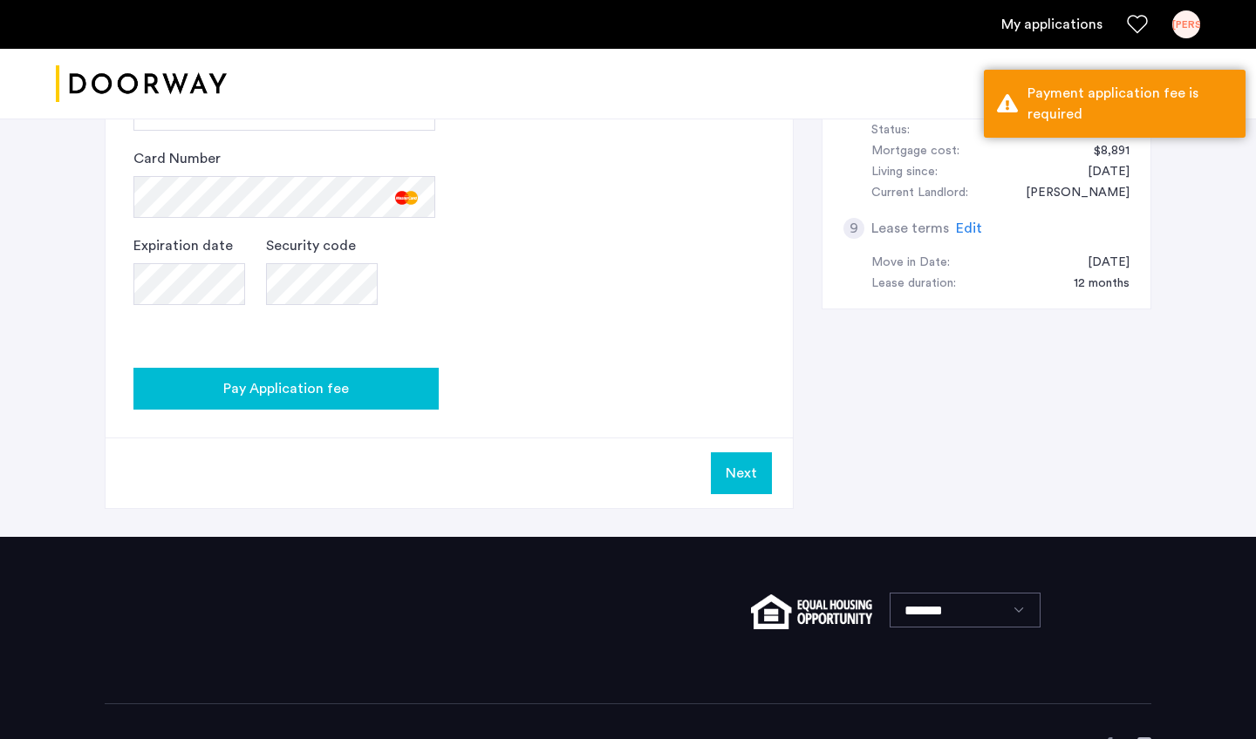
click at [262, 399] on span "Pay Application fee" at bounding box center [286, 388] width 126 height 21
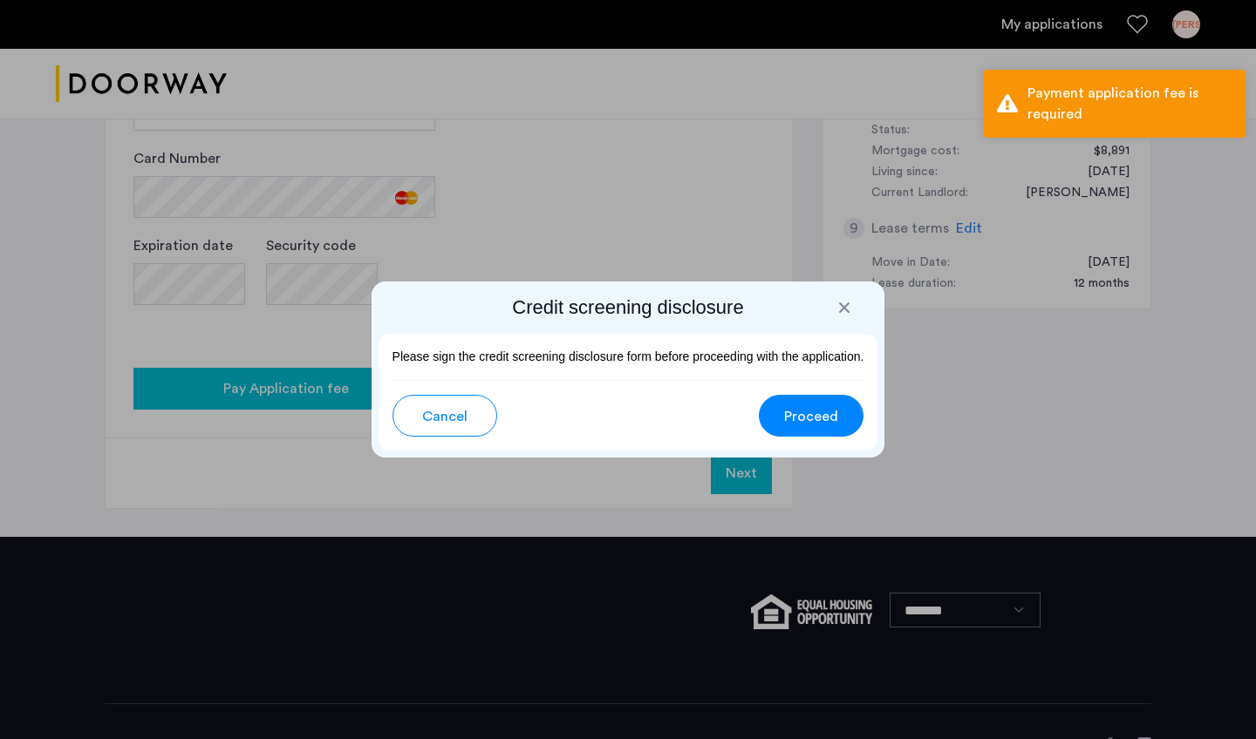
scroll to position [0, 0]
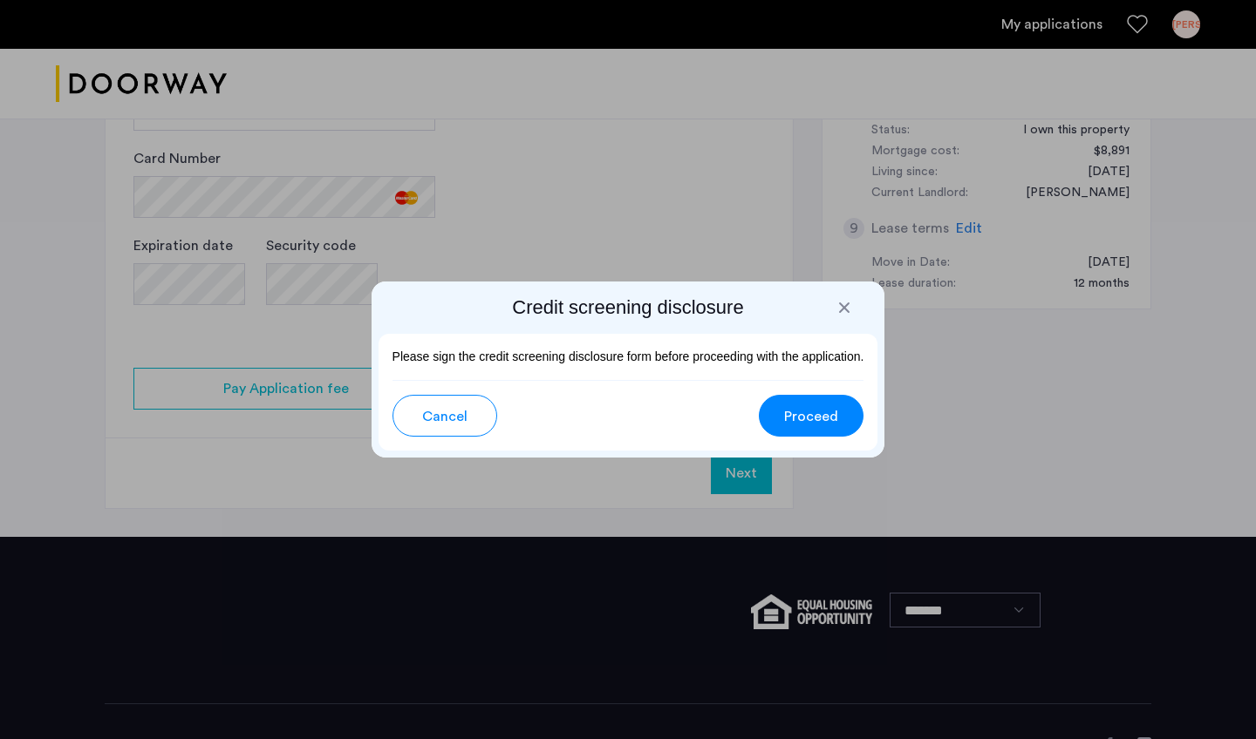
click at [816, 411] on span "Proceed" at bounding box center [811, 416] width 54 height 21
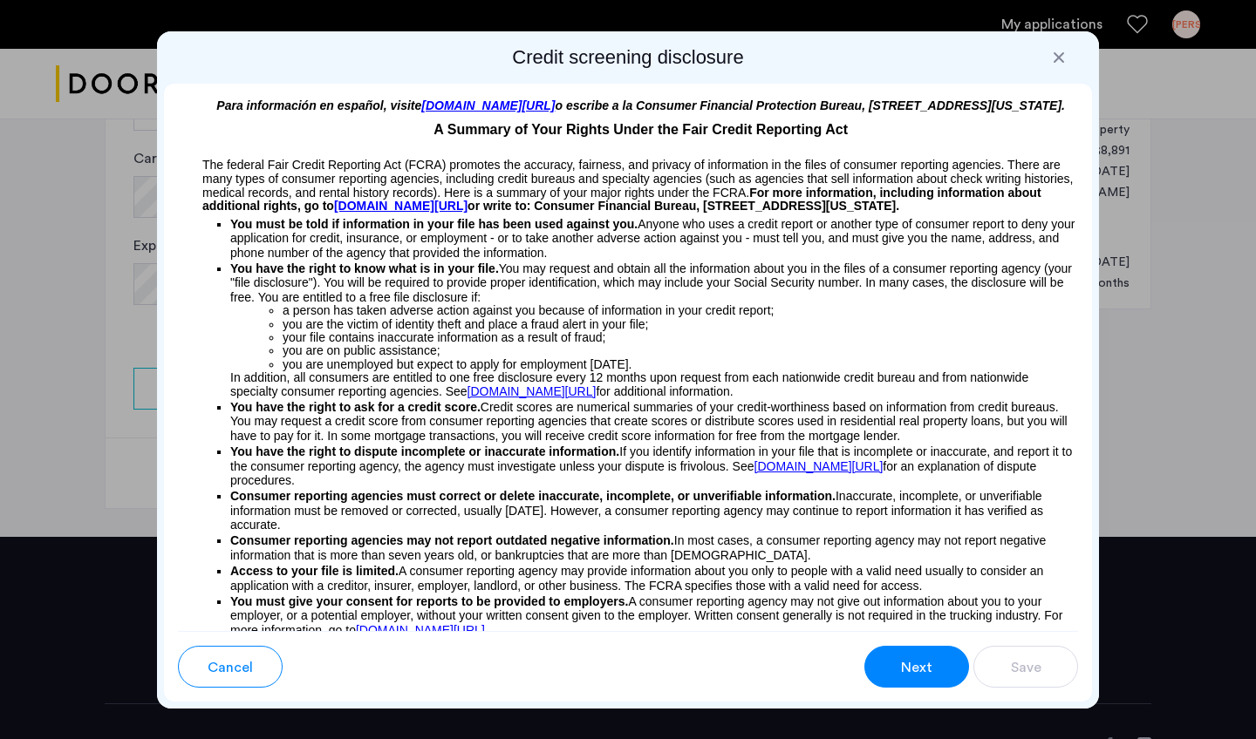
click at [857, 282] on p "You have the right to know what is in your file. You may request and obtain all…" at bounding box center [654, 283] width 848 height 43
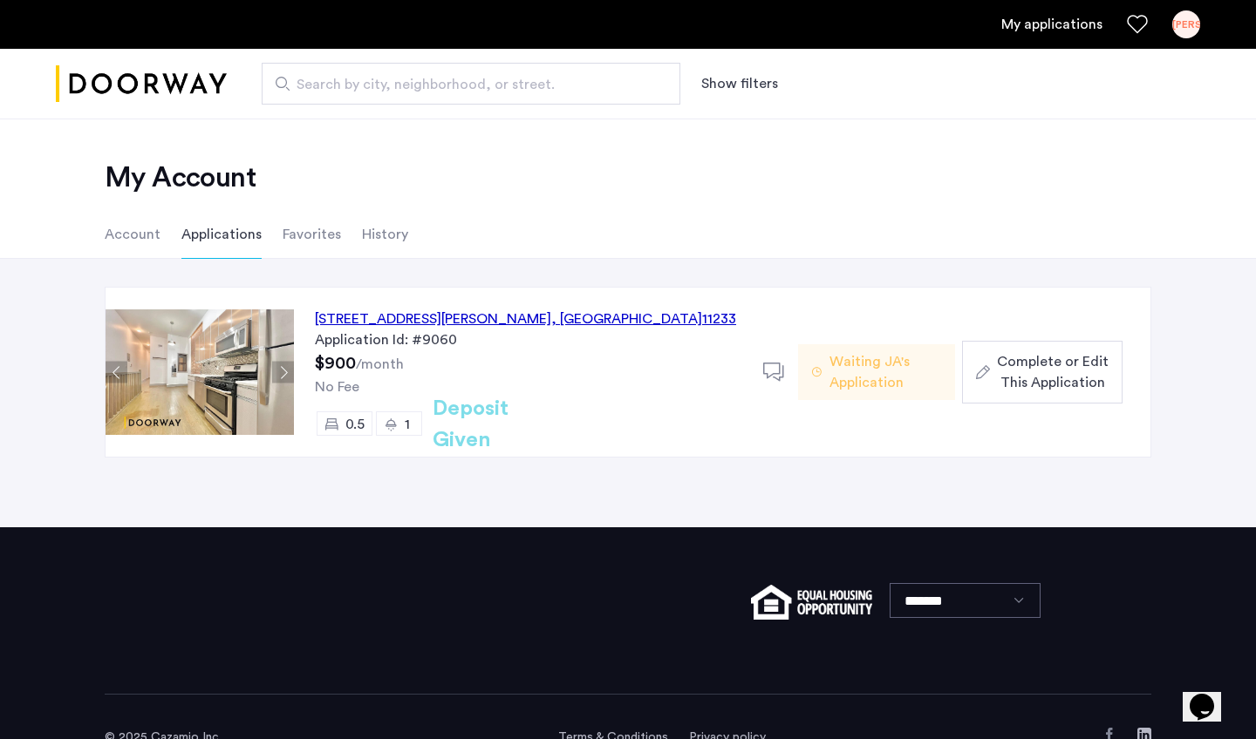
click at [351, 288] on div "140 Ralph Avenue, Unit 1LFR, Brooklyn , NY 11233 Application Id: #9060 $900 /mo…" at bounding box center [528, 372] width 469 height 169
